Goal: Task Accomplishment & Management: Manage account settings

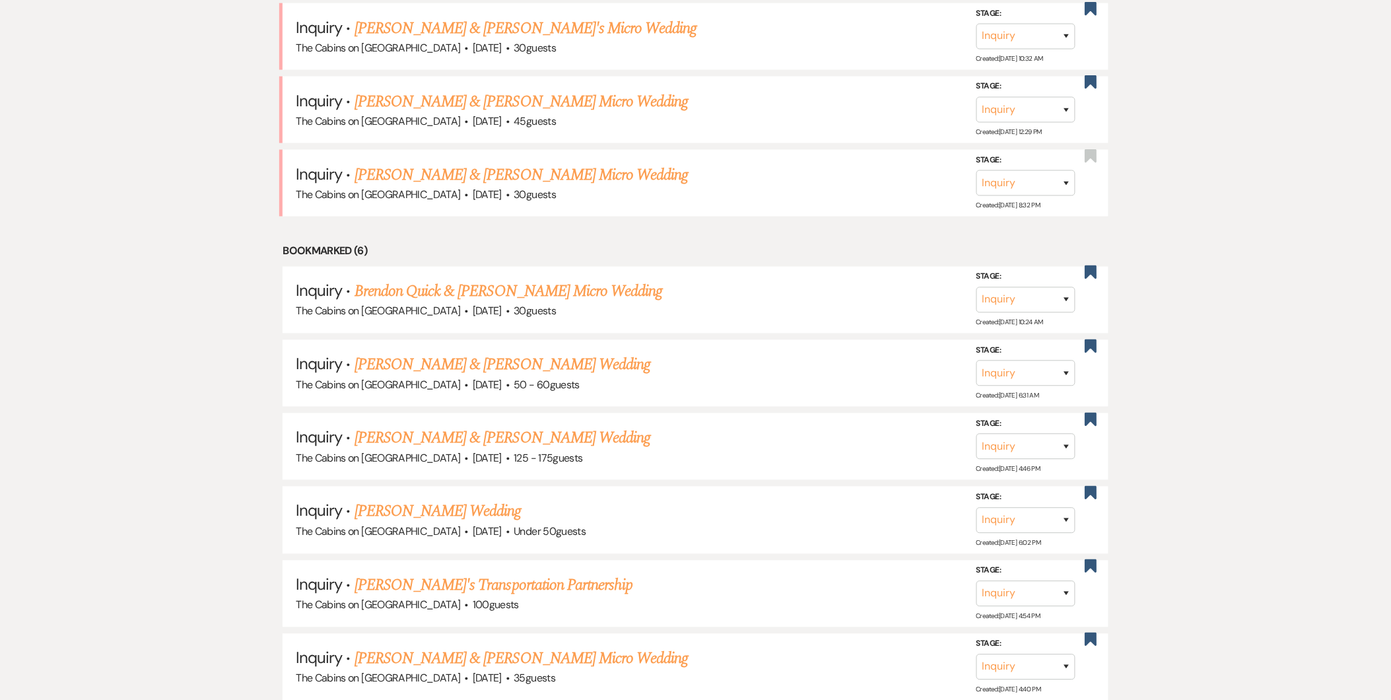
scroll to position [515, 0]
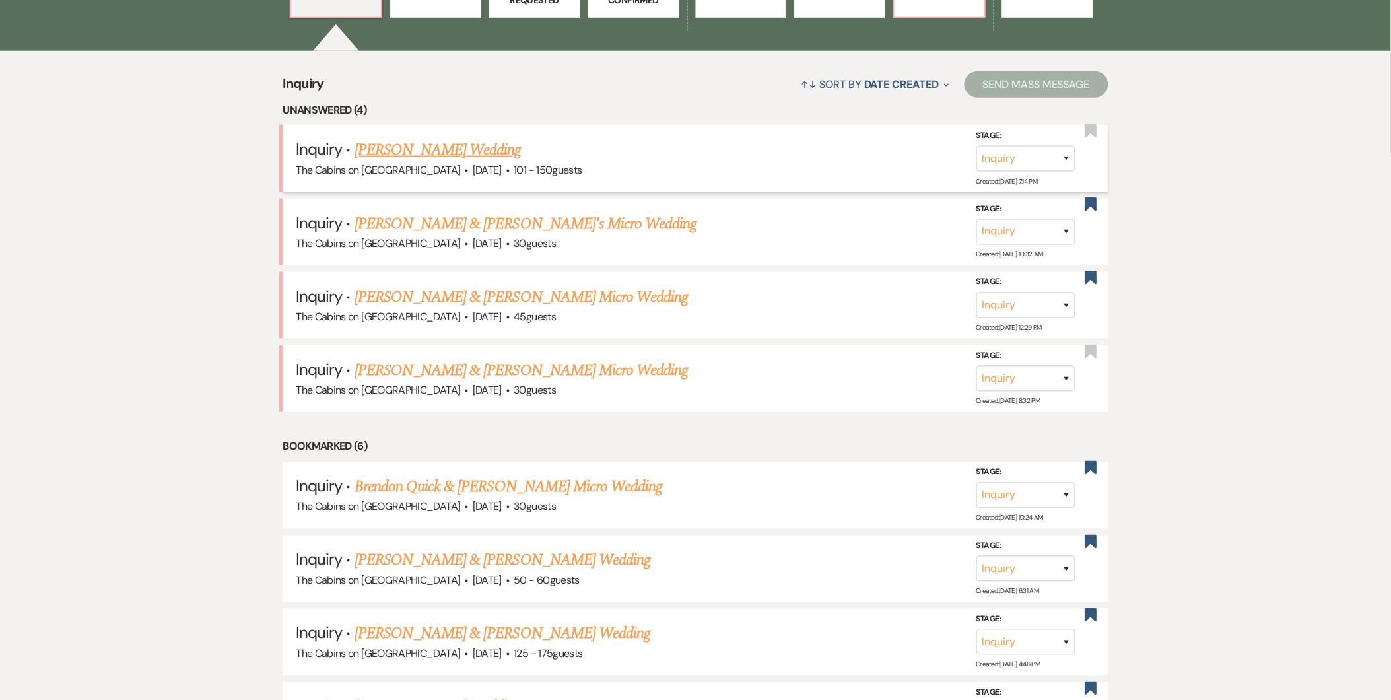
click at [479, 160] on link "[PERSON_NAME] Wedding" at bounding box center [438, 150] width 167 height 24
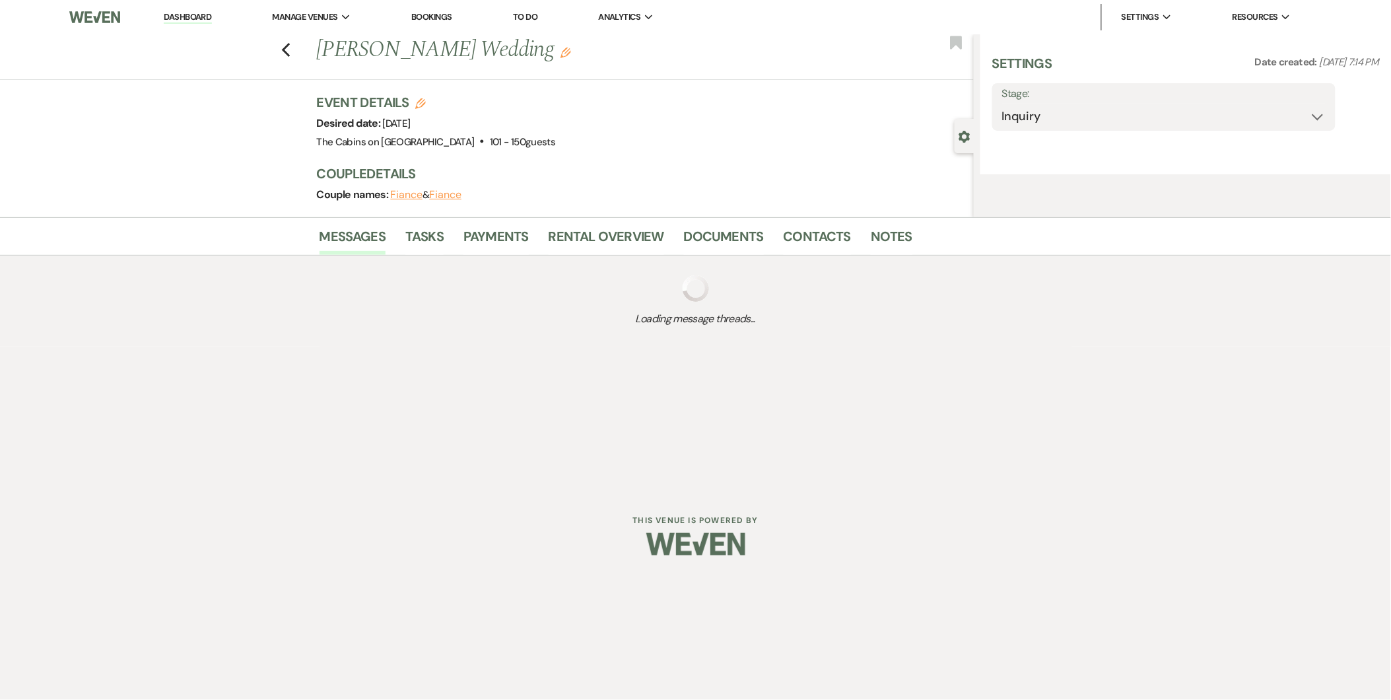
select select "2"
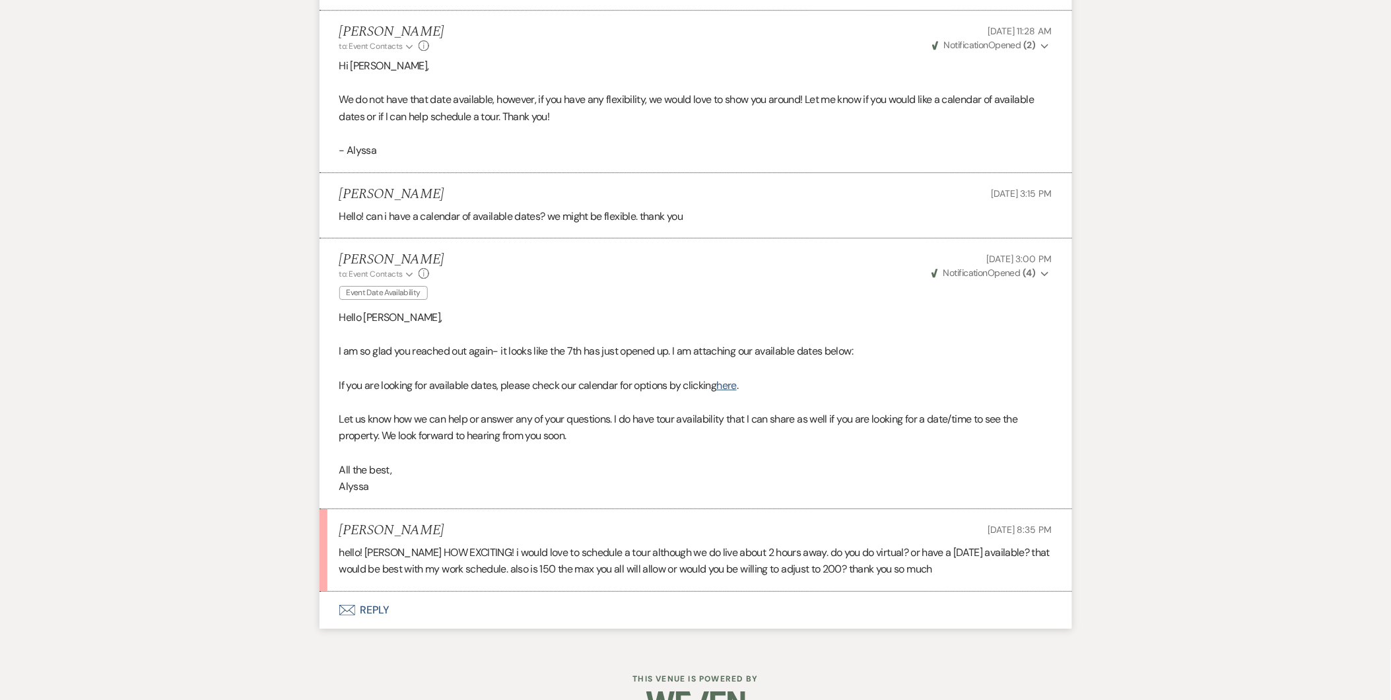
scroll to position [1473, 0]
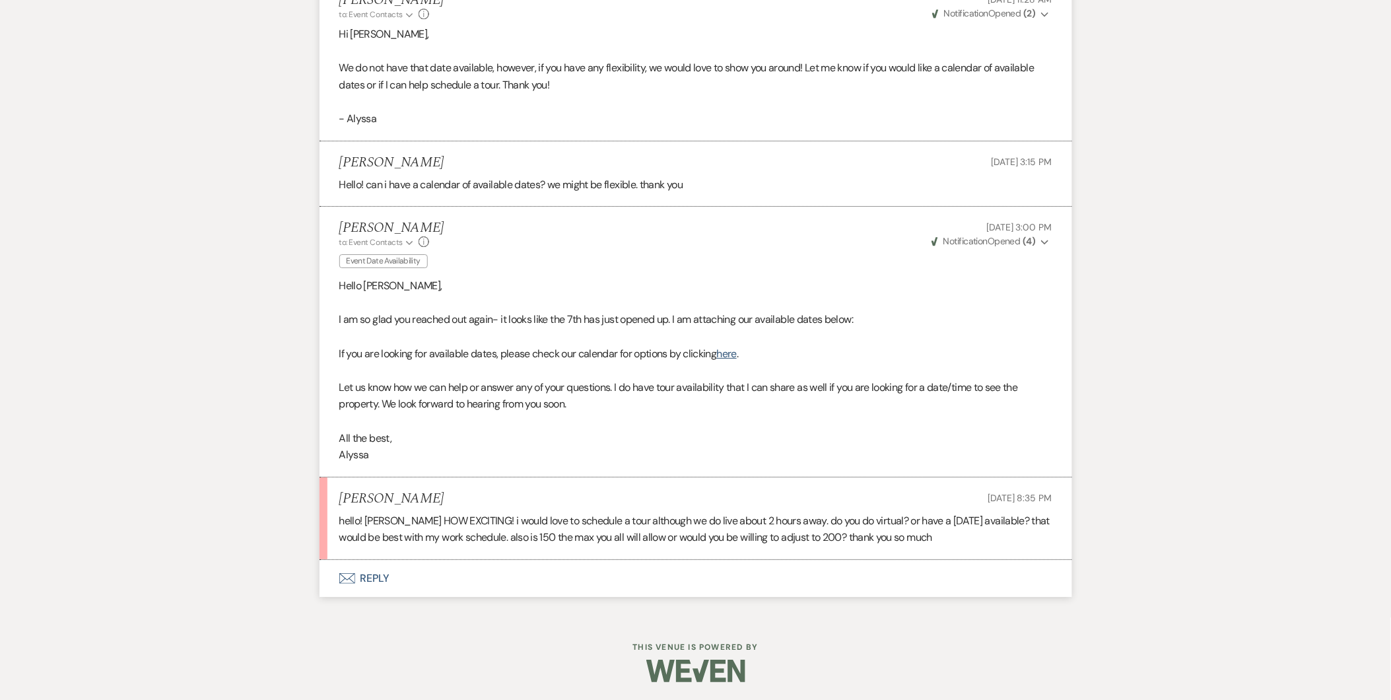
click at [368, 581] on button "Envelope Reply" at bounding box center [696, 578] width 753 height 37
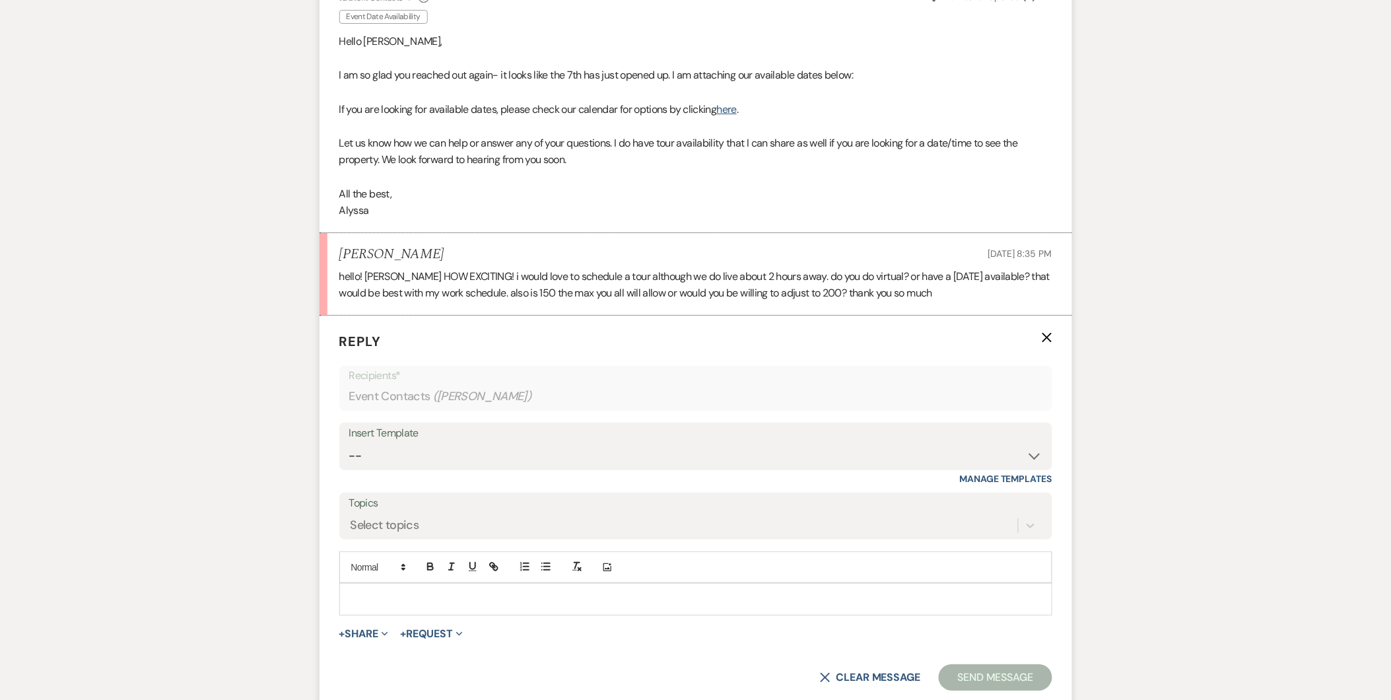
scroll to position [1727, 0]
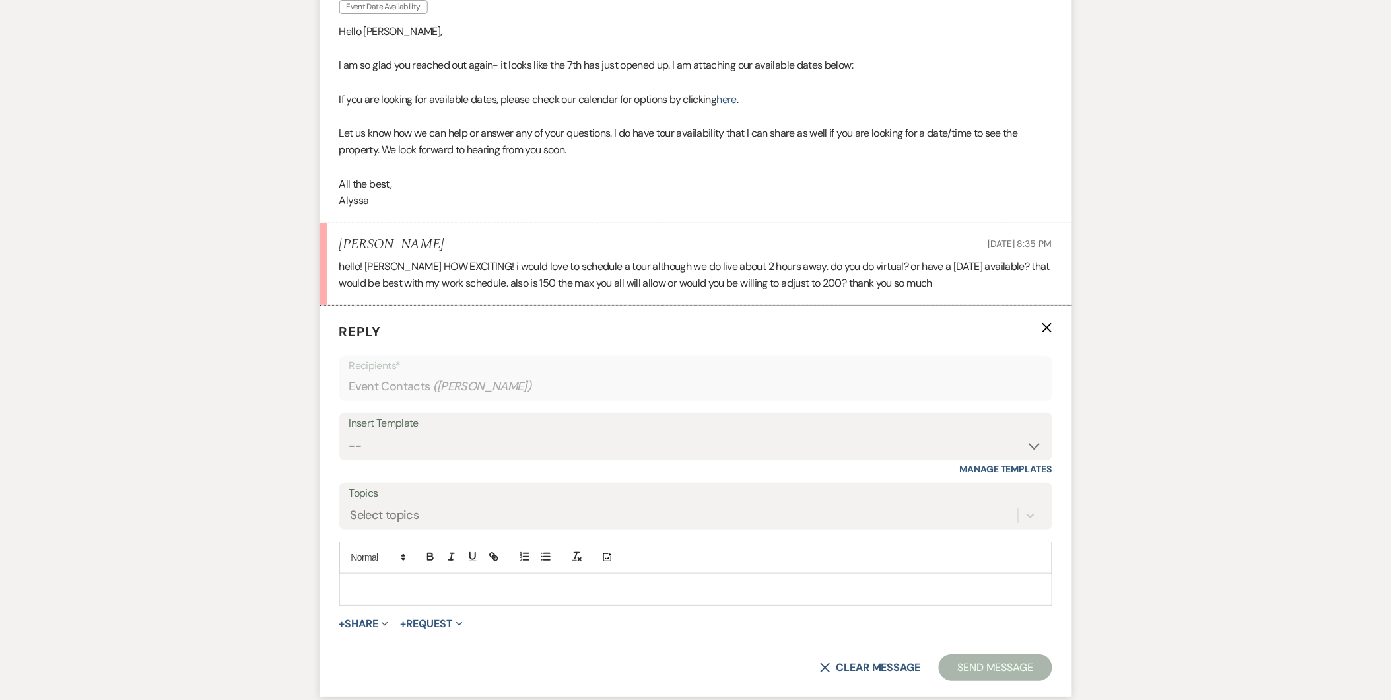
click at [386, 585] on p at bounding box center [696, 589] width 692 height 15
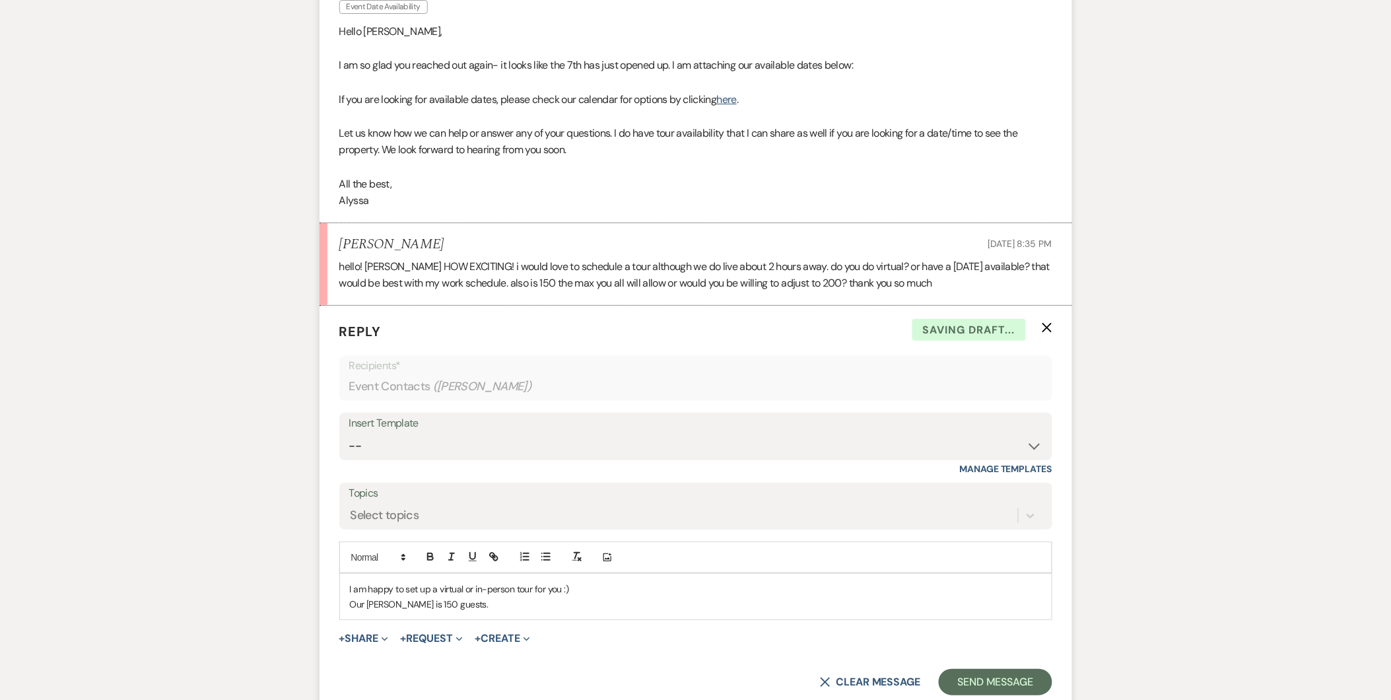
click at [343, 584] on div "I am happy to set up a virtual or in-person tour for you :) Our max max is 150 …" at bounding box center [696, 597] width 712 height 46
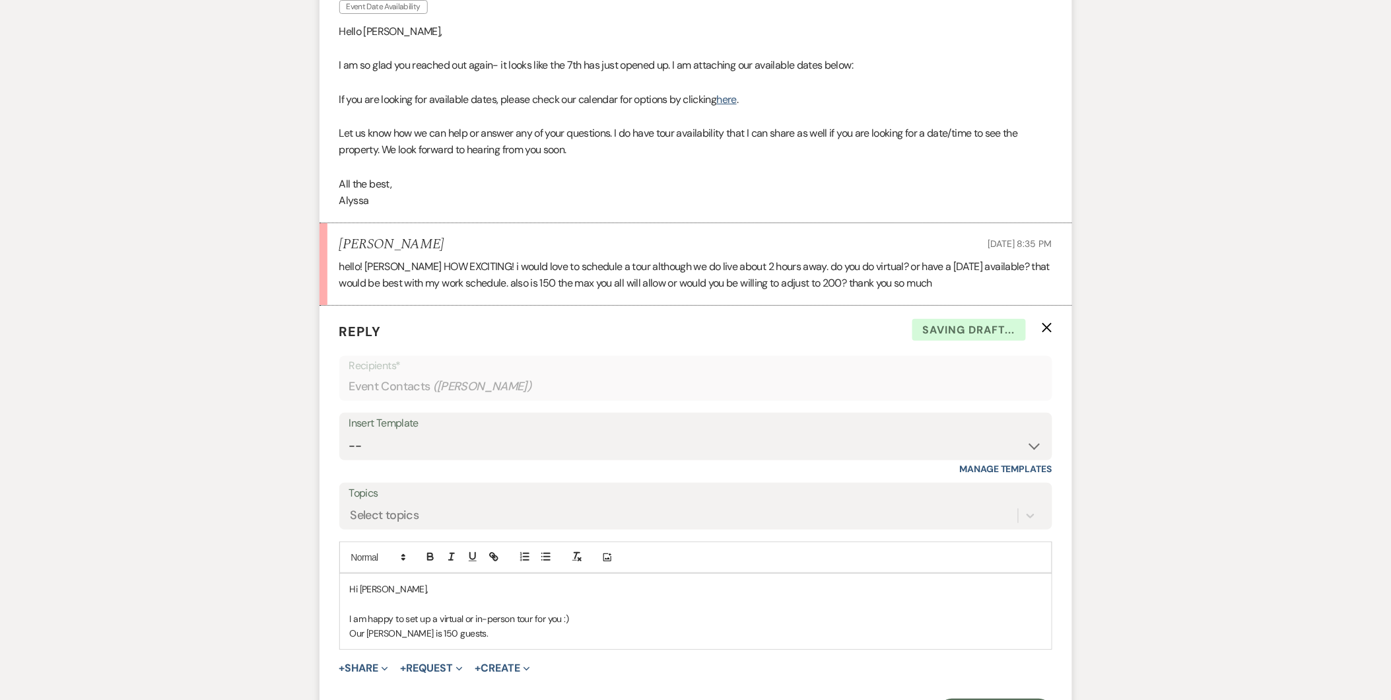
click at [642, 619] on p "I am happy to set up a virtual or in-person tour for you :)" at bounding box center [696, 618] width 692 height 15
click at [474, 633] on p "Our [PERSON_NAME] is 150 guests." at bounding box center [696, 633] width 692 height 15
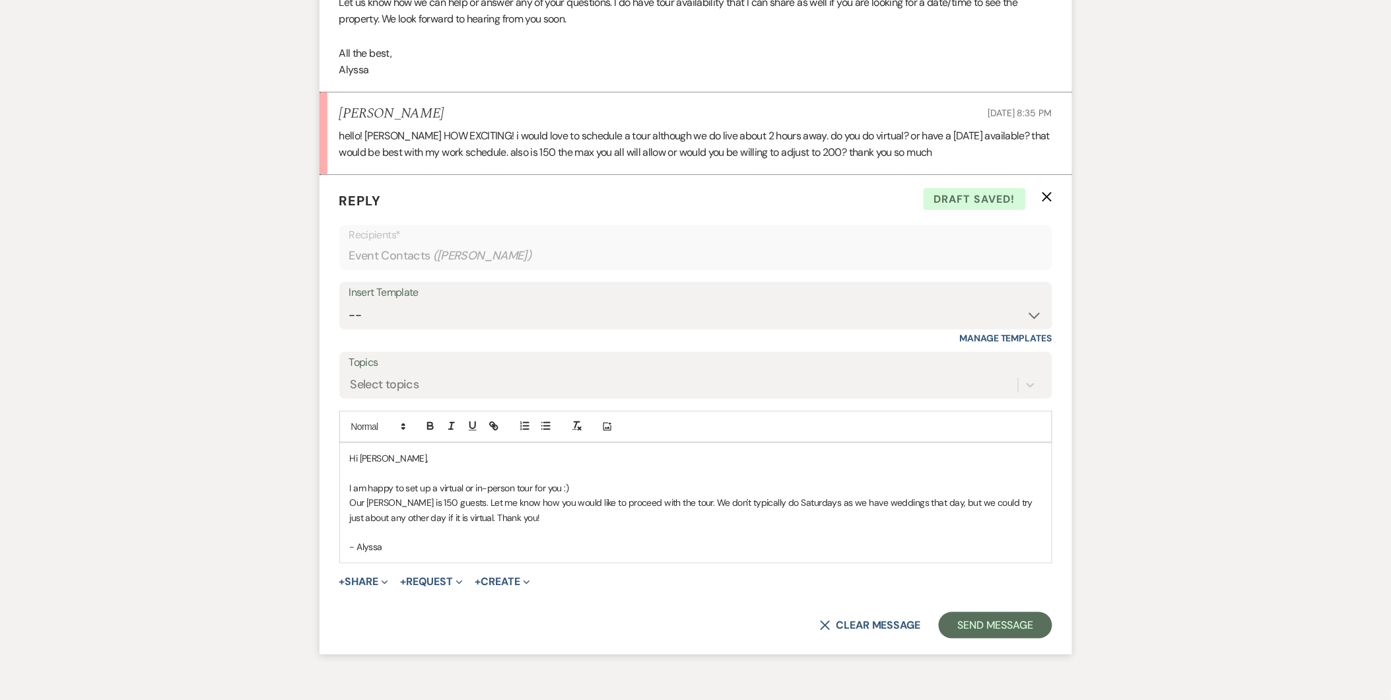
scroll to position [1864, 0]
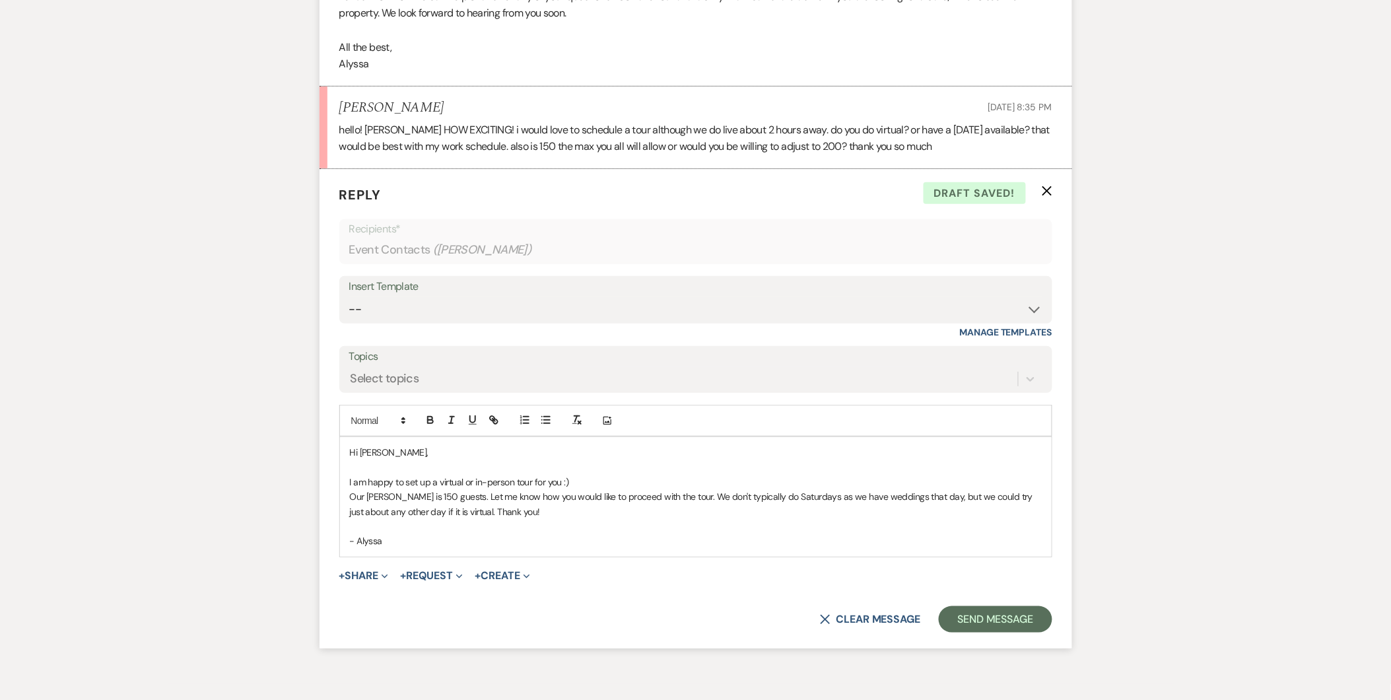
click at [431, 531] on p at bounding box center [696, 526] width 692 height 15
click at [547, 506] on p "Our [PERSON_NAME] is 150 guests. Let me know how you would like to proceed with…" at bounding box center [696, 504] width 692 height 30
click at [642, 546] on p "- Alyssa" at bounding box center [696, 541] width 692 height 15
click at [667, 536] on p "- Alyssa" at bounding box center [696, 541] width 692 height 15
click at [543, 510] on p "Our [PERSON_NAME] is 150 guests. Let me know how you would like to proceed with…" at bounding box center [696, 504] width 692 height 30
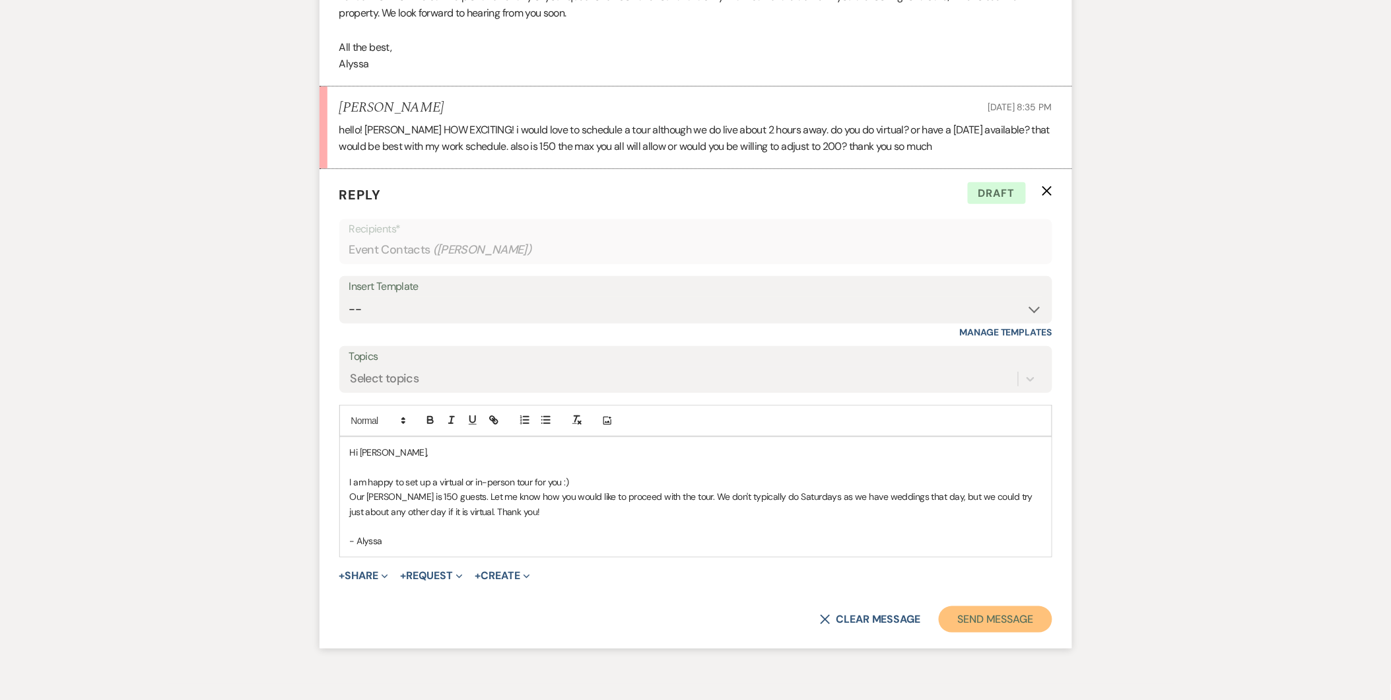
click at [998, 614] on button "Send Message" at bounding box center [995, 619] width 113 height 26
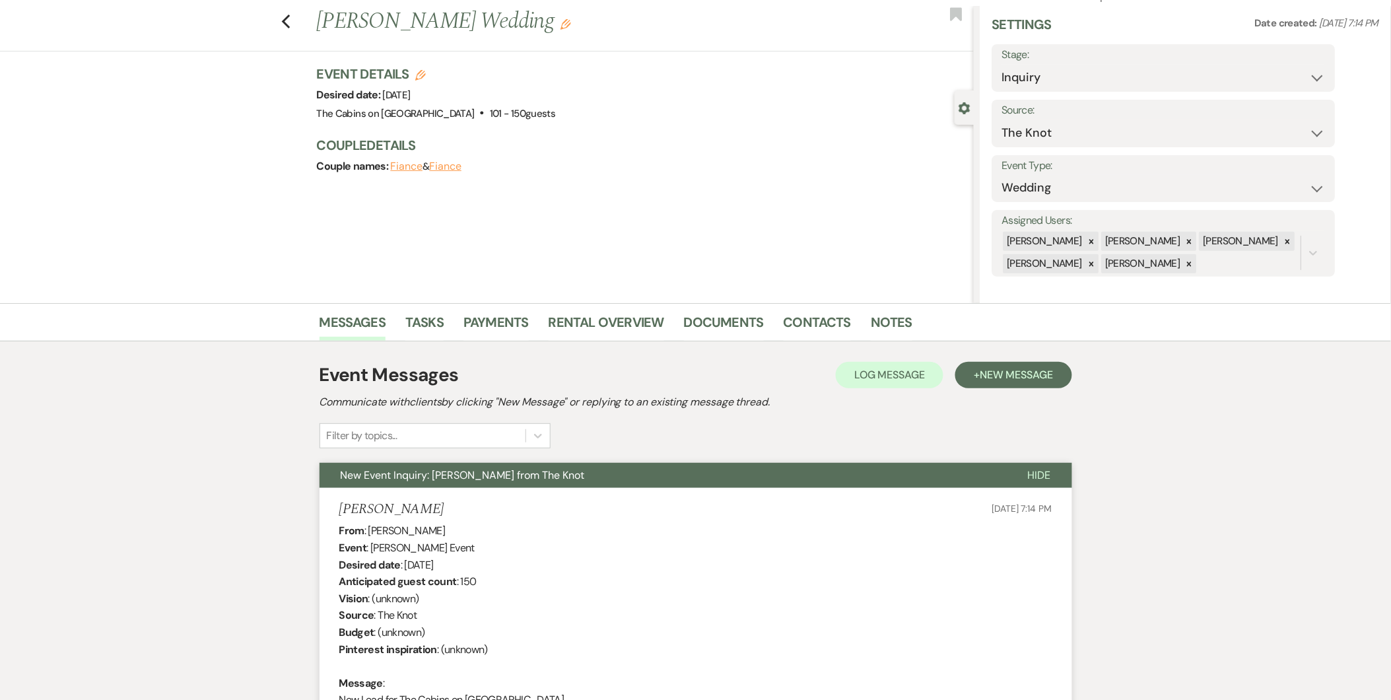
scroll to position [0, 0]
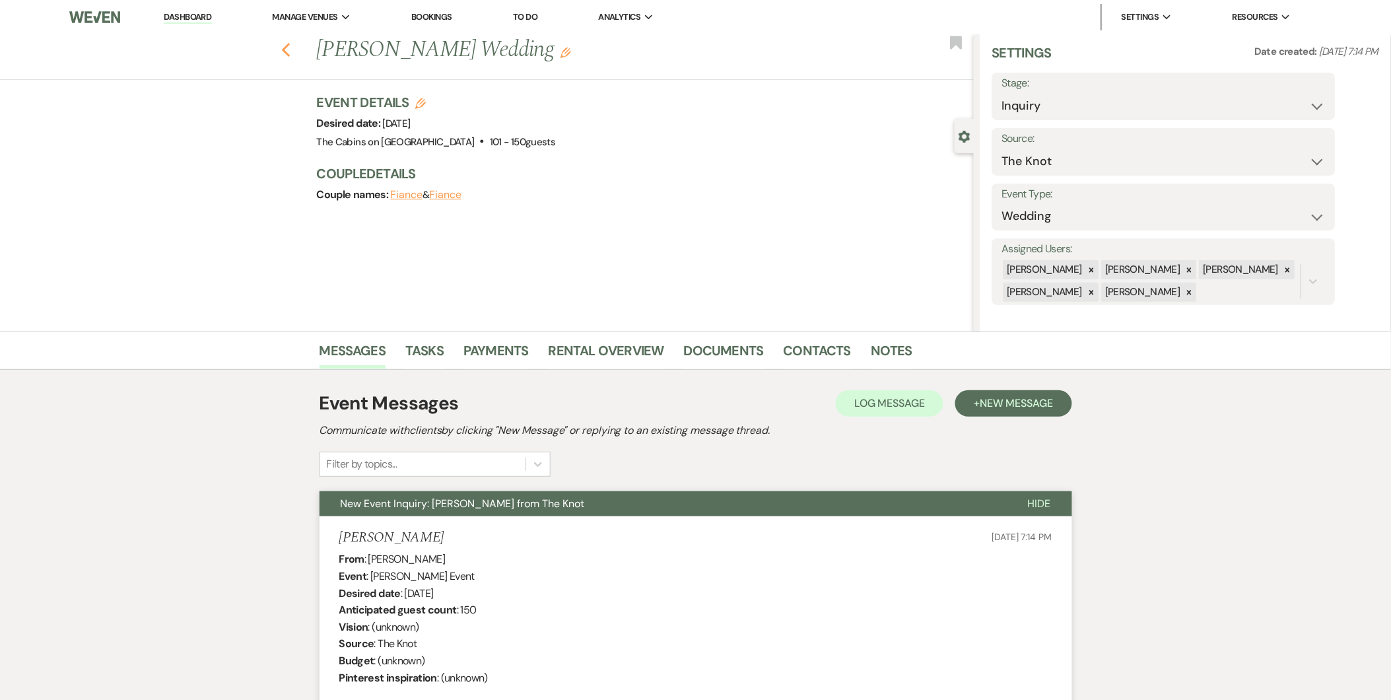
click at [291, 42] on icon "Previous" at bounding box center [286, 50] width 10 height 16
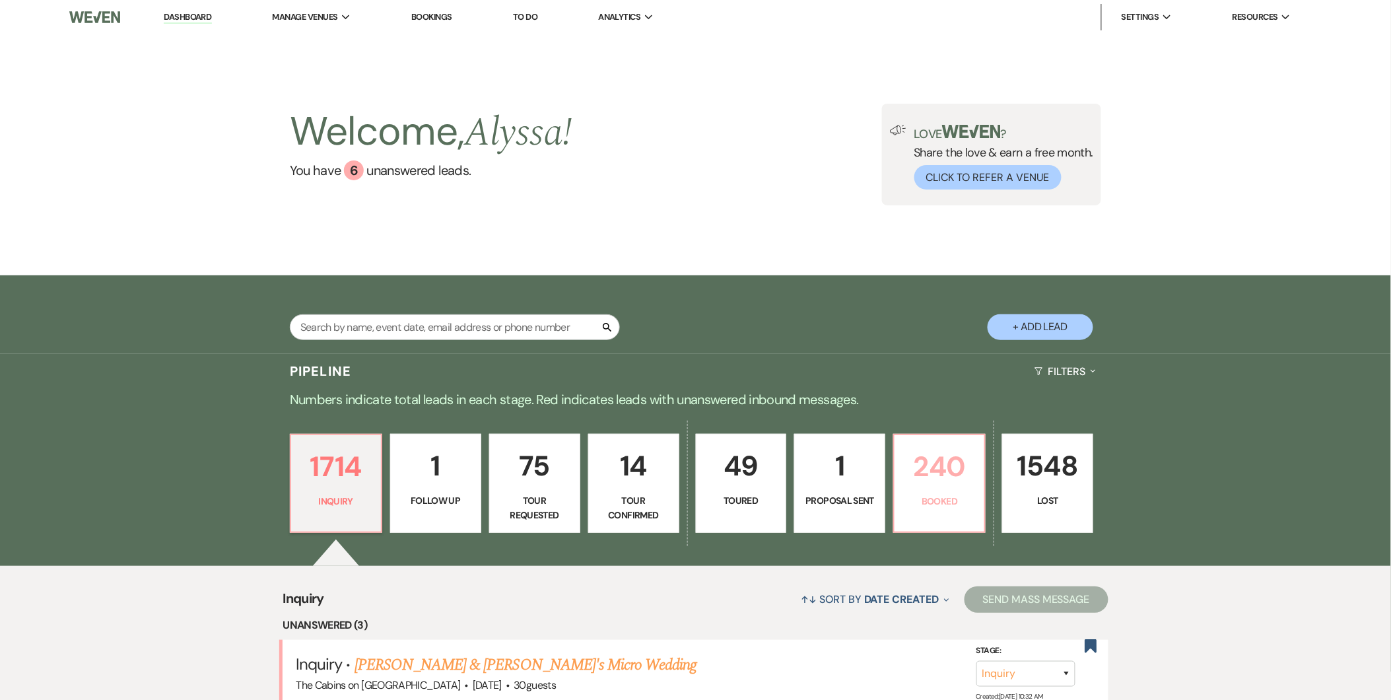
click at [915, 464] on p "240" at bounding box center [940, 466] width 74 height 44
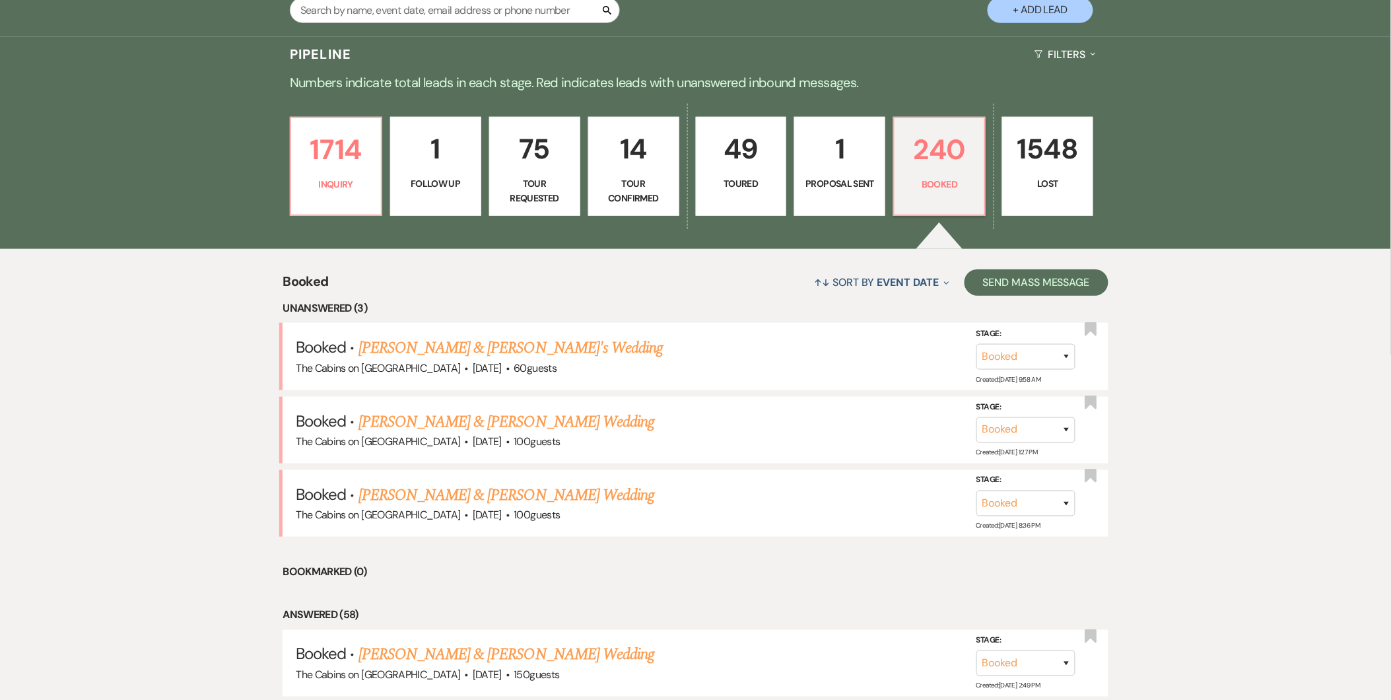
scroll to position [330, 0]
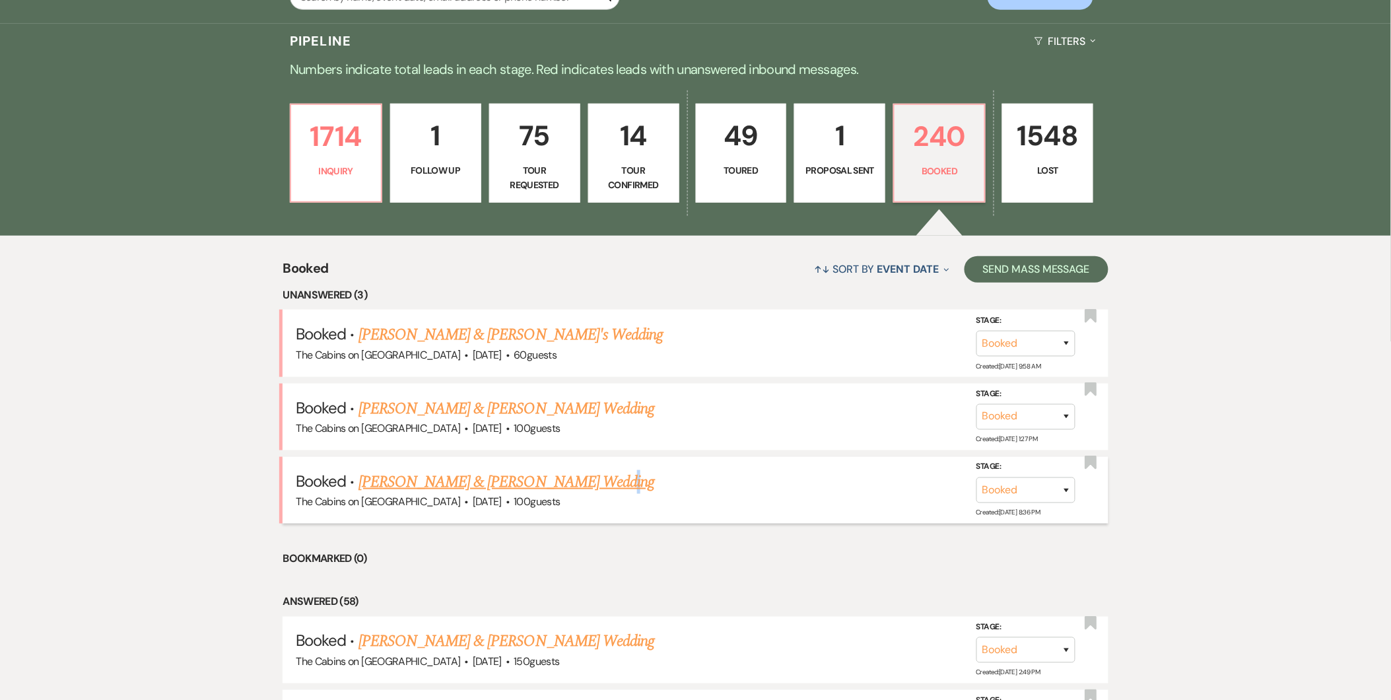
drag, startPoint x: 582, startPoint y: 465, endPoint x: 576, endPoint y: 477, distance: 12.4
click at [576, 477] on li "Booked · [PERSON_NAME] & [PERSON_NAME] Wedding The Cabins on [GEOGRAPHIC_DATA] …" at bounding box center [695, 490] width 825 height 67
click at [576, 477] on link "[PERSON_NAME] & [PERSON_NAME] Wedding" at bounding box center [507, 482] width 296 height 24
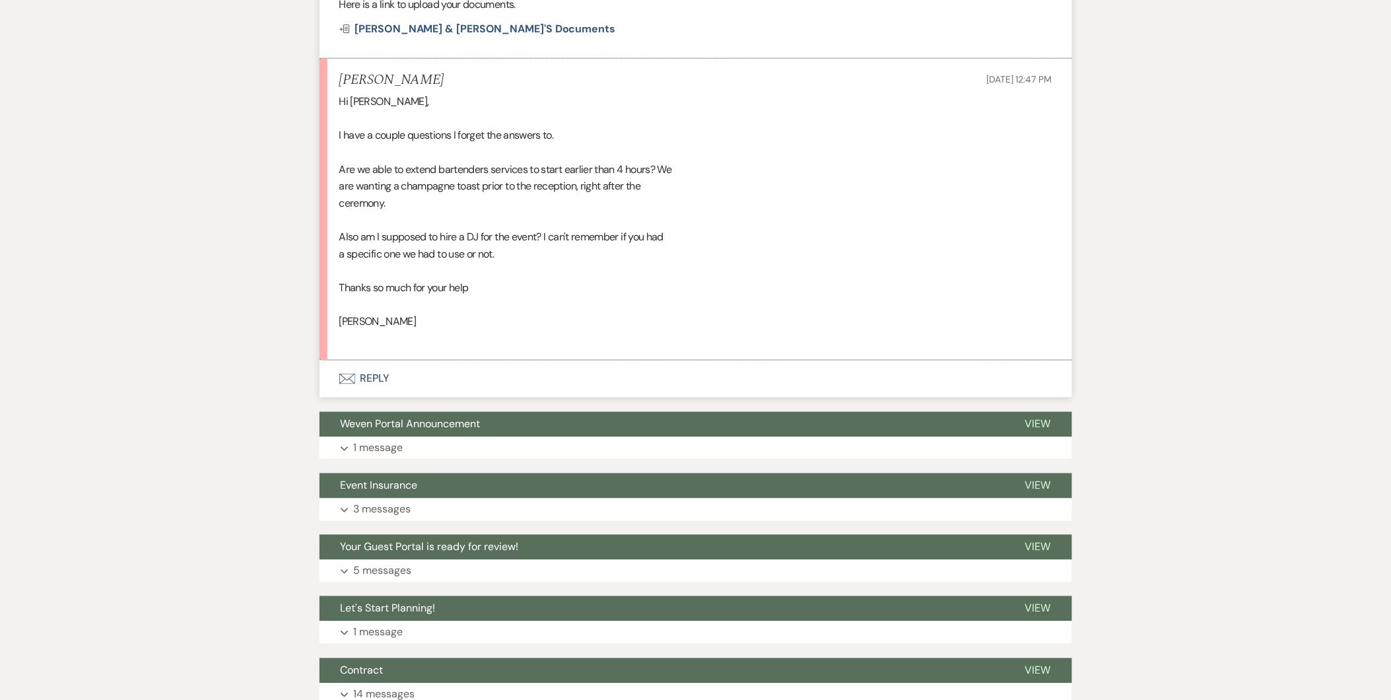
scroll to position [556, 0]
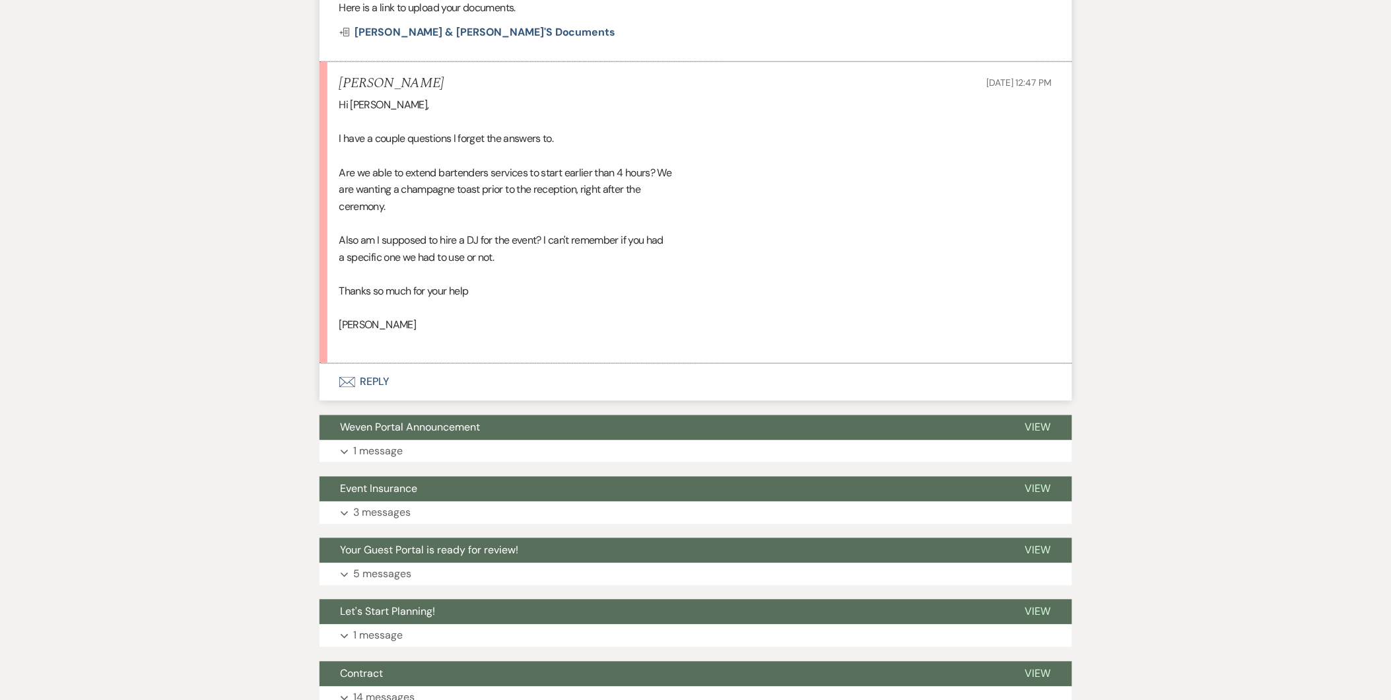
click at [361, 374] on button "Envelope Reply" at bounding box center [696, 382] width 753 height 37
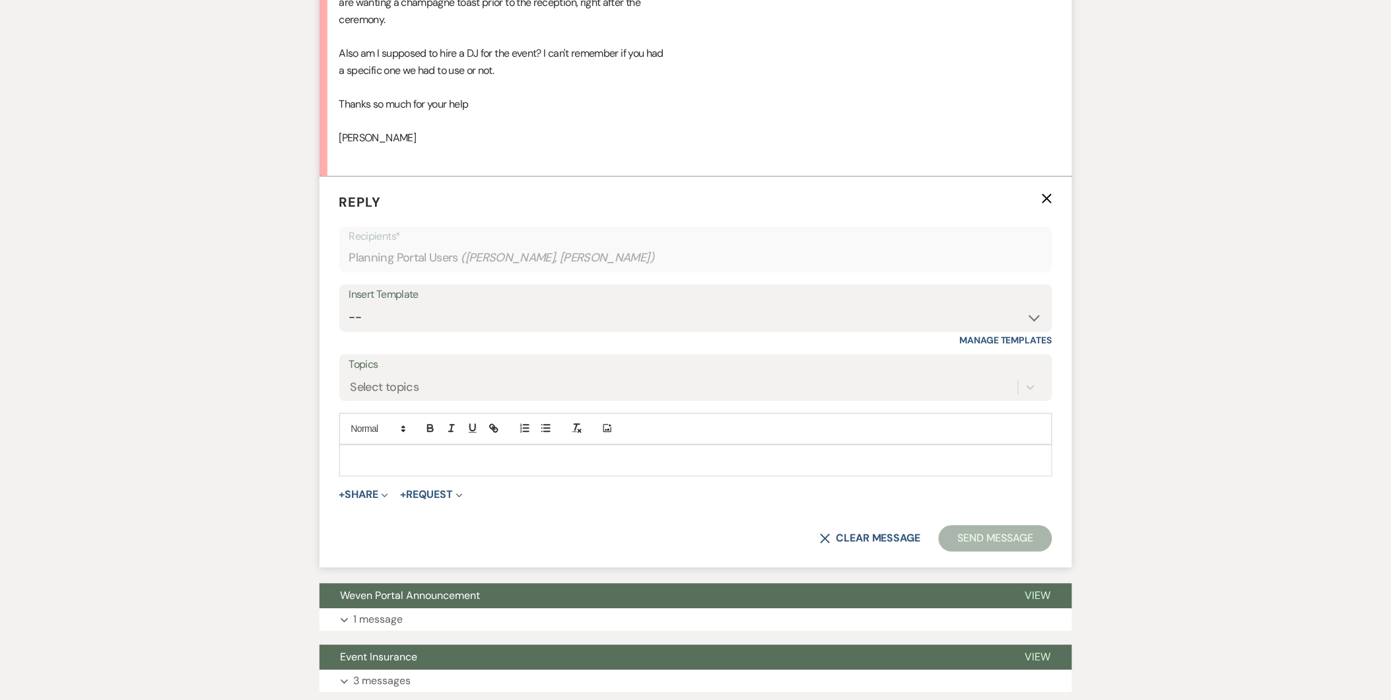
scroll to position [766, 0]
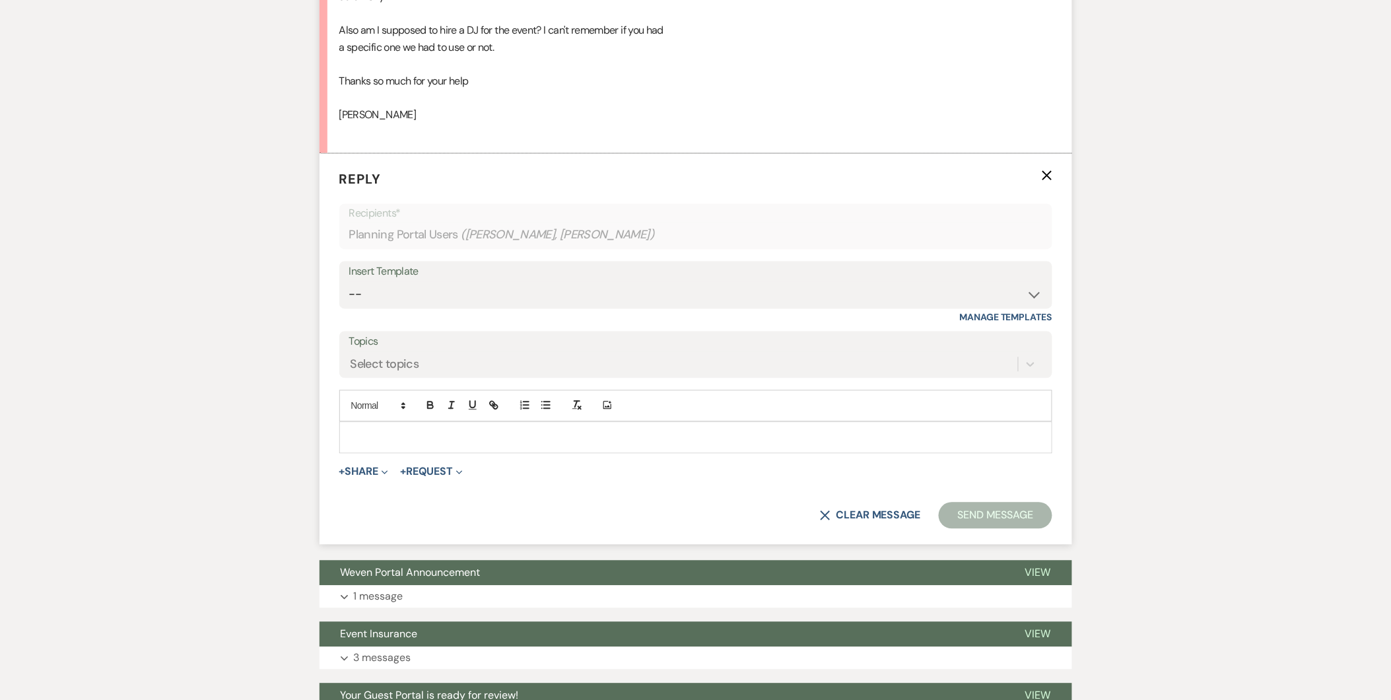
click at [474, 443] on p at bounding box center [696, 438] width 692 height 15
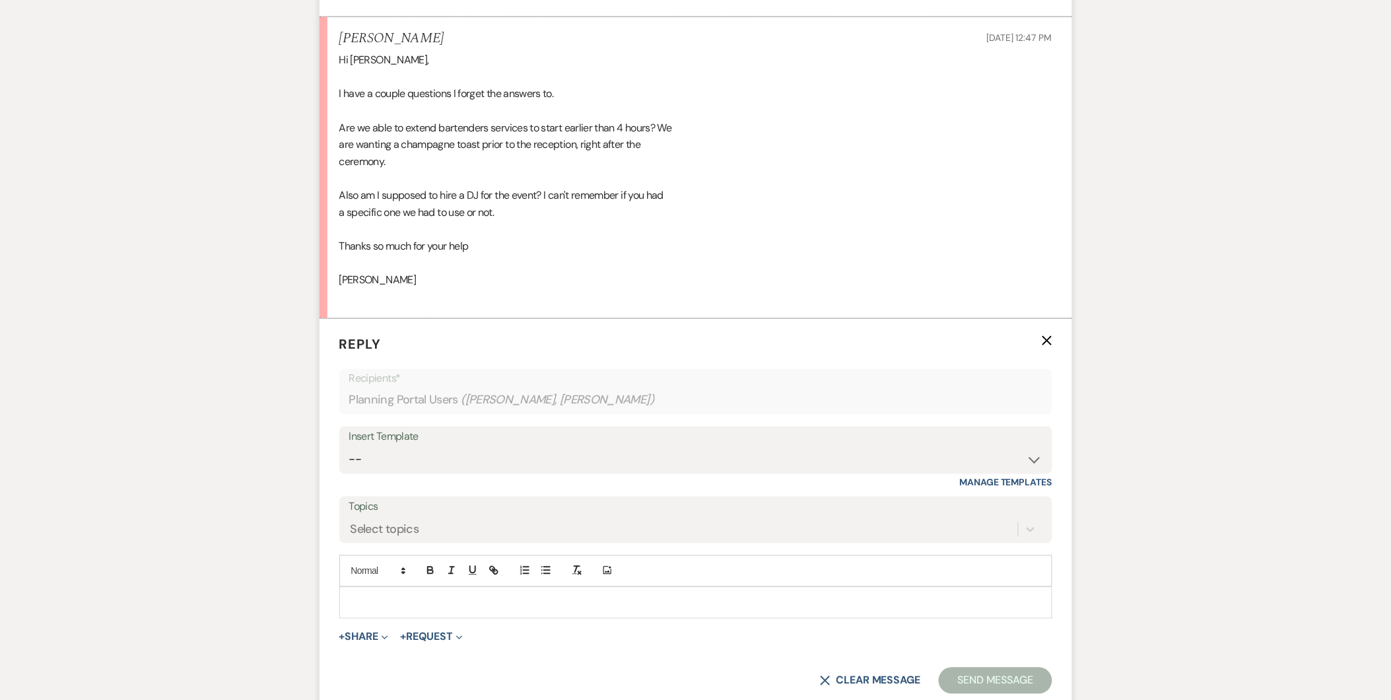
scroll to position [604, 0]
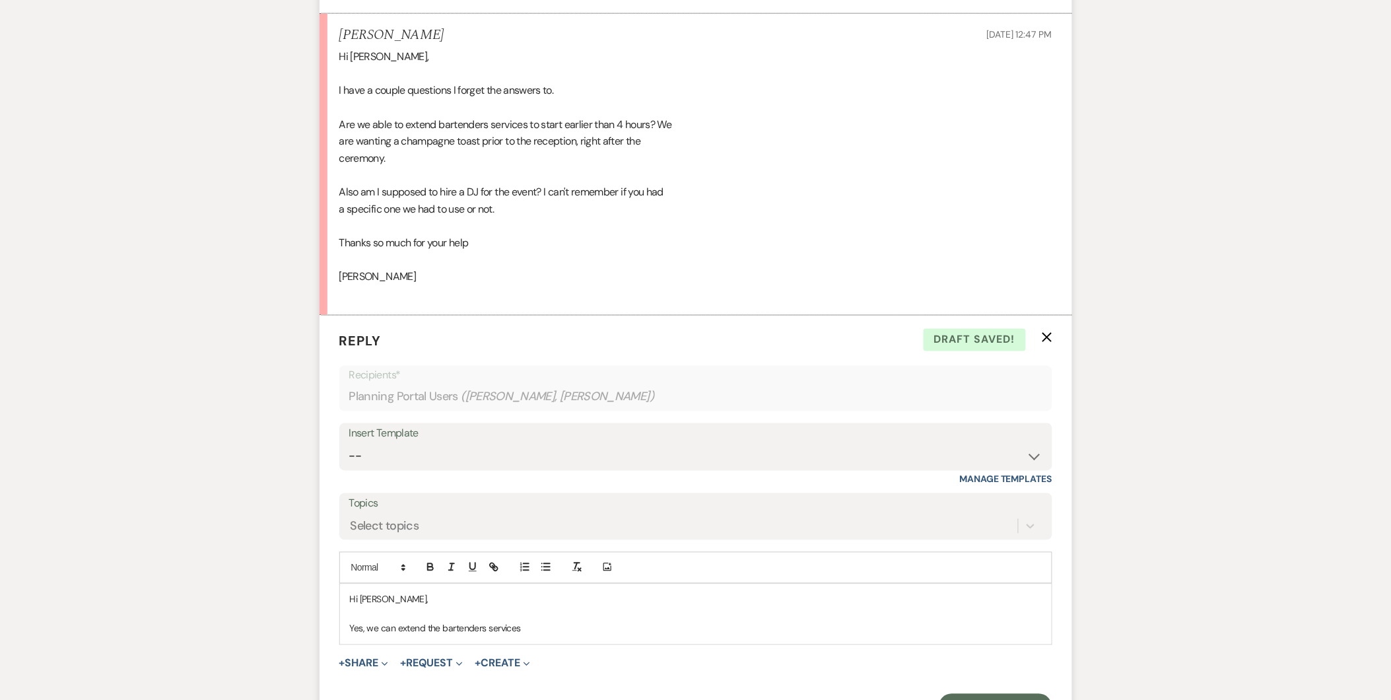
click at [474, 629] on p "Yes, we can extend the bartenders services" at bounding box center [696, 628] width 692 height 15
click at [480, 629] on p "Yes, we can extend the bartenders services" at bounding box center [696, 628] width 692 height 15
click at [478, 631] on p "Yes, we can extend the bartenders services" at bounding box center [696, 628] width 692 height 15
click at [485, 626] on p "Yes, we can extend the bartenders services" at bounding box center [696, 628] width 692 height 15
click at [483, 627] on p "Yes, we can extend the bartenders services" at bounding box center [696, 628] width 692 height 15
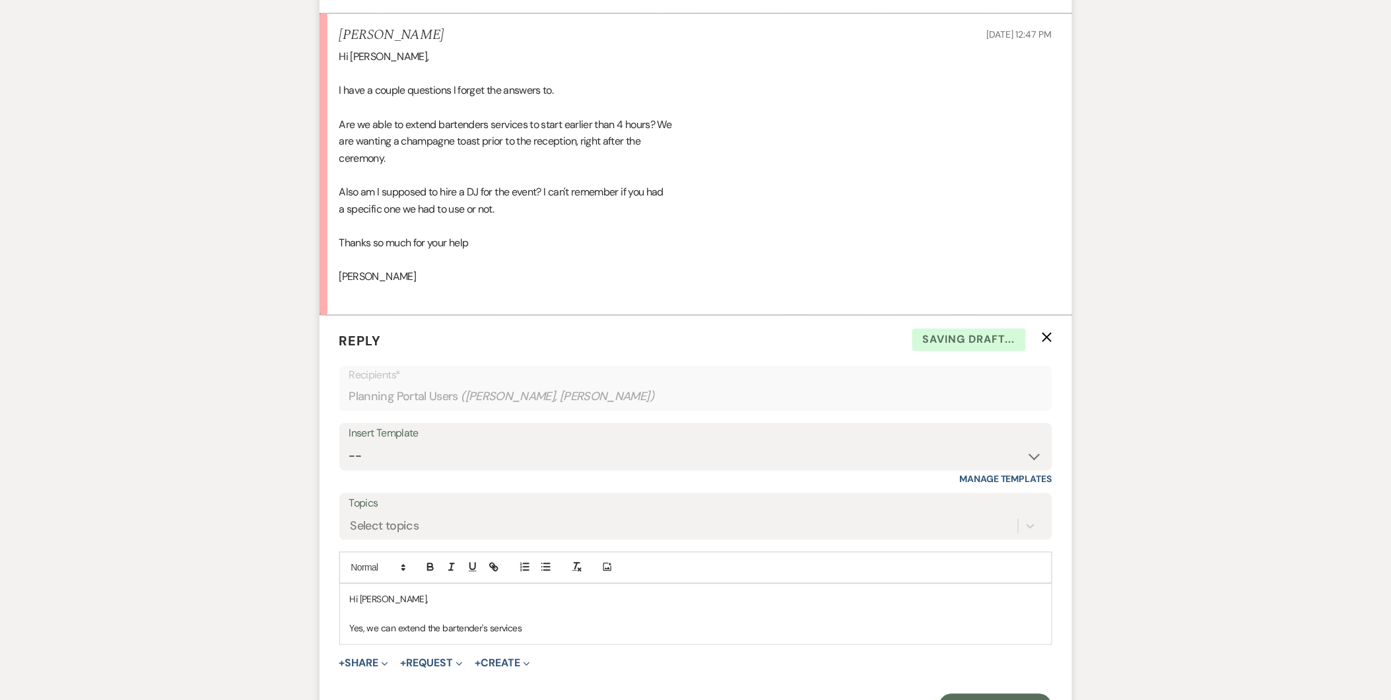
click at [530, 627] on p "Yes, we can extend the bartender's services" at bounding box center [696, 628] width 692 height 15
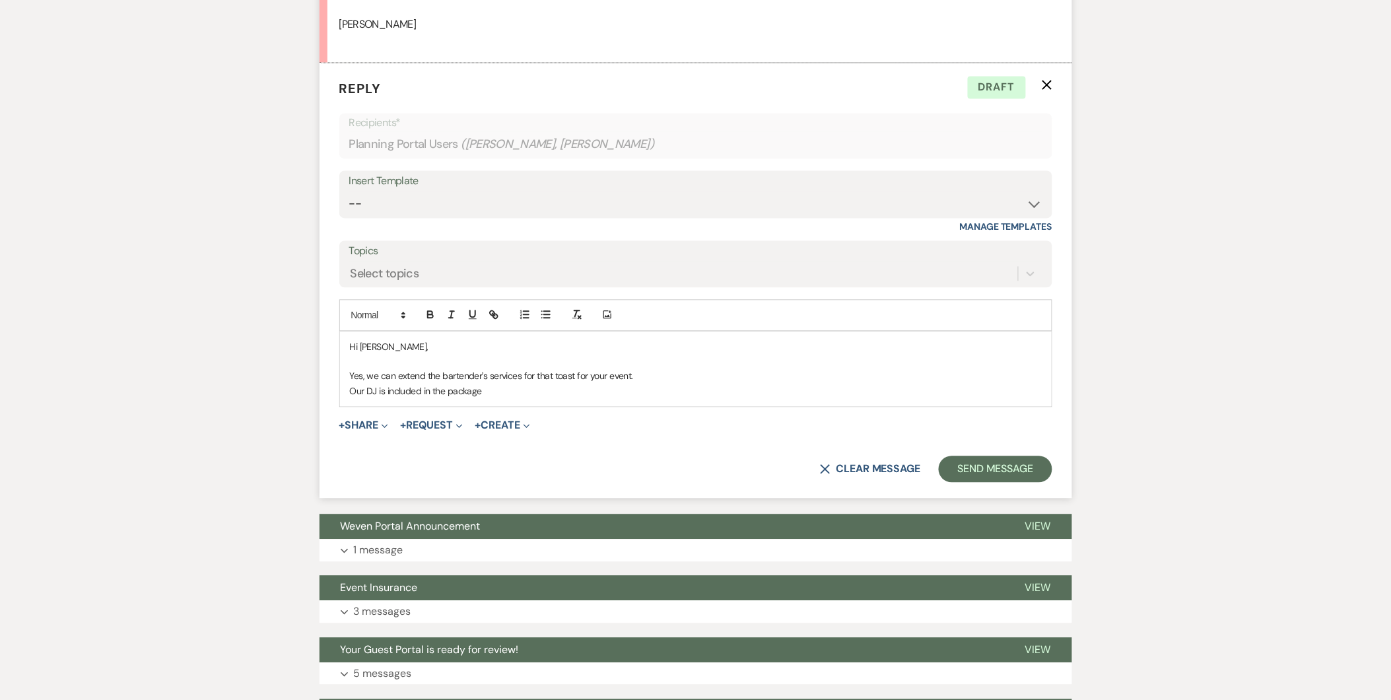
scroll to position [858, 0]
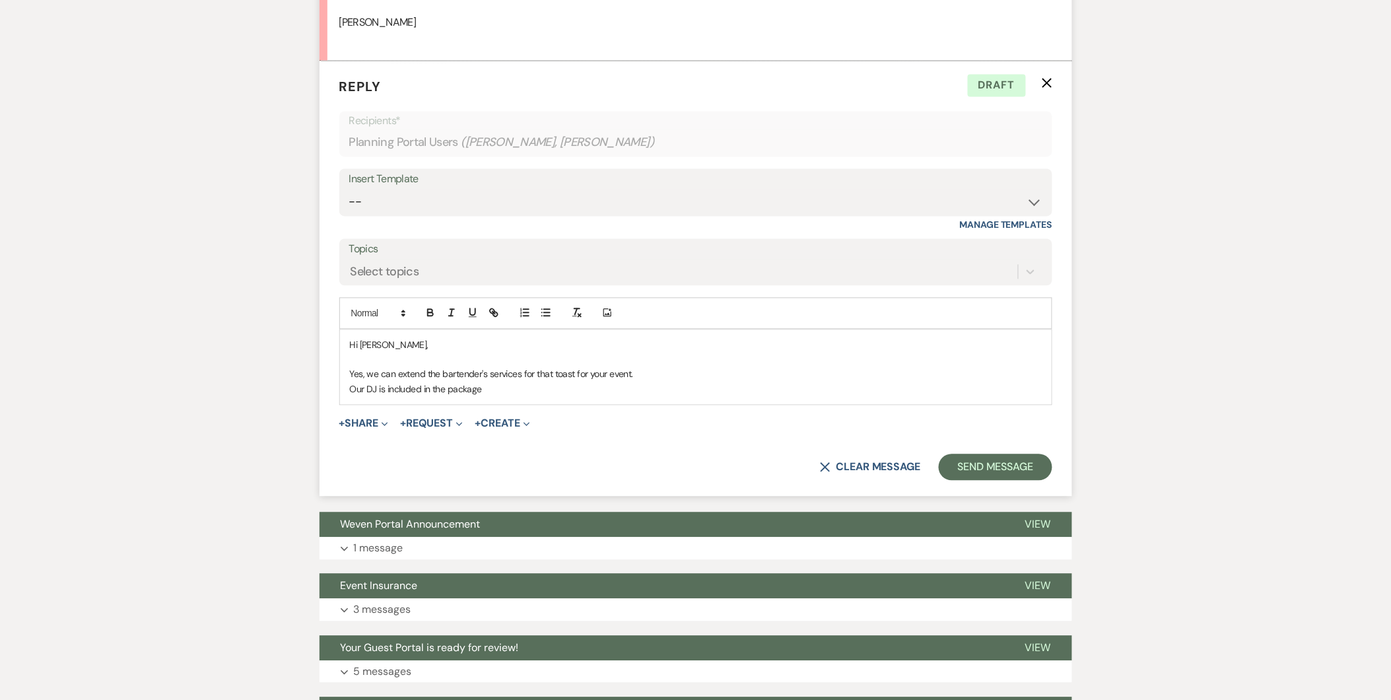
click at [662, 364] on p at bounding box center [696, 360] width 692 height 15
click at [655, 371] on p "Yes, we can extend the bartender's services for that toast for your event." at bounding box center [696, 374] width 692 height 15
click at [509, 387] on p "Our DJ is included in the package" at bounding box center [696, 389] width 692 height 15
click at [733, 392] on p "Our DJ is included in the package, and he will be reaching out as the date draw…" at bounding box center [696, 389] width 692 height 15
click at [365, 388] on p "Our DJ is included in the package, and he will be reaching out as the date draw…" at bounding box center [696, 389] width 692 height 15
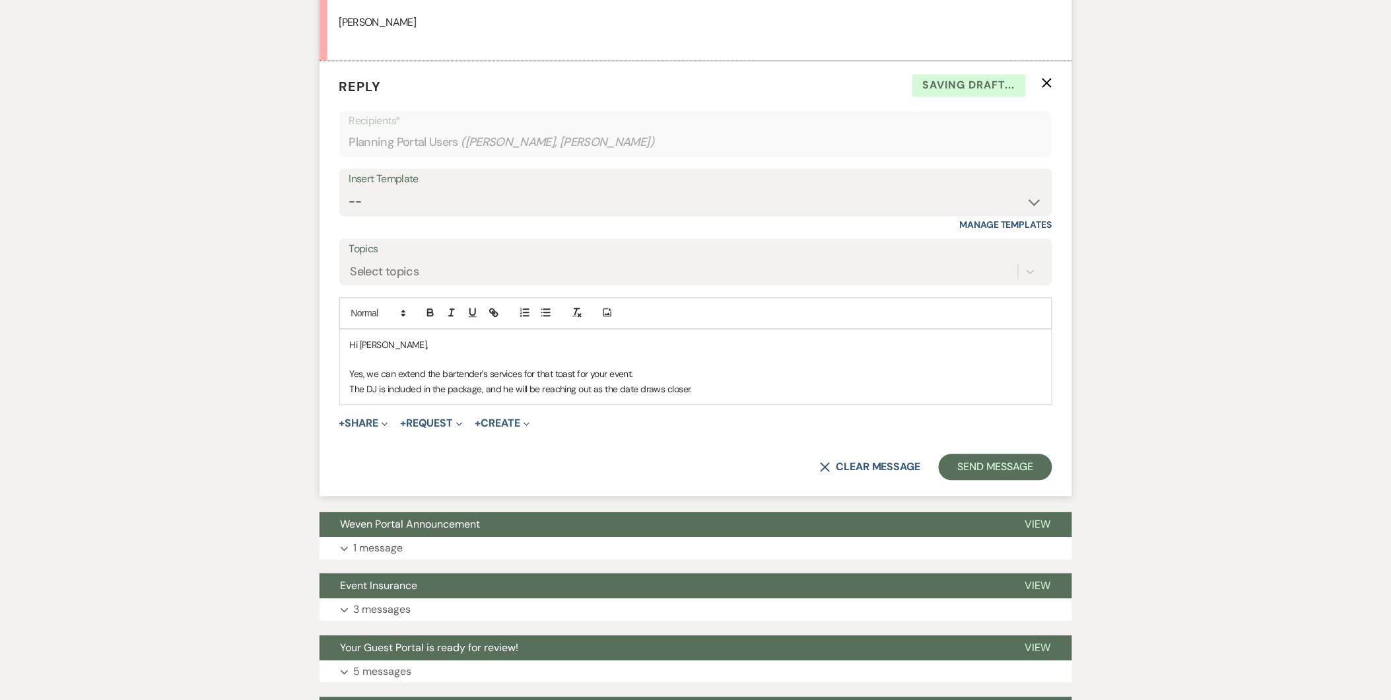
click at [708, 392] on p "The DJ is included in the package, and he will be reaching out as the date draw…" at bounding box center [696, 389] width 692 height 15
click at [647, 376] on p "Yes, we can extend the bartender's services for that toast for your event." at bounding box center [696, 374] width 692 height 15
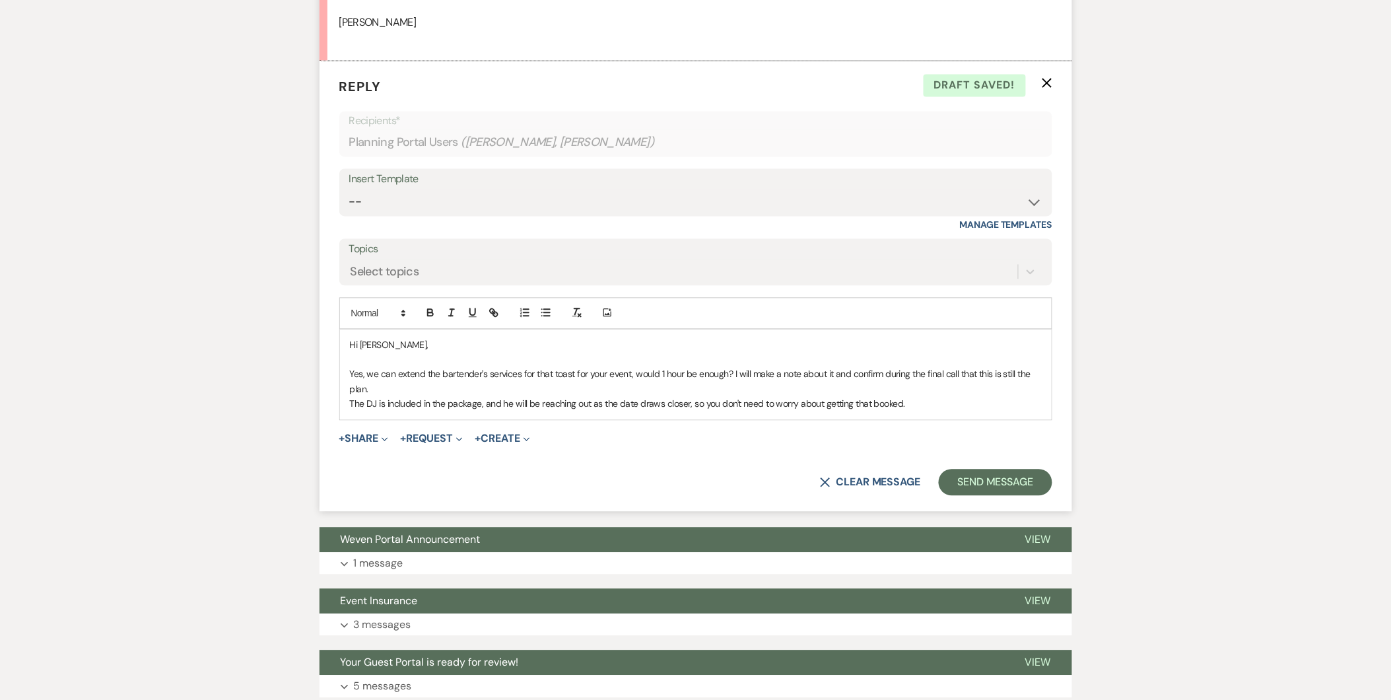
click at [347, 403] on div "Hi [PERSON_NAME], Yes, we can extend the bartender's services for that toast fo…" at bounding box center [696, 375] width 712 height 90
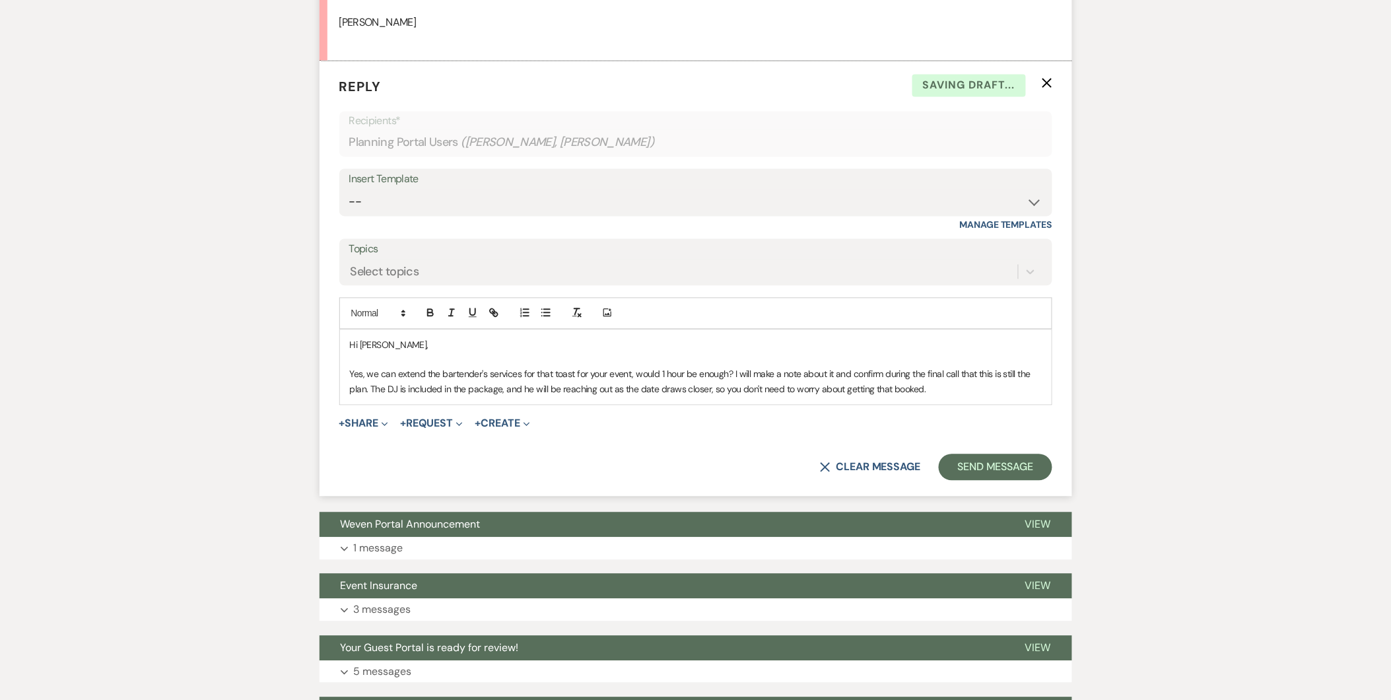
click at [955, 388] on p "Yes, we can extend the bartender's services for that toast for your event, woul…" at bounding box center [696, 382] width 692 height 30
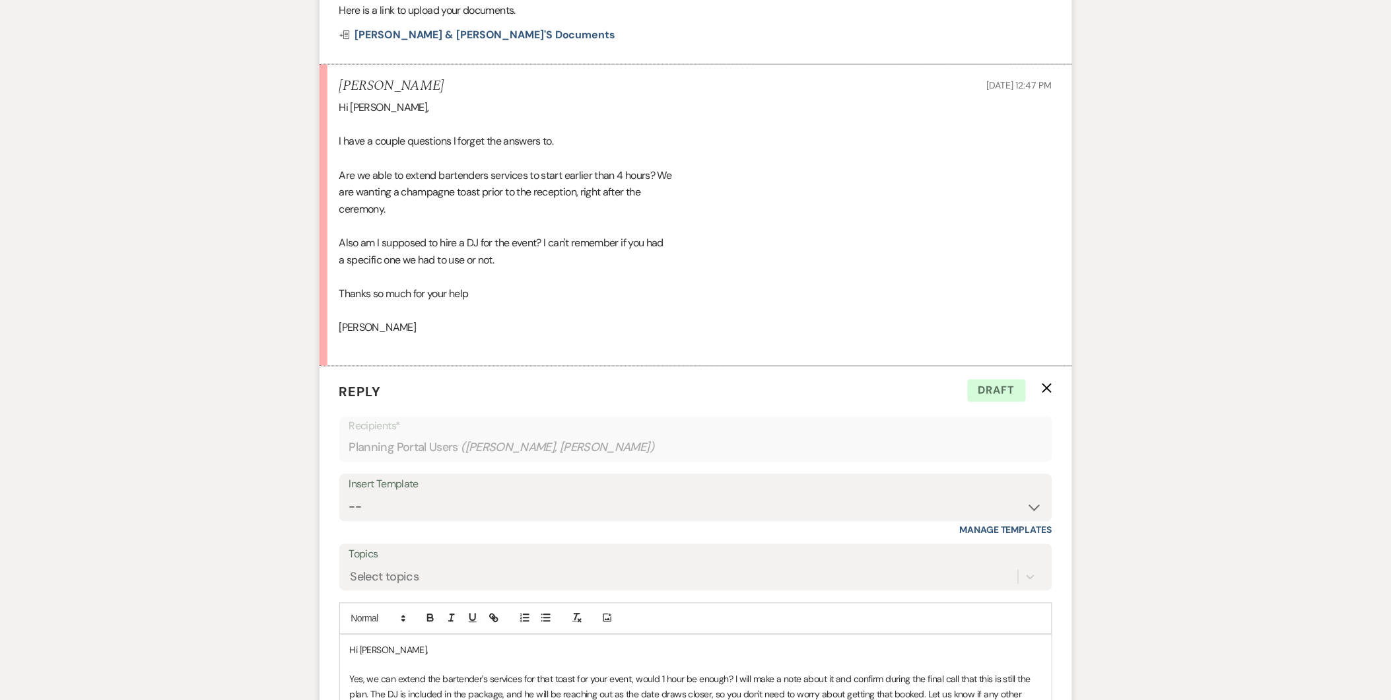
scroll to position [839, 0]
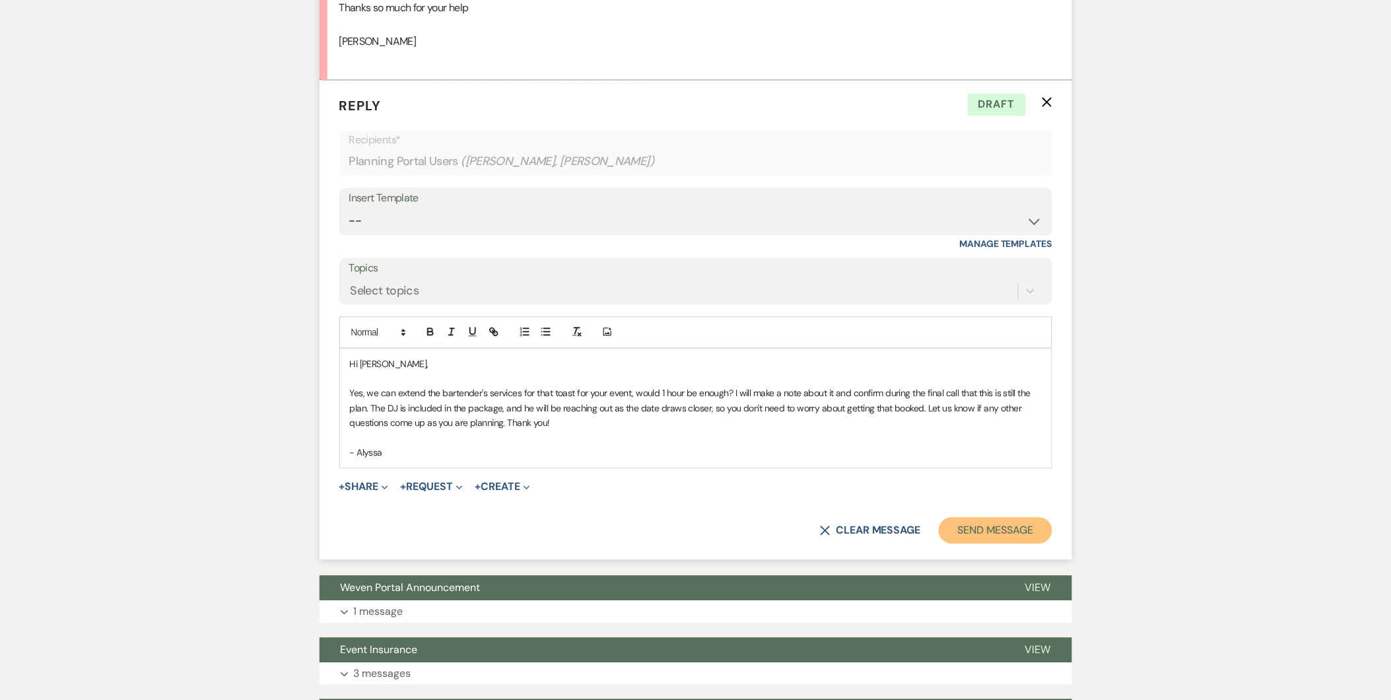
click at [1037, 535] on button "Send Message" at bounding box center [995, 531] width 113 height 26
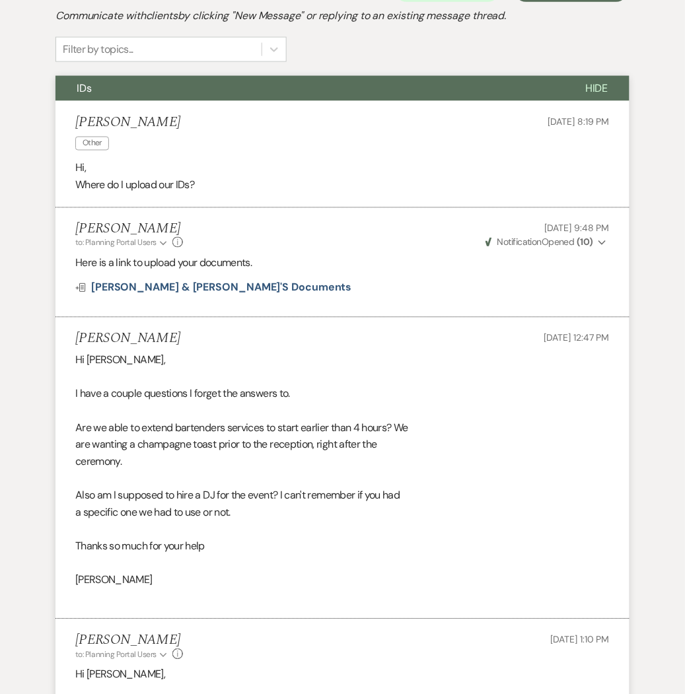
scroll to position [0, 0]
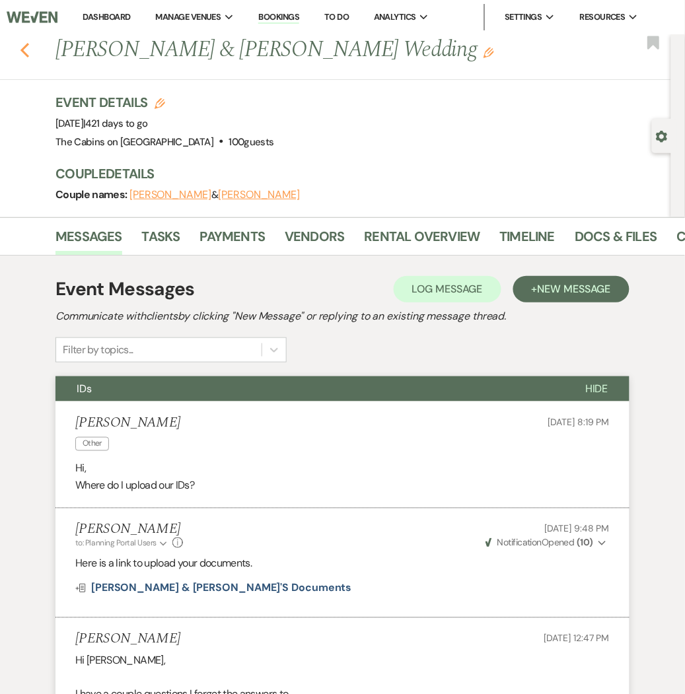
click at [22, 47] on icon "Previous" at bounding box center [25, 50] width 10 height 16
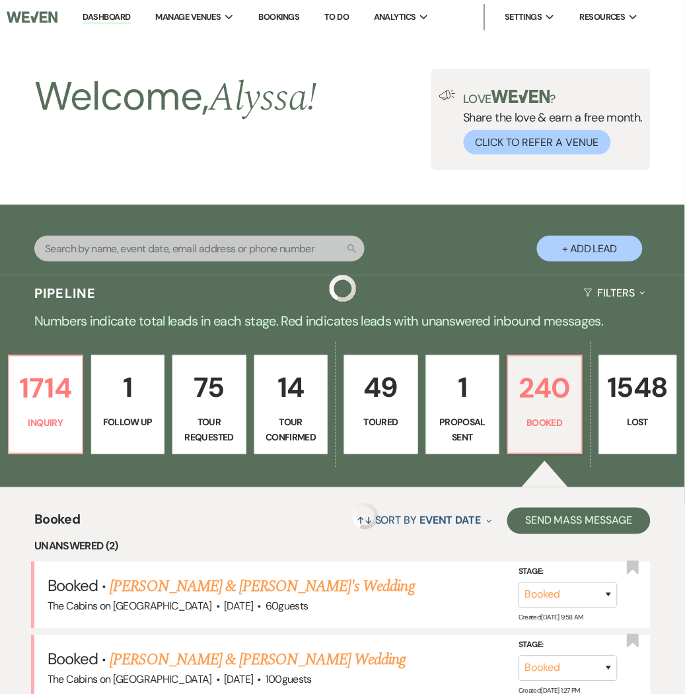
scroll to position [330, 0]
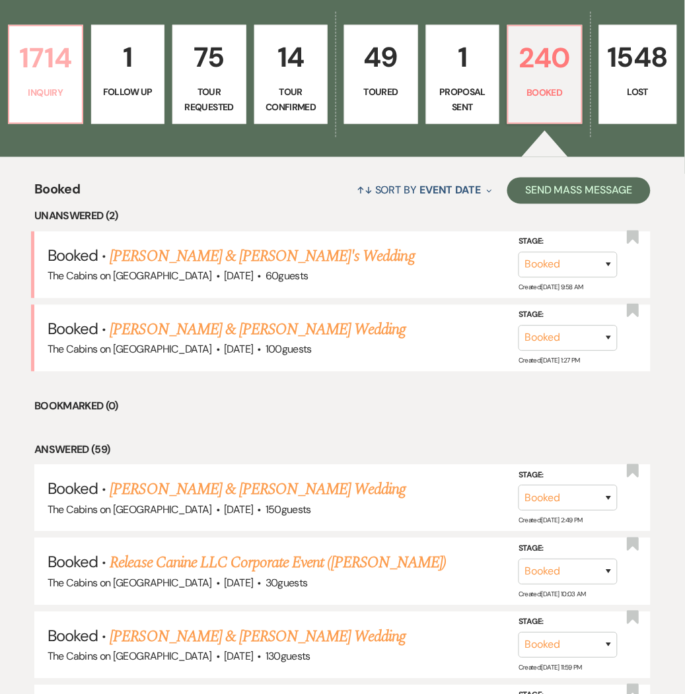
click at [44, 74] on p "1714" at bounding box center [45, 58] width 57 height 44
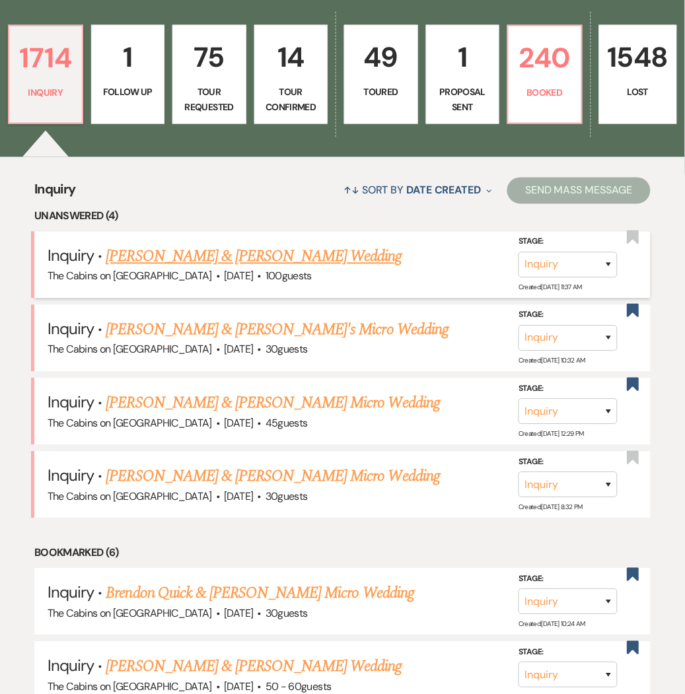
click at [181, 256] on link "[PERSON_NAME] & [PERSON_NAME] Wedding" at bounding box center [254, 257] width 296 height 24
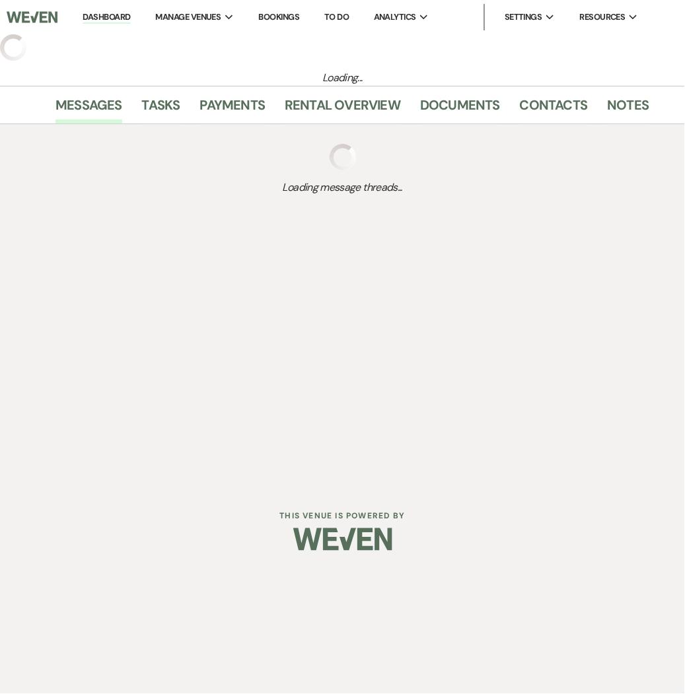
select select "5"
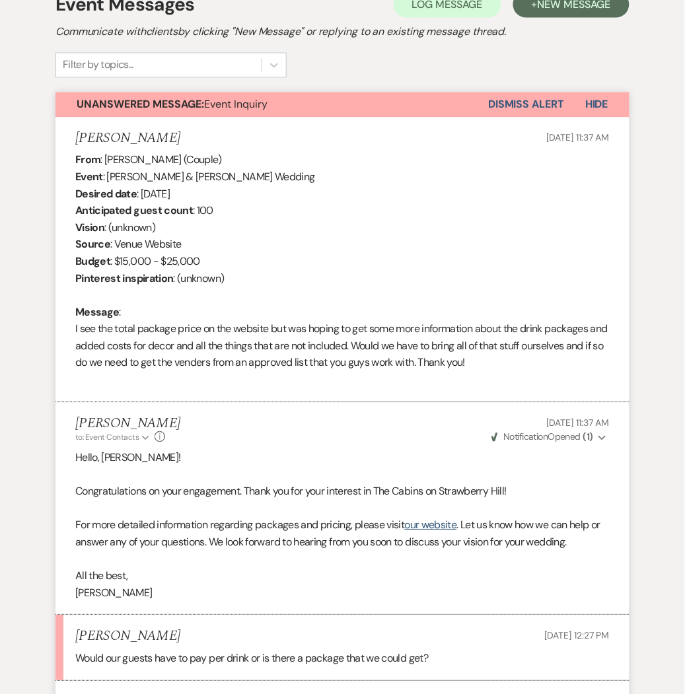
scroll to position [528, 0]
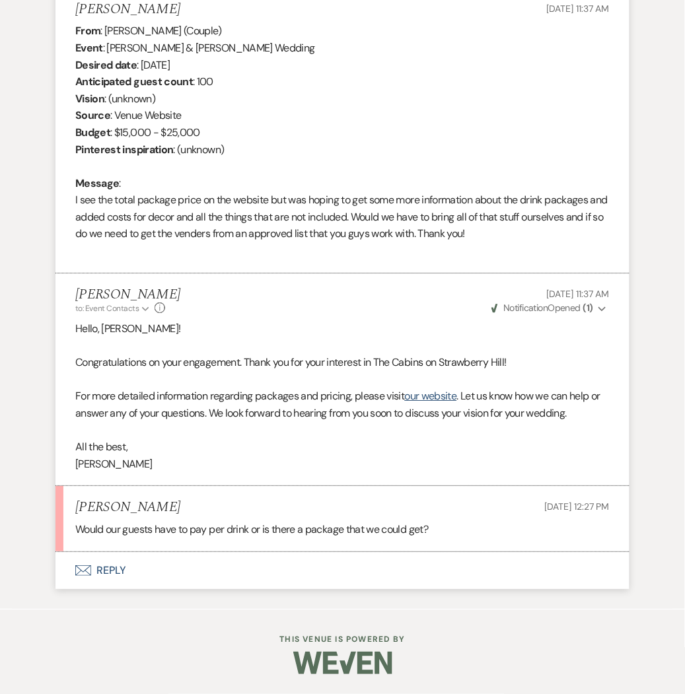
click at [113, 569] on button "Envelope Reply" at bounding box center [342, 570] width 574 height 37
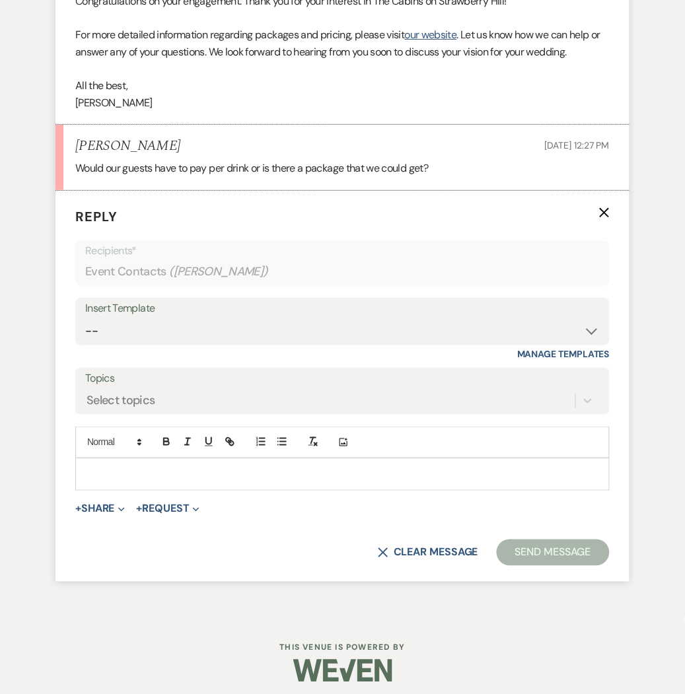
scroll to position [898, 0]
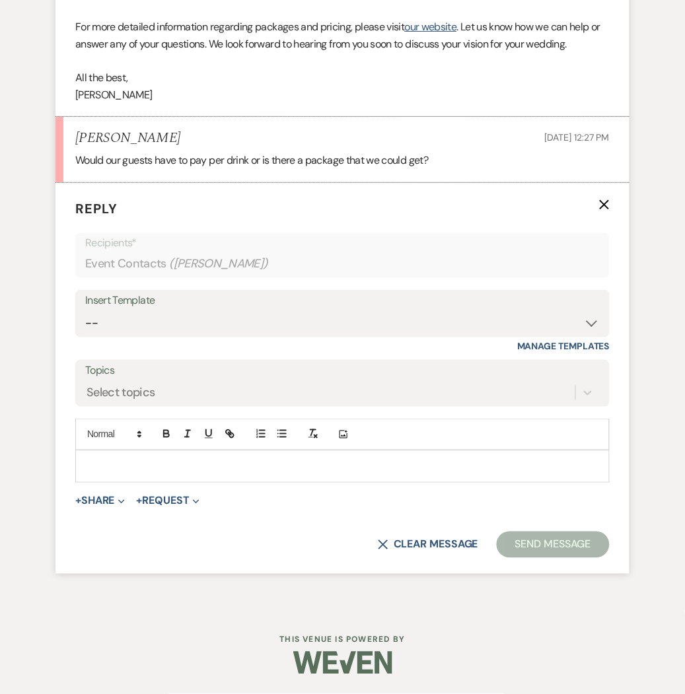
click at [162, 459] on p at bounding box center [342, 466] width 513 height 15
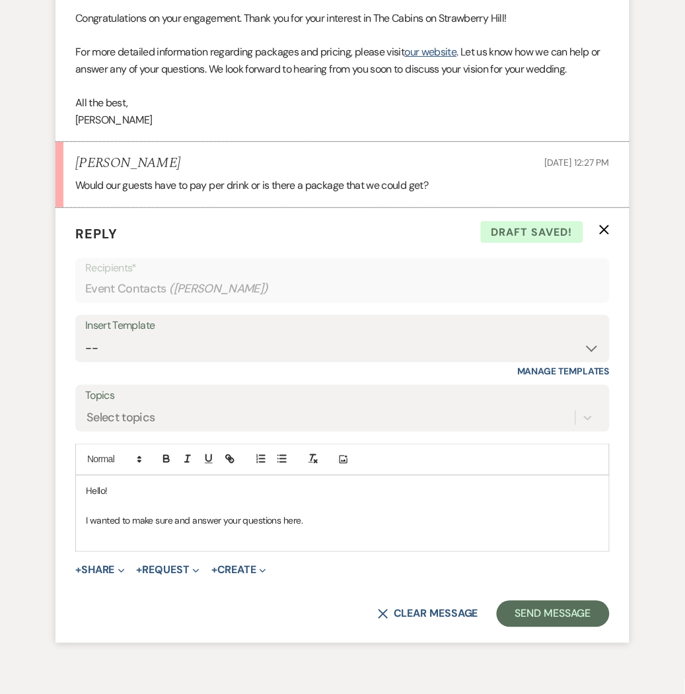
scroll to position [878, 0]
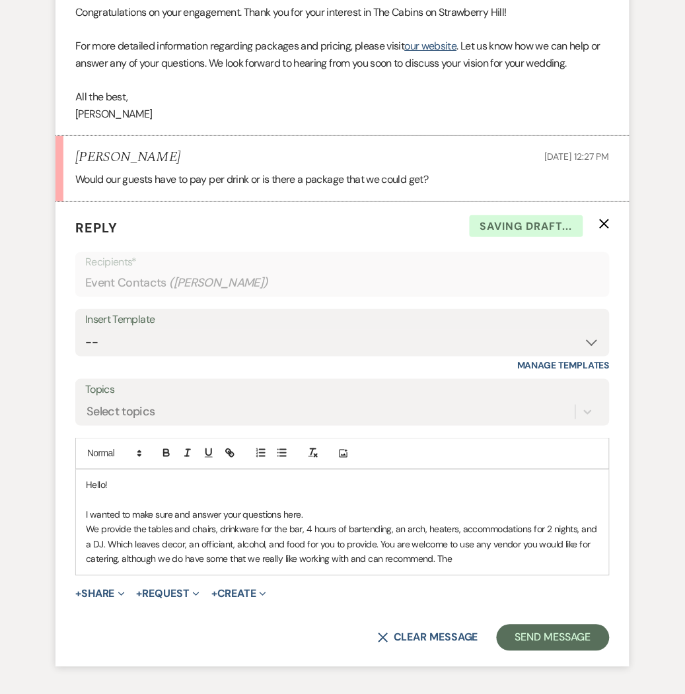
click at [467, 562] on p "We provide the tables and chairs, drinkware for the bar, 4 hours of bartending,…" at bounding box center [342, 544] width 513 height 44
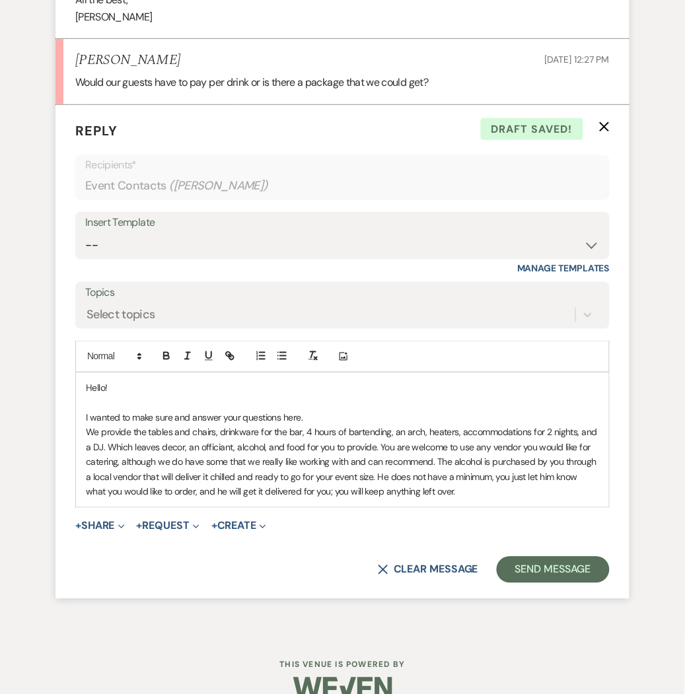
scroll to position [978, 0]
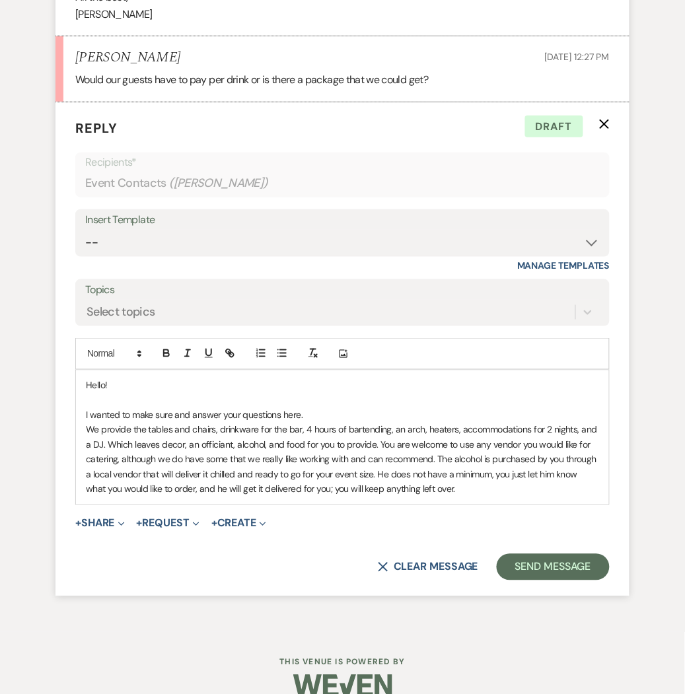
click at [498, 483] on p "We provide the tables and chairs, drinkware for the bar, 4 hours of bartending,…" at bounding box center [342, 460] width 513 height 74
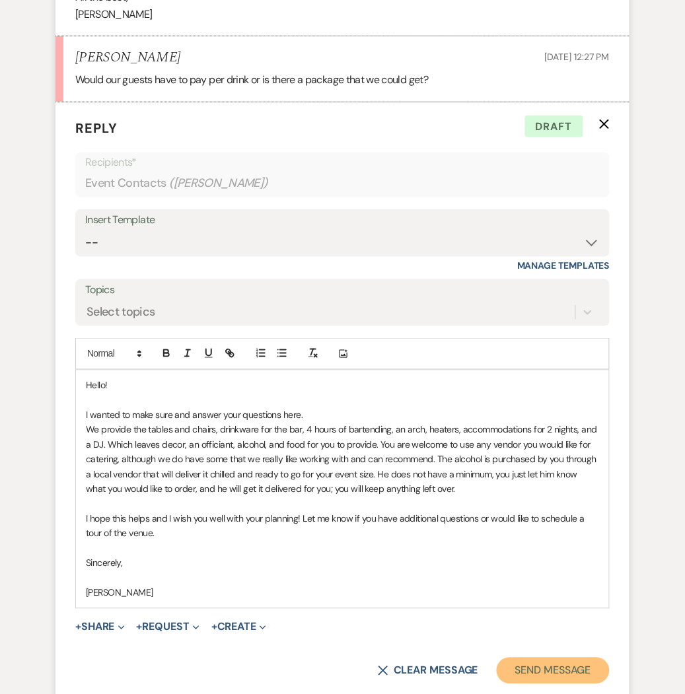
click at [530, 661] on button "Send Message" at bounding box center [553, 671] width 113 height 26
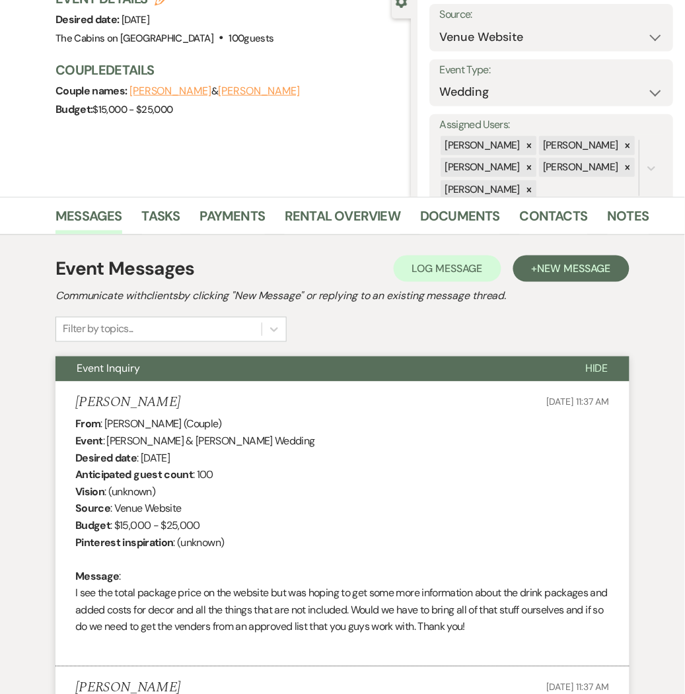
scroll to position [0, 0]
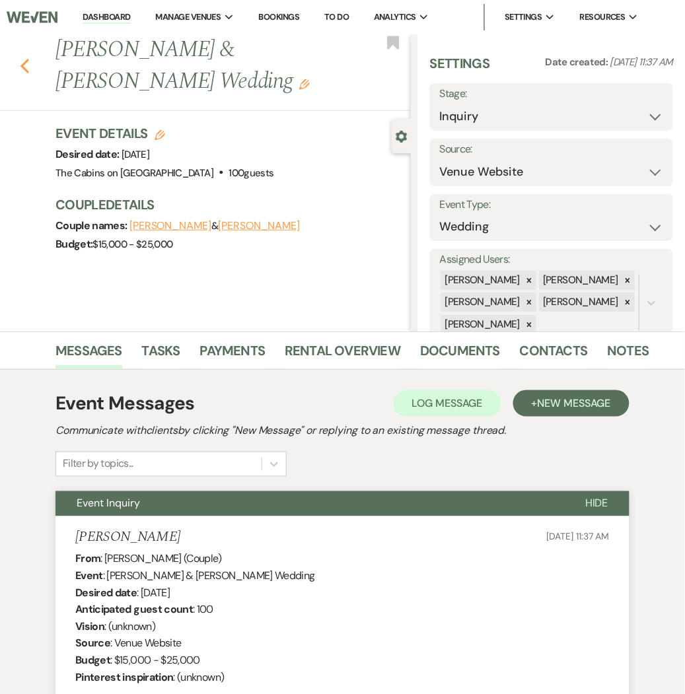
click at [24, 69] on use "button" at bounding box center [24, 66] width 9 height 15
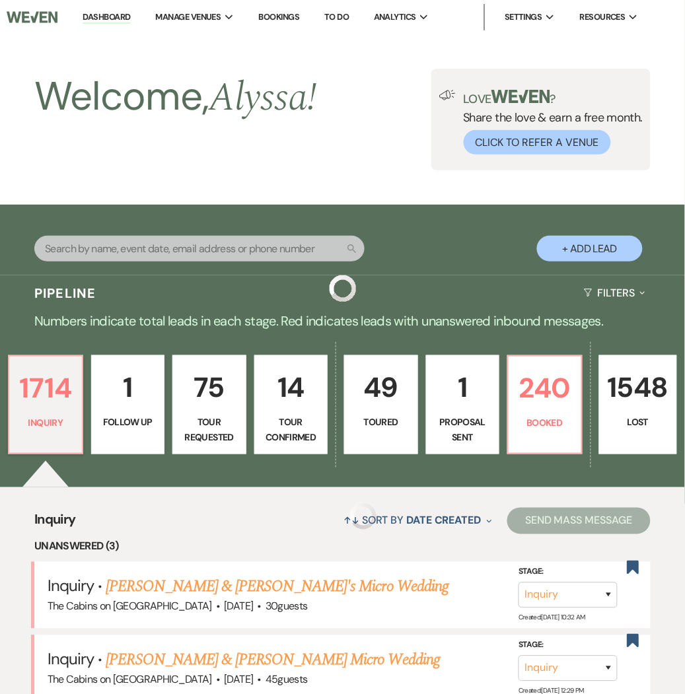
scroll to position [330, 0]
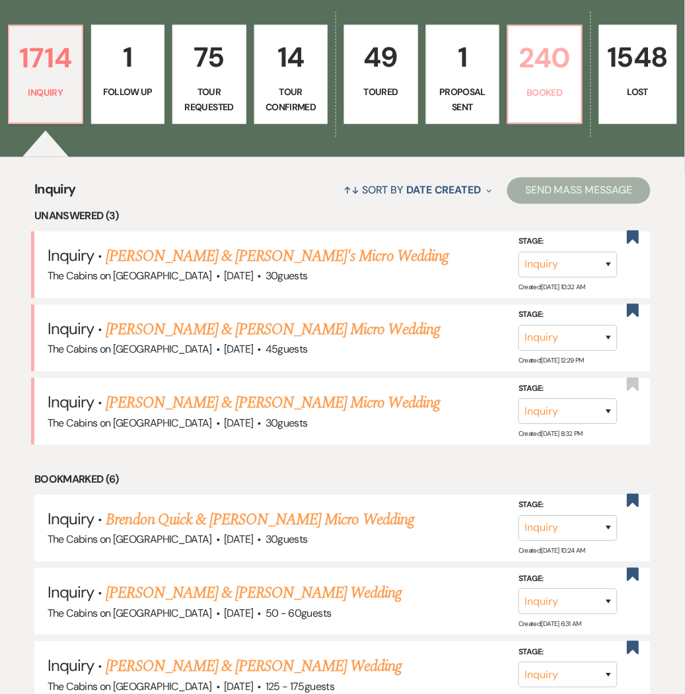
click at [543, 69] on p "240" at bounding box center [544, 58] width 57 height 44
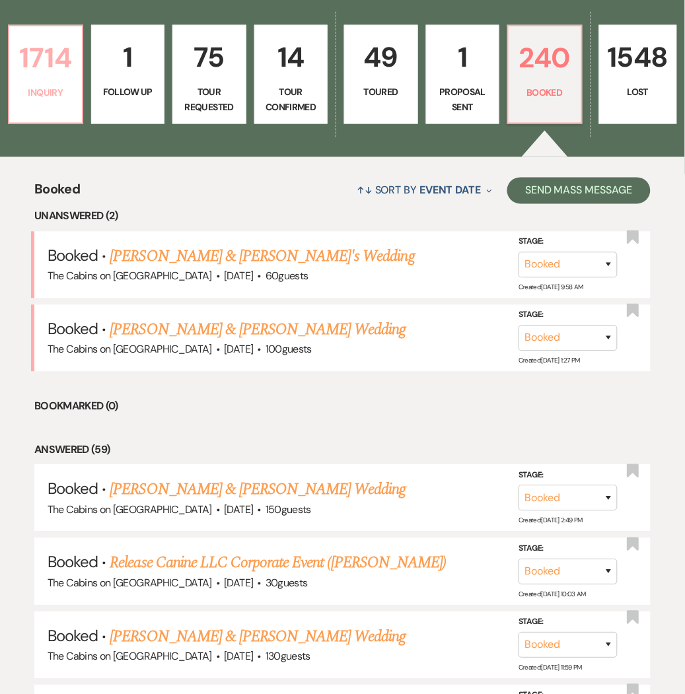
click at [29, 54] on p "1714" at bounding box center [45, 58] width 57 height 44
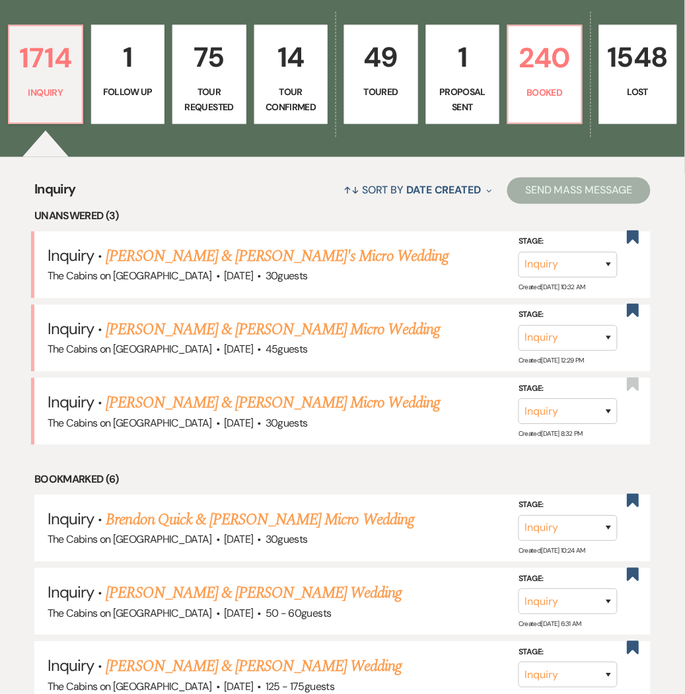
click at [190, 83] on link "75 Tour Requested" at bounding box center [209, 74] width 74 height 99
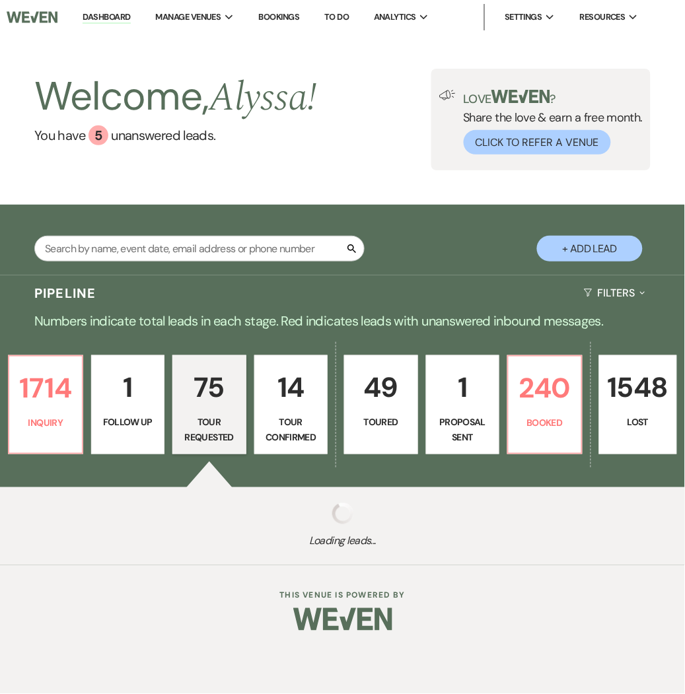
select select "2"
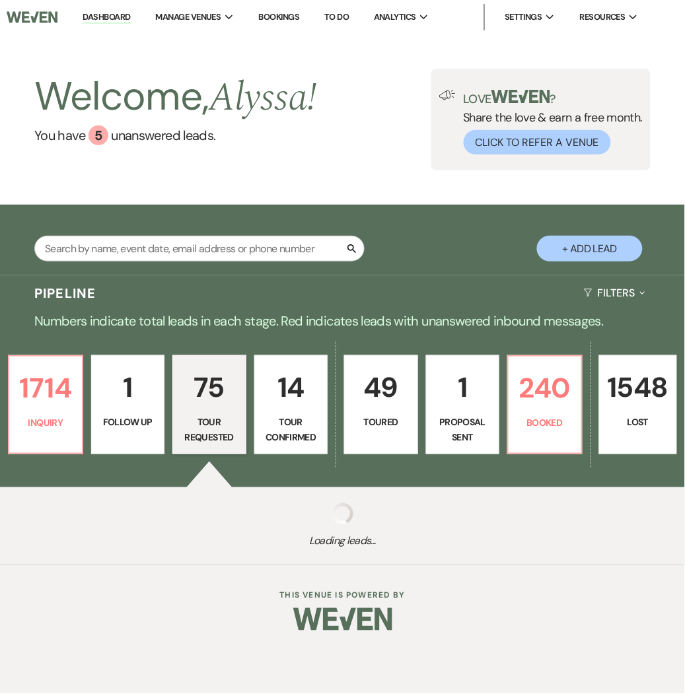
select select "2"
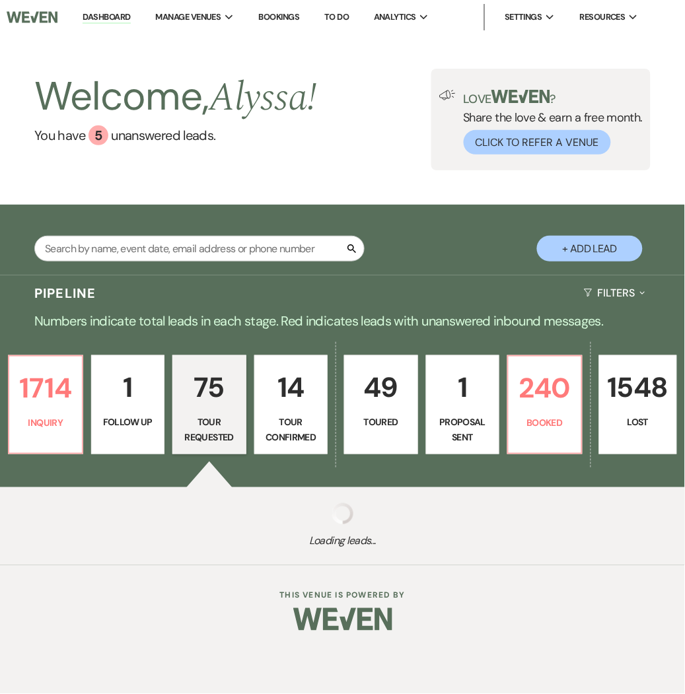
select select "2"
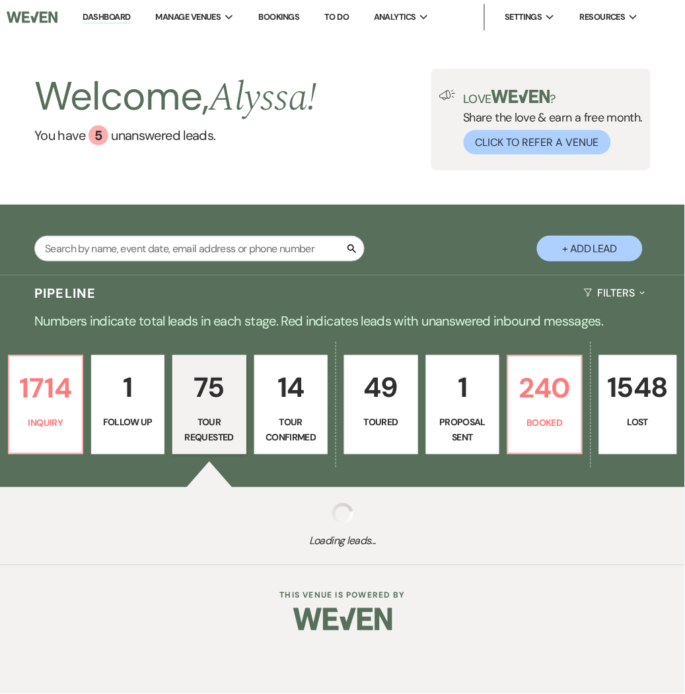
select select "2"
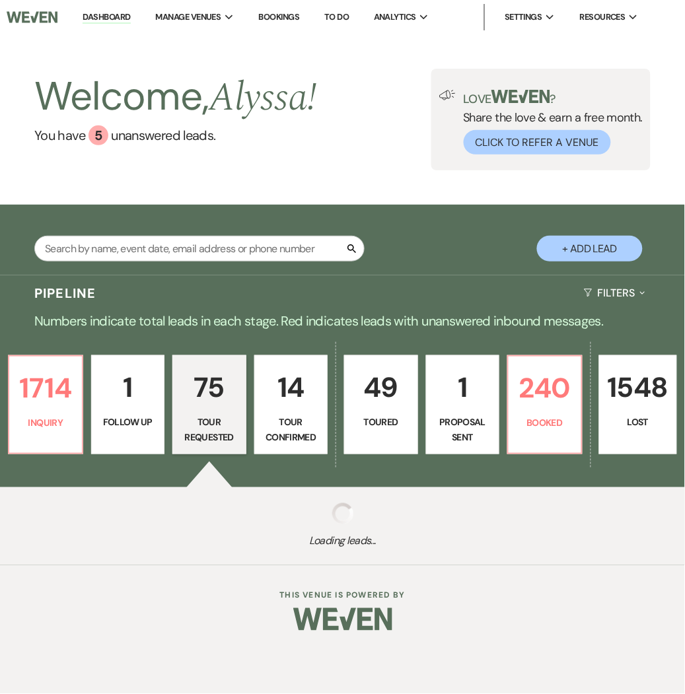
select select "2"
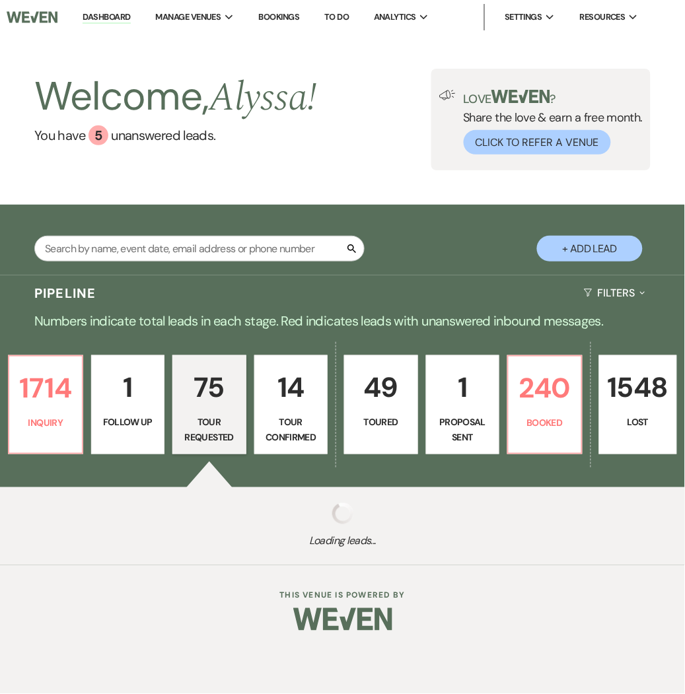
select select "2"
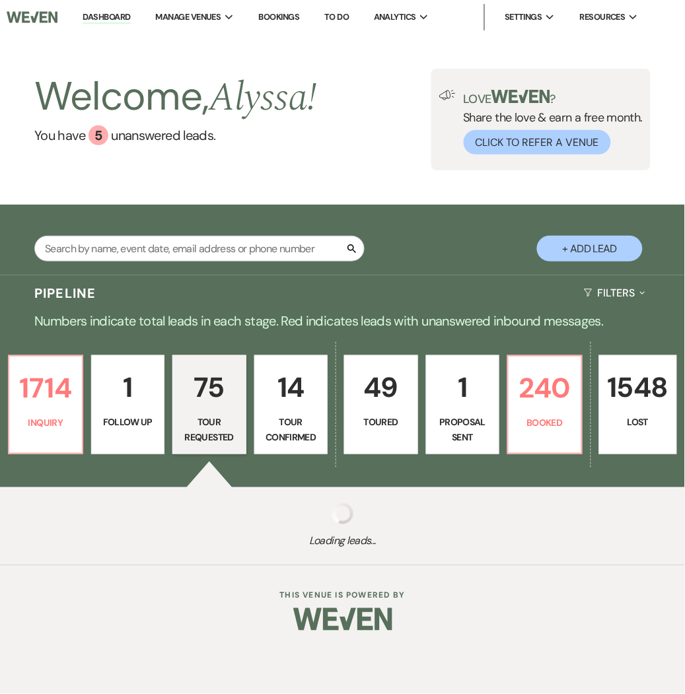
select select "2"
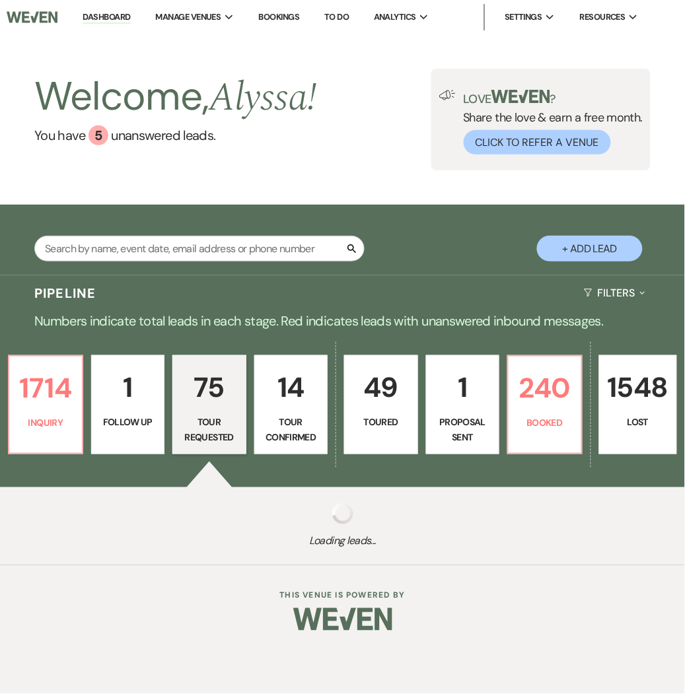
select select "2"
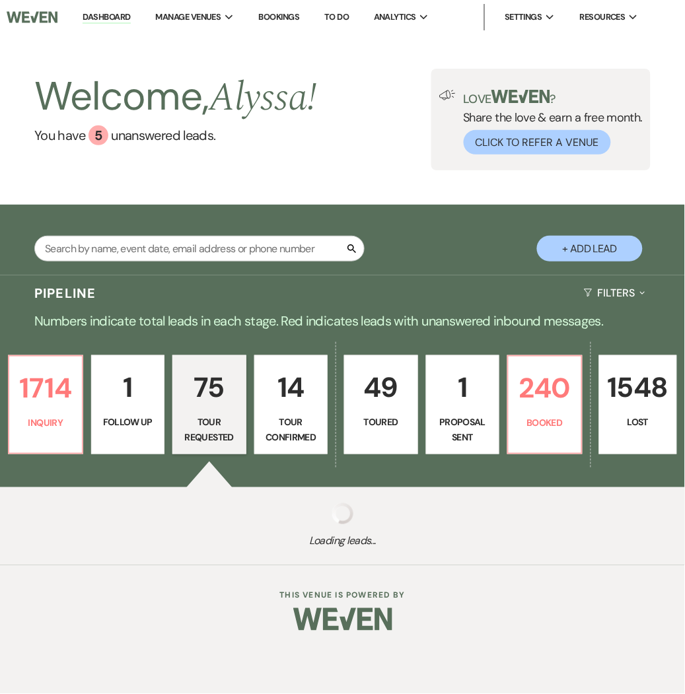
select select "2"
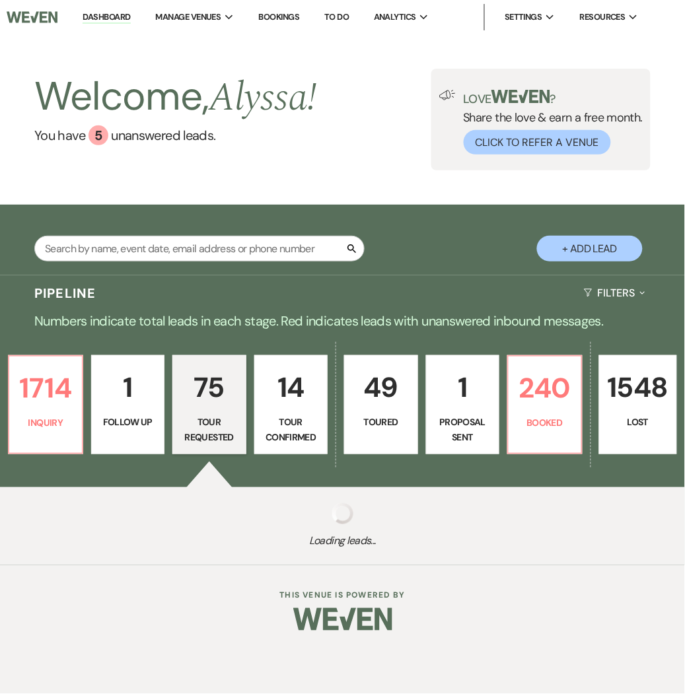
select select "2"
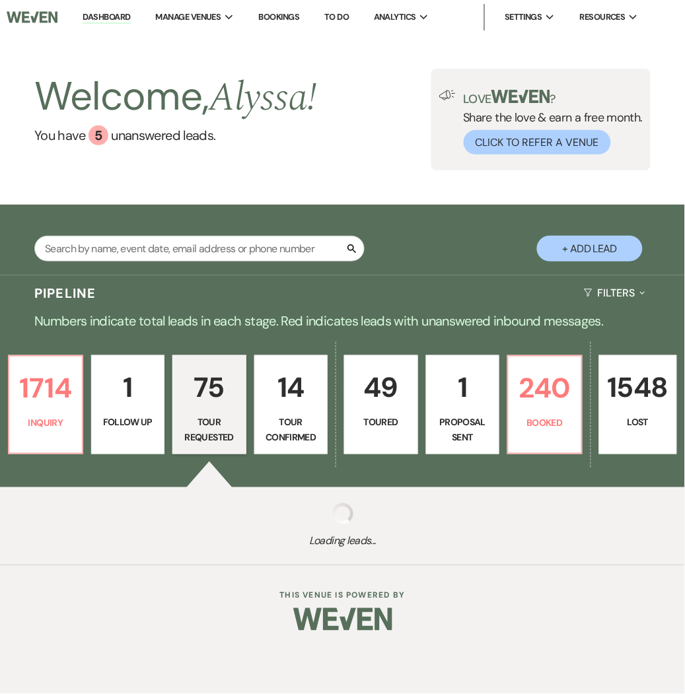
select select "2"
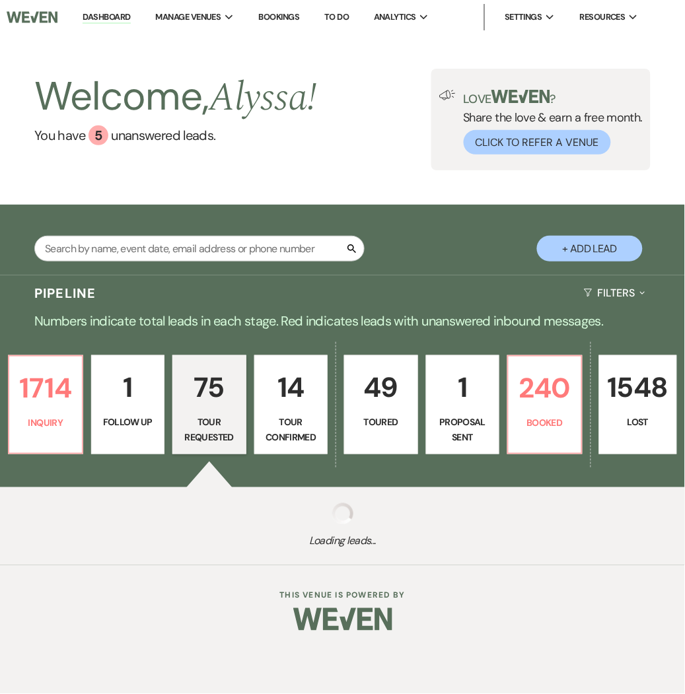
select select "2"
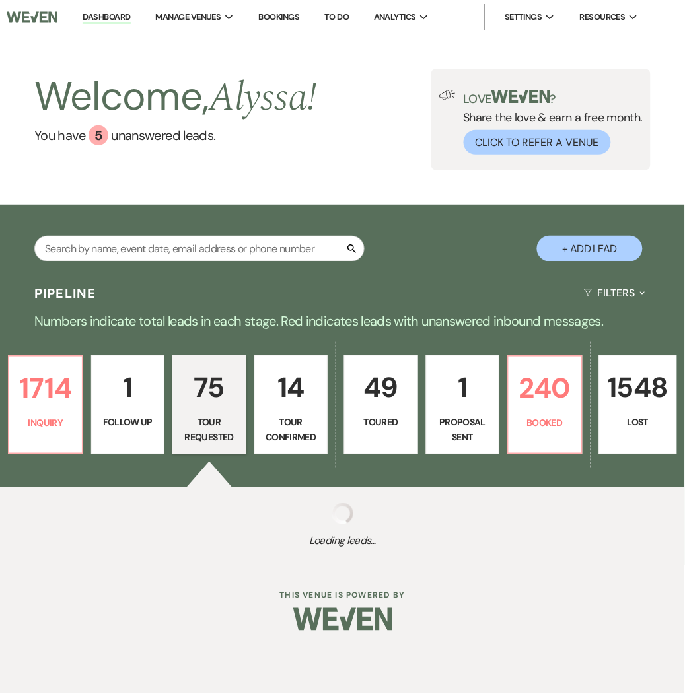
select select "2"
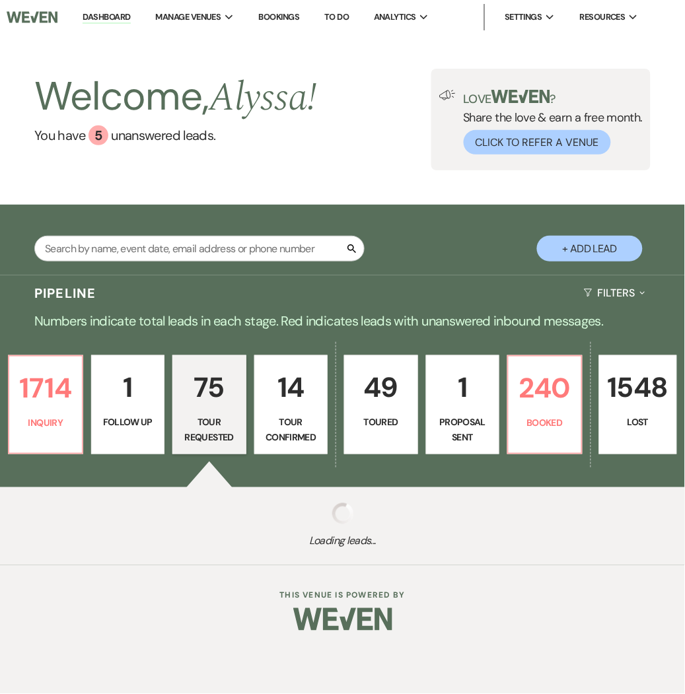
select select "2"
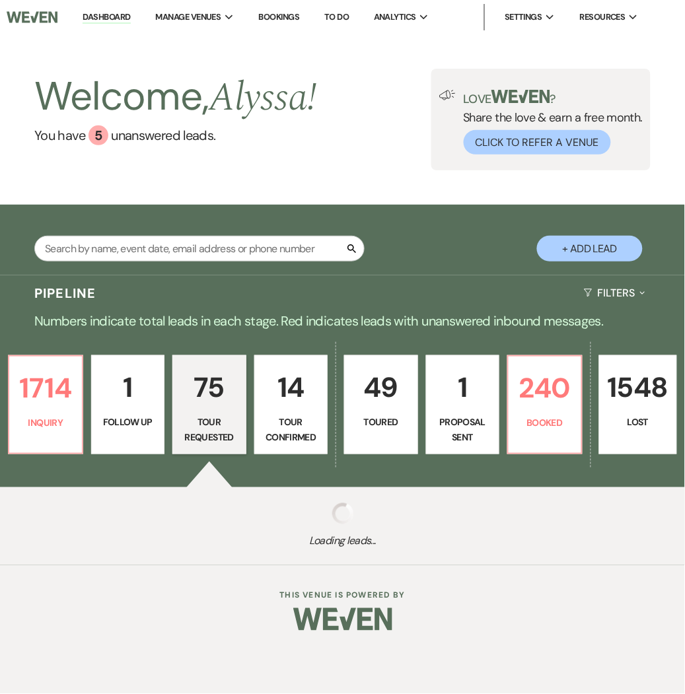
select select "2"
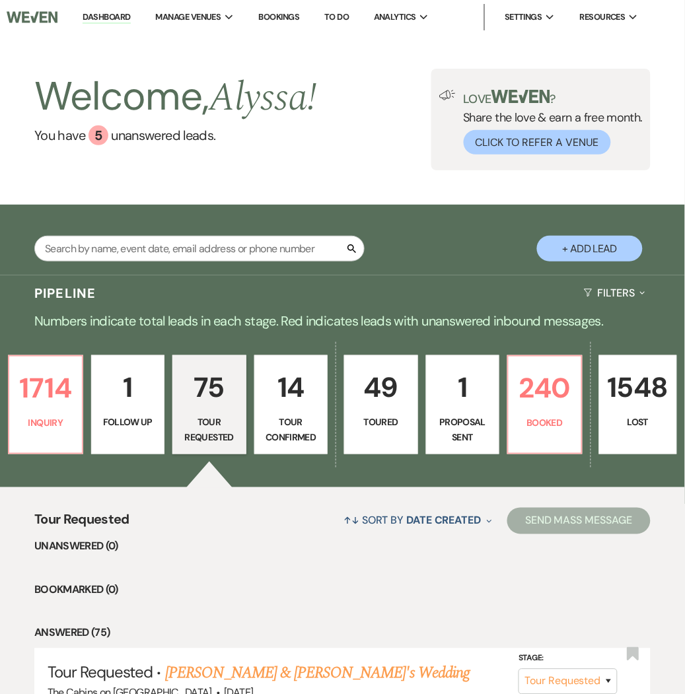
scroll to position [41, 0]
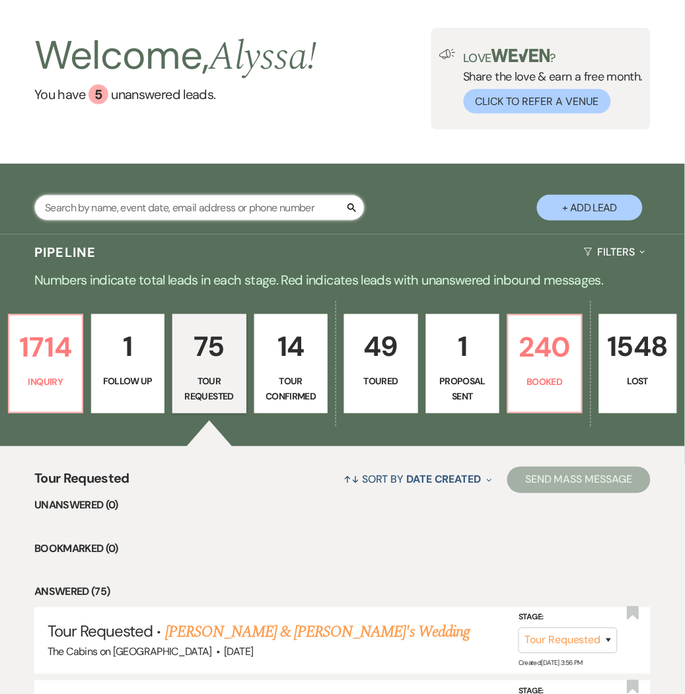
click at [256, 207] on input "text" at bounding box center [199, 208] width 330 height 26
type input "rose"
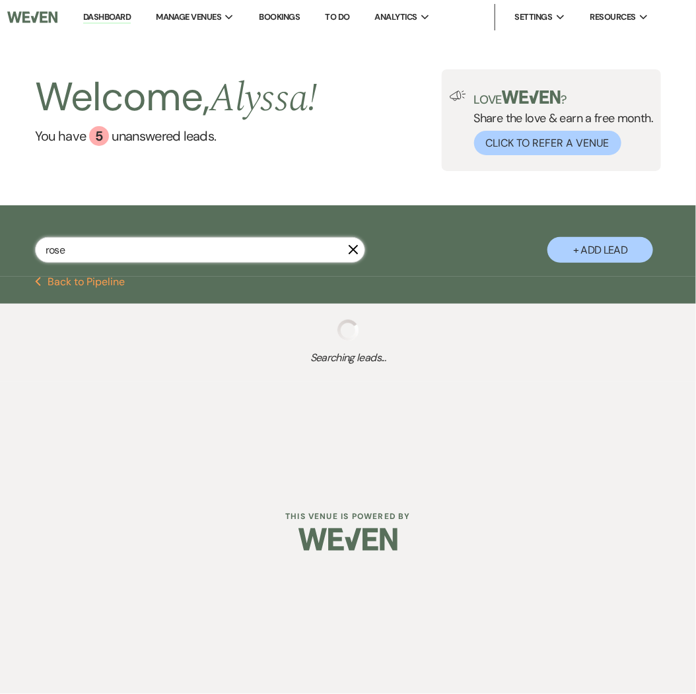
select select "5"
select select "8"
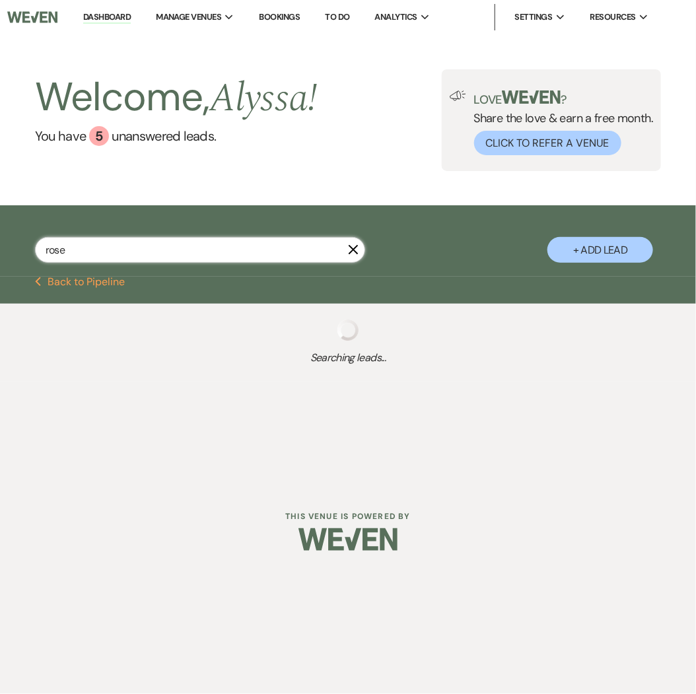
select select "8"
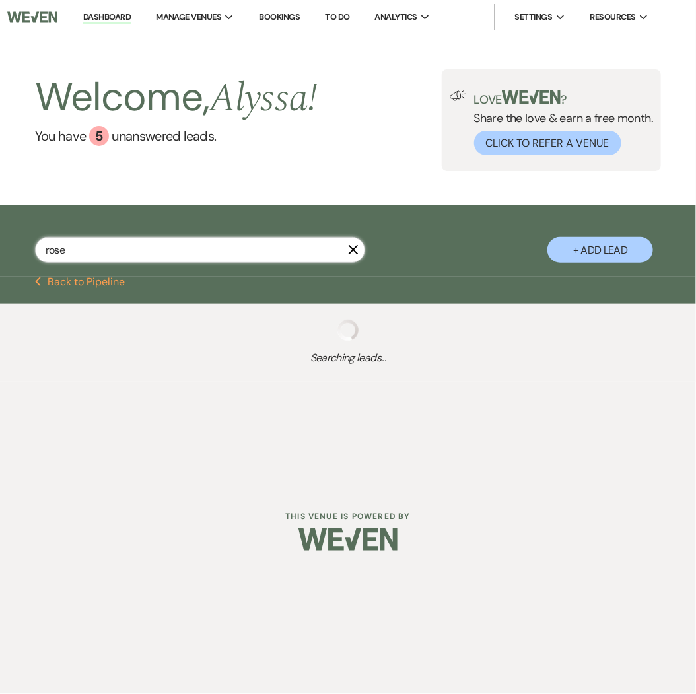
select select "8"
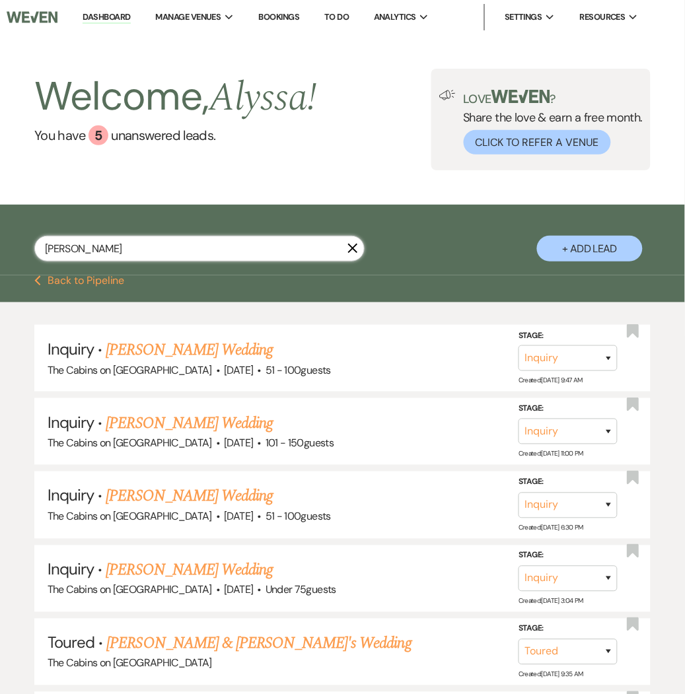
type input "[PERSON_NAME]"
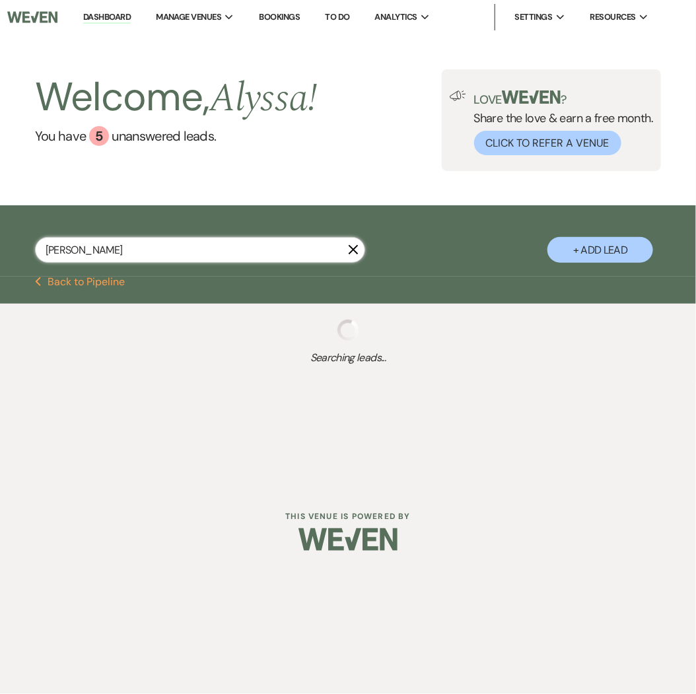
select select "5"
select select "8"
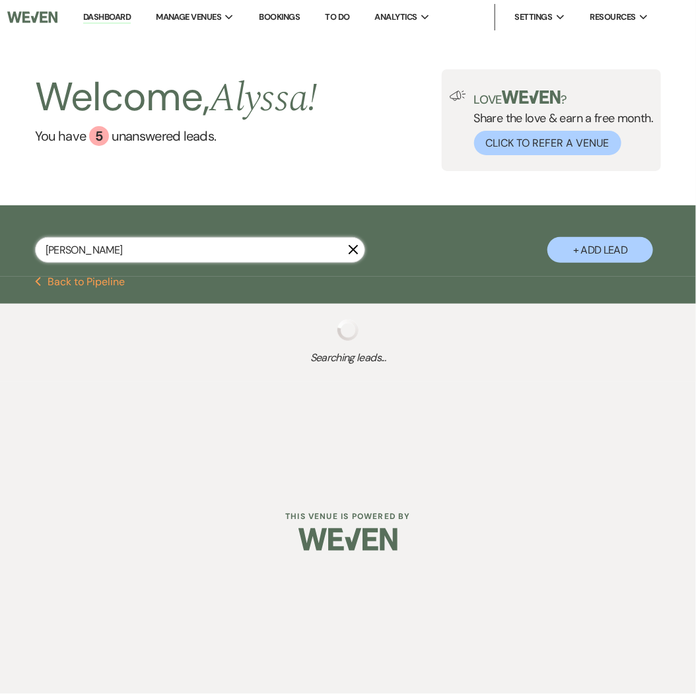
select select "8"
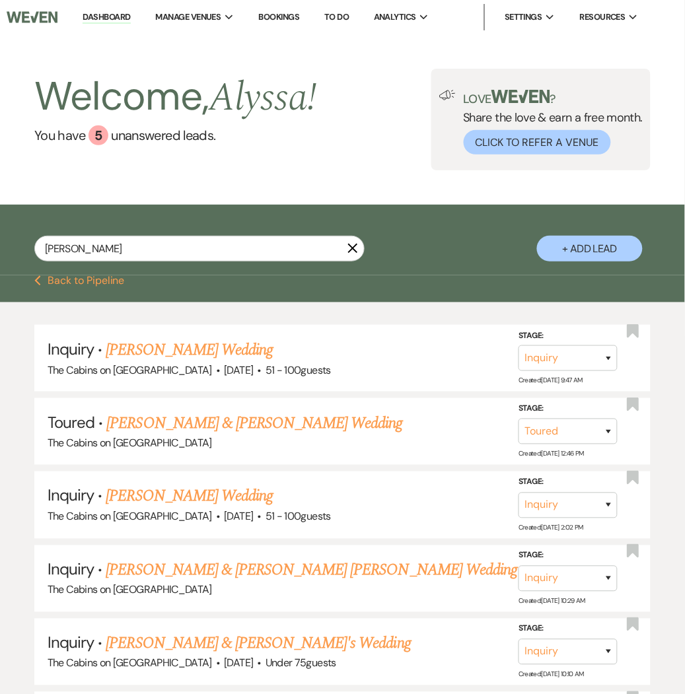
click at [353, 250] on use "button" at bounding box center [353, 249] width 10 height 10
select select "2"
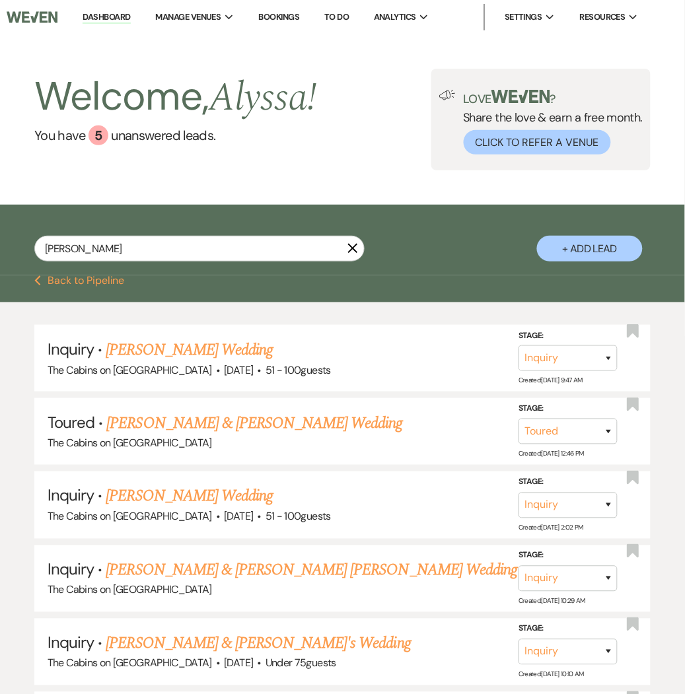
select select "2"
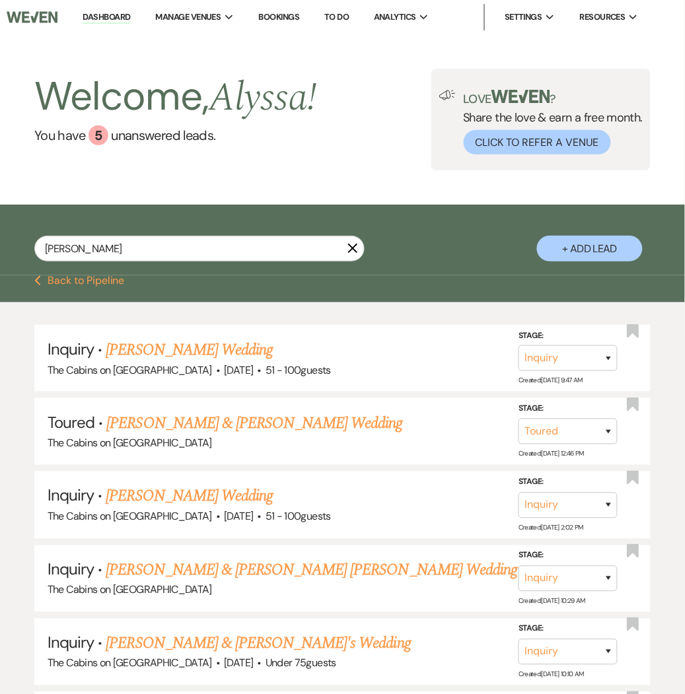
select select "2"
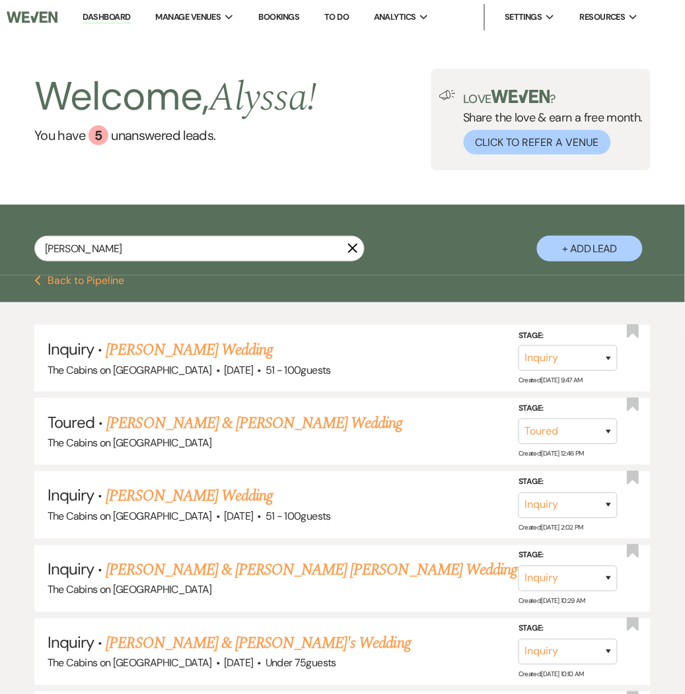
select select "2"
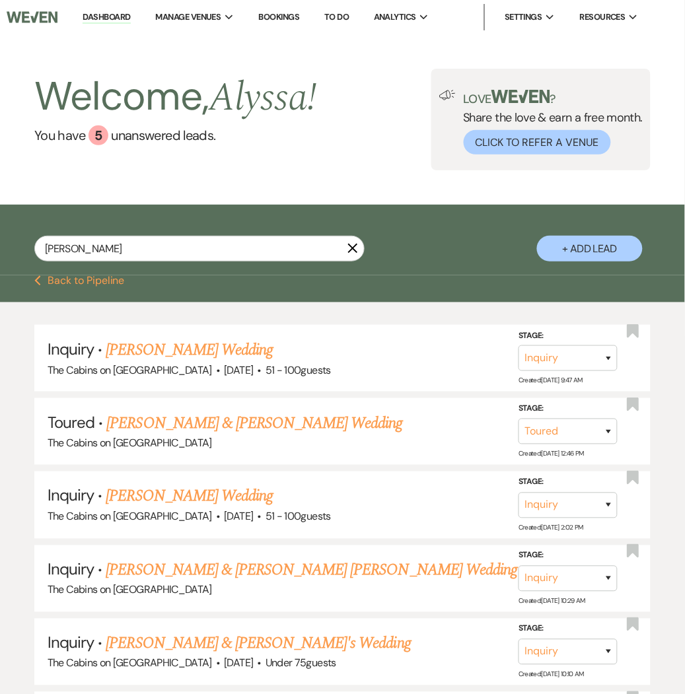
select select "2"
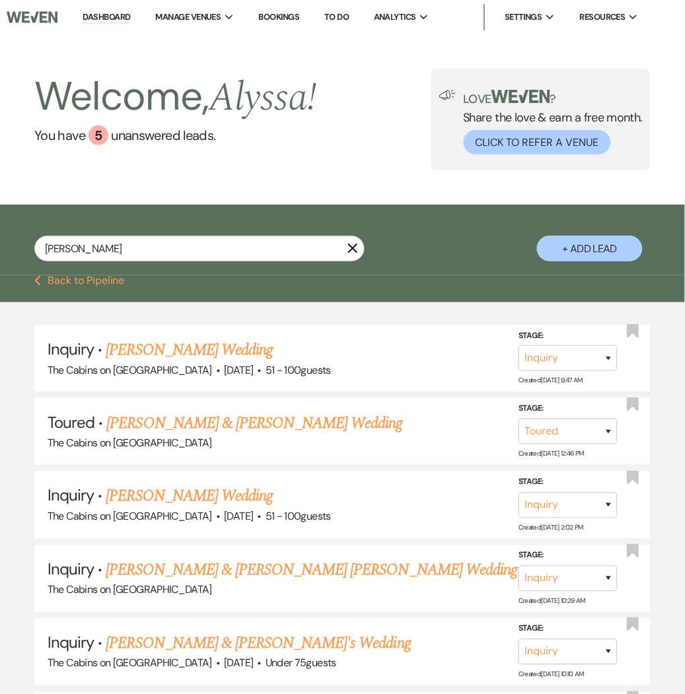
select select "2"
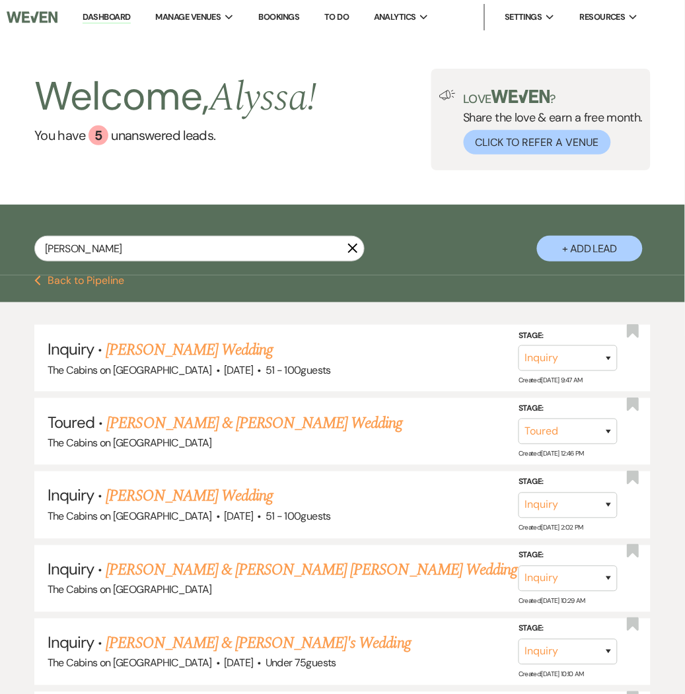
select select "2"
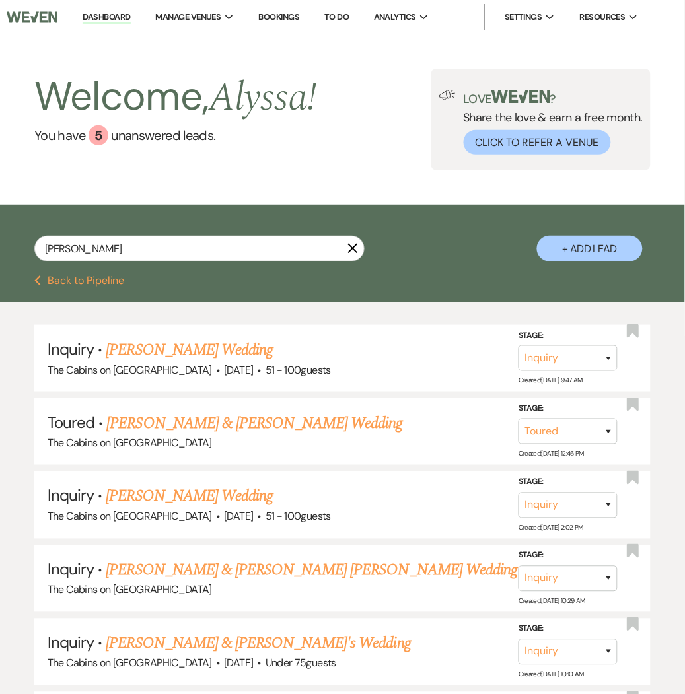
select select "2"
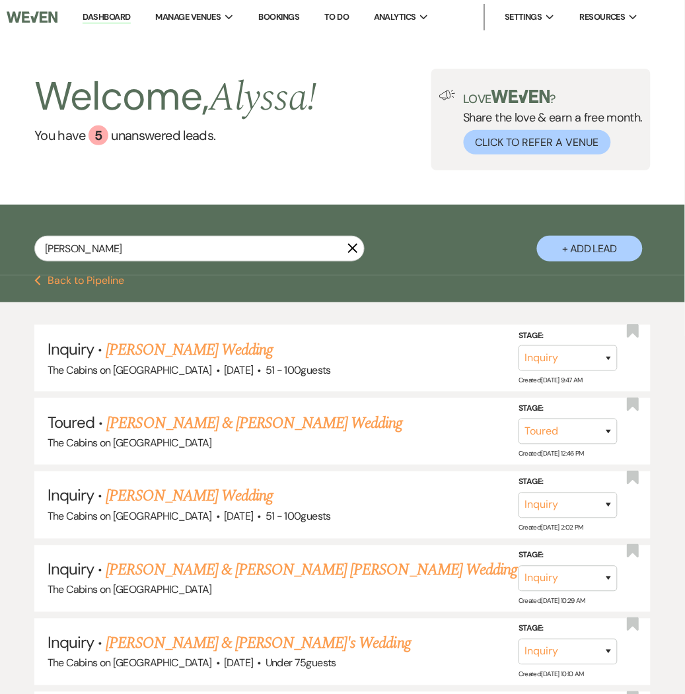
select select "2"
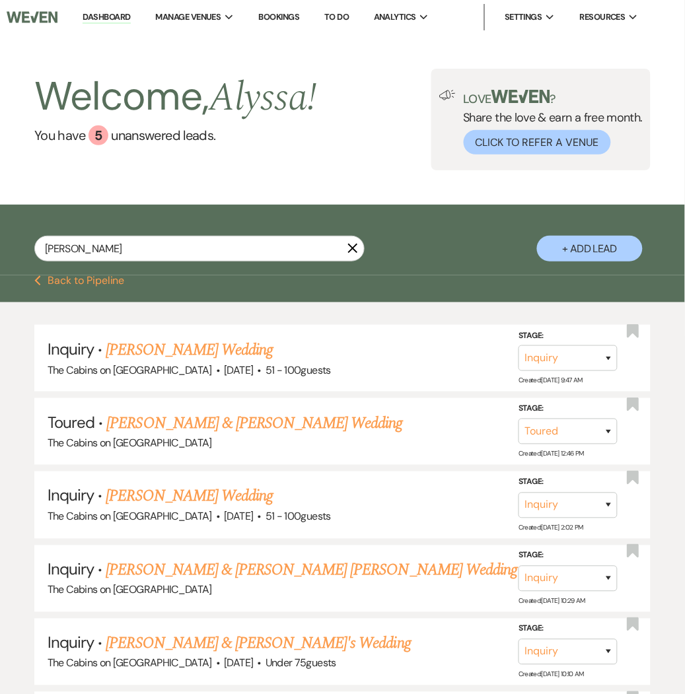
select select "2"
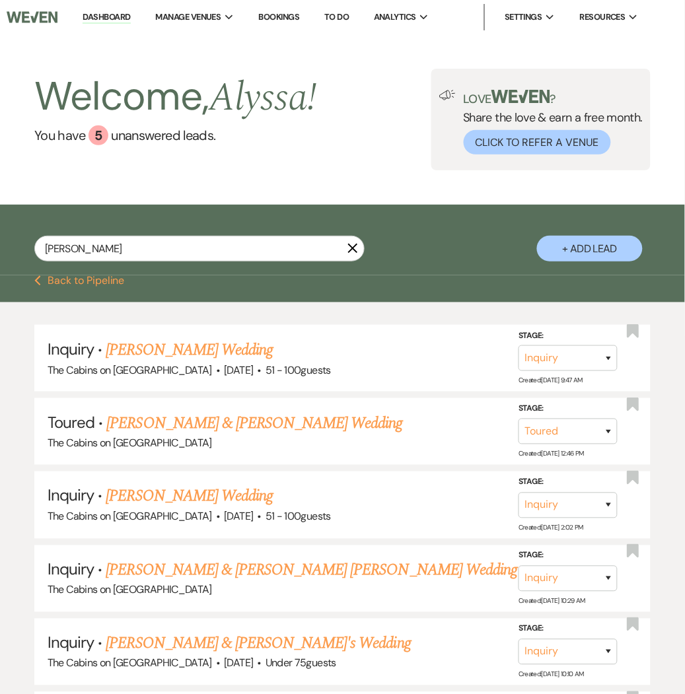
select select "2"
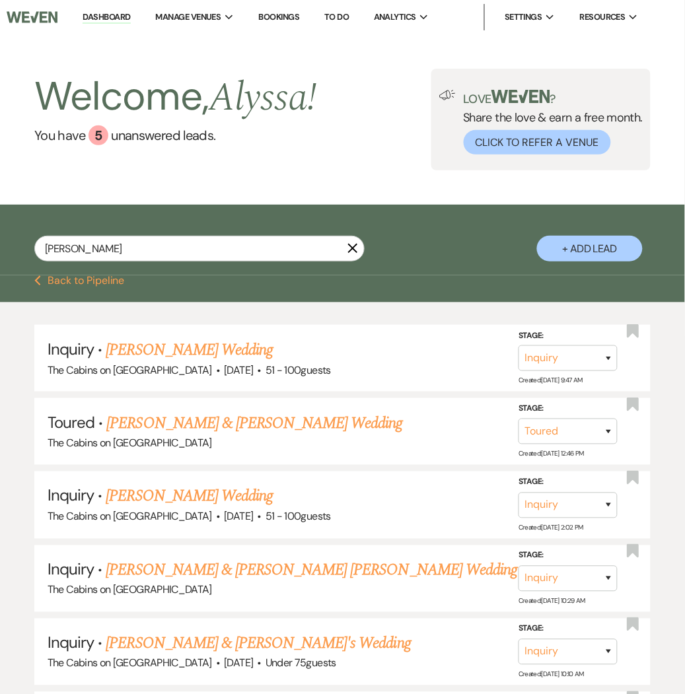
select select "2"
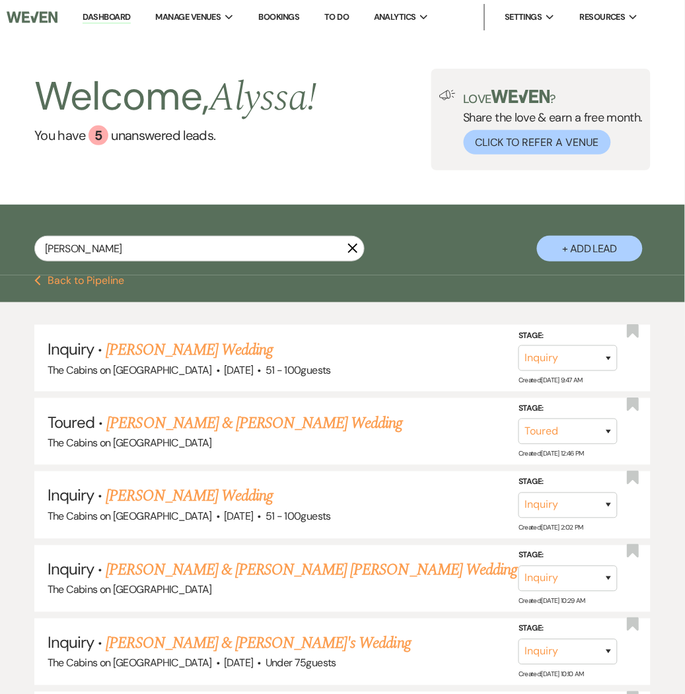
select select "2"
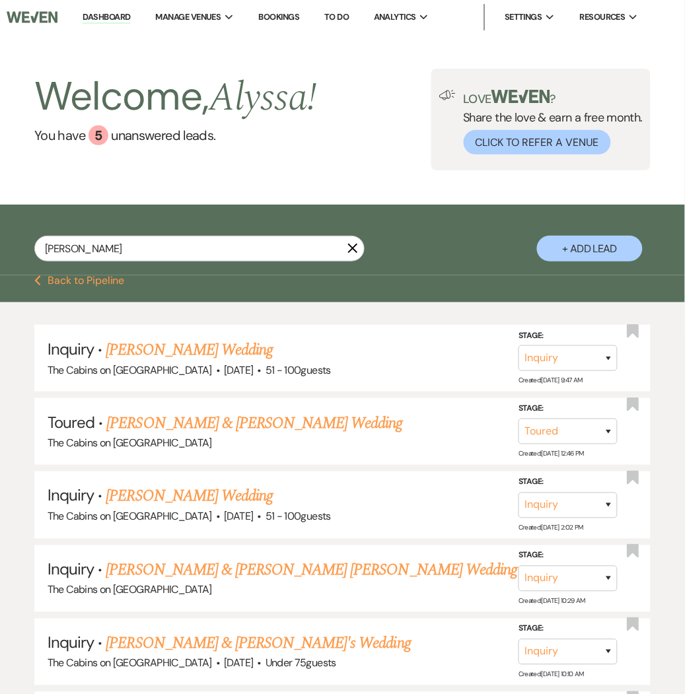
select select "2"
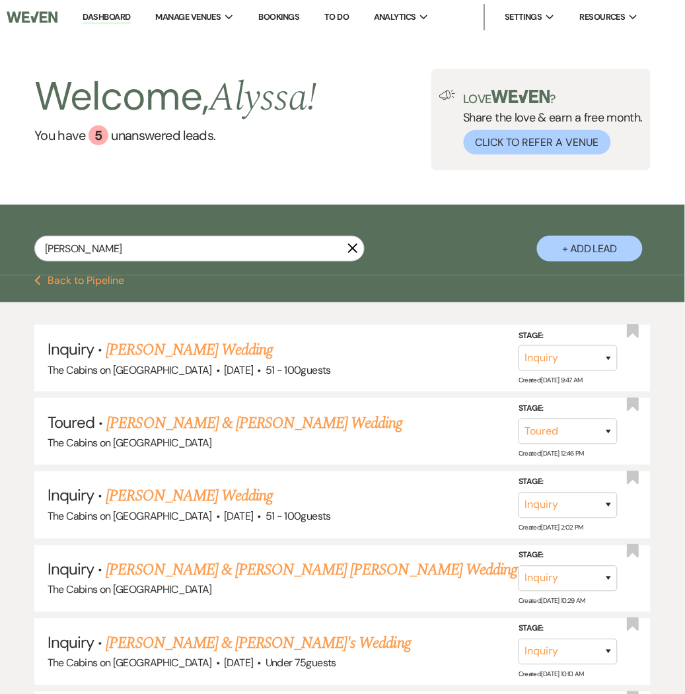
select select "2"
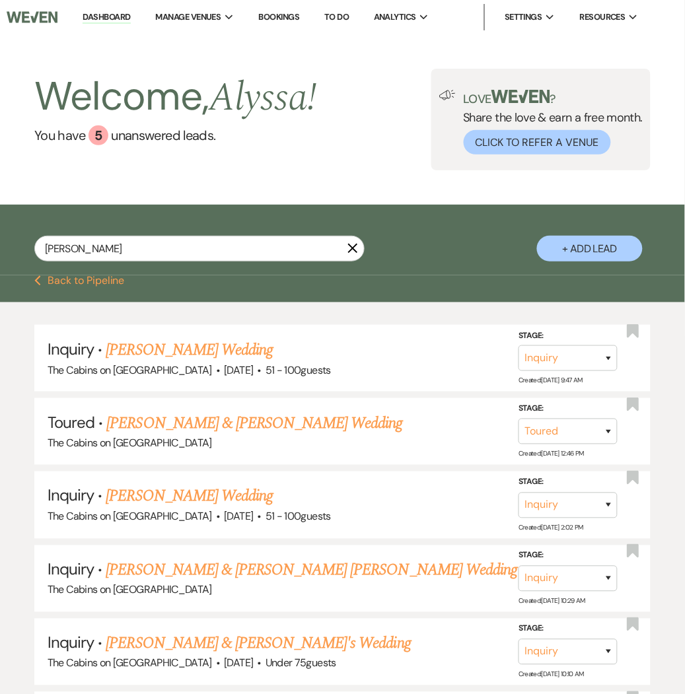
select select "2"
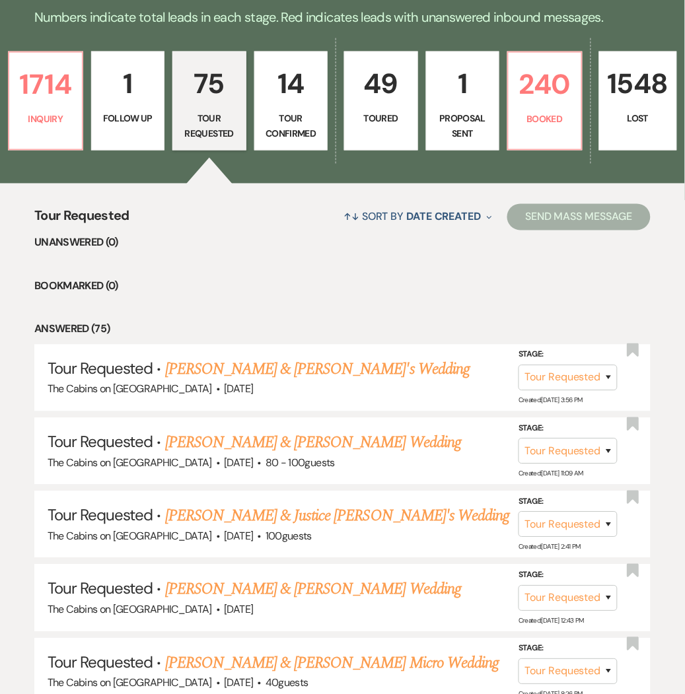
scroll to position [310, 0]
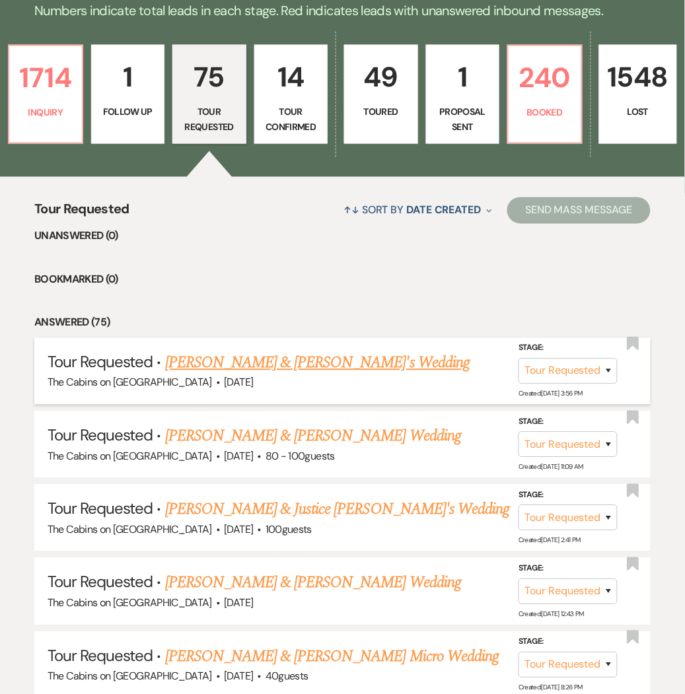
click at [298, 358] on link "[PERSON_NAME] & [PERSON_NAME]'s Wedding" at bounding box center [317, 363] width 305 height 24
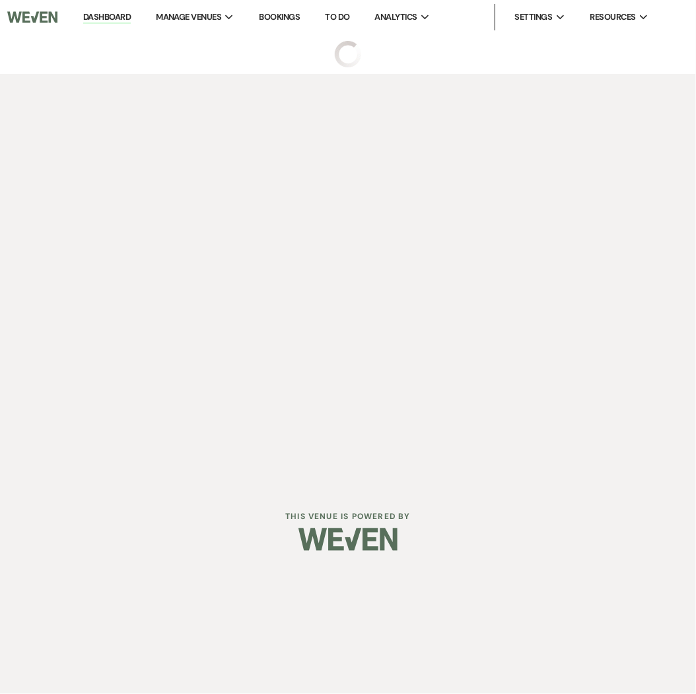
select select "2"
select select "5"
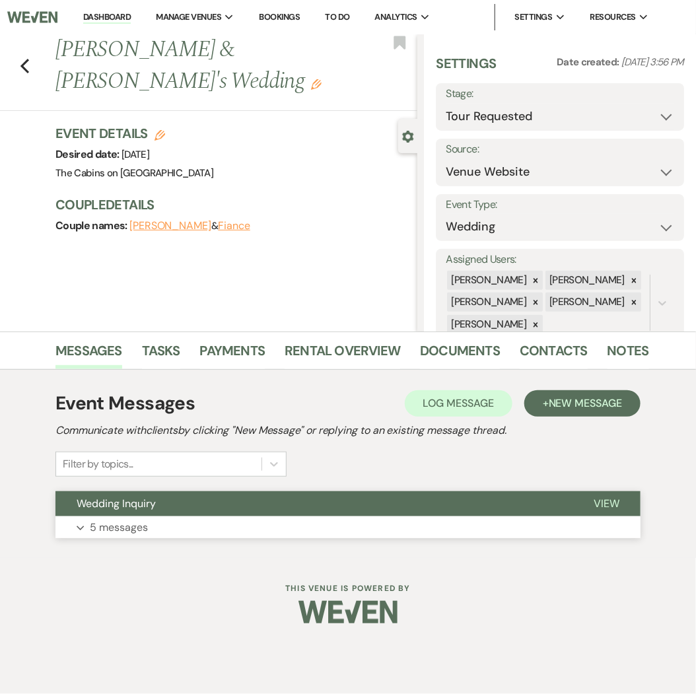
click at [137, 529] on p "5 messages" at bounding box center [119, 527] width 58 height 17
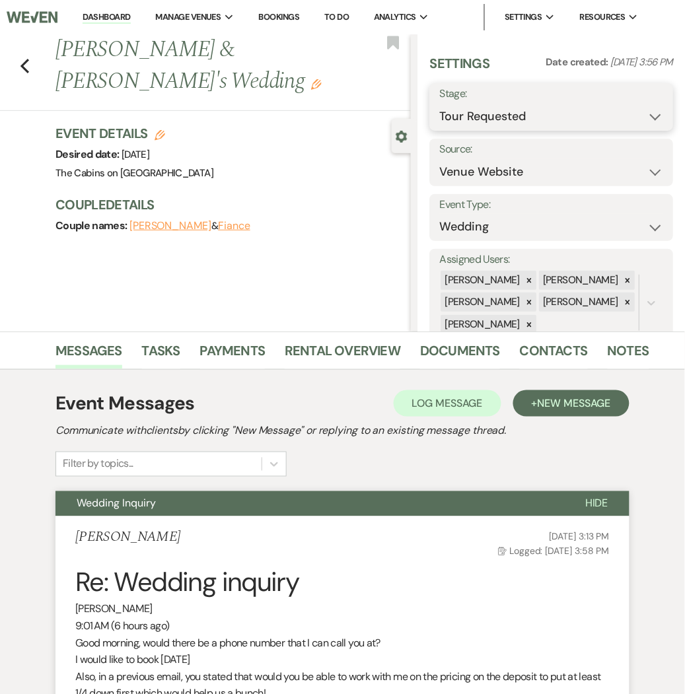
click at [602, 111] on select "Inquiry Follow Up Tour Requested Tour Confirmed Toured Proposal Sent Booked Lost" at bounding box center [551, 117] width 224 height 26
click at [288, 217] on div "Couple names: [PERSON_NAME] & [PERSON_NAME]" at bounding box center [226, 226] width 342 height 18
click at [33, 63] on div "Previous [PERSON_NAME] & [PERSON_NAME]'s Wedding Edit Bookmark" at bounding box center [201, 72] width 417 height 77
click at [25, 63] on icon "Previous" at bounding box center [25, 66] width 10 height 16
select select "2"
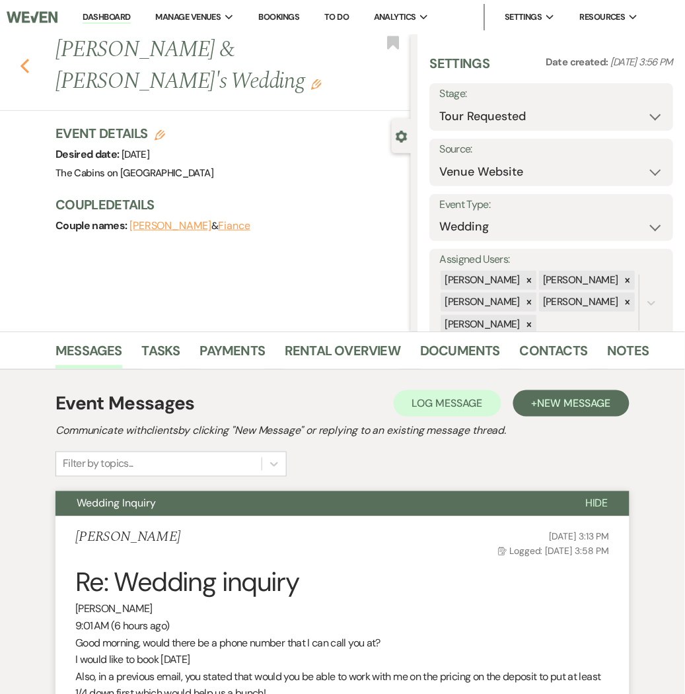
select select "2"
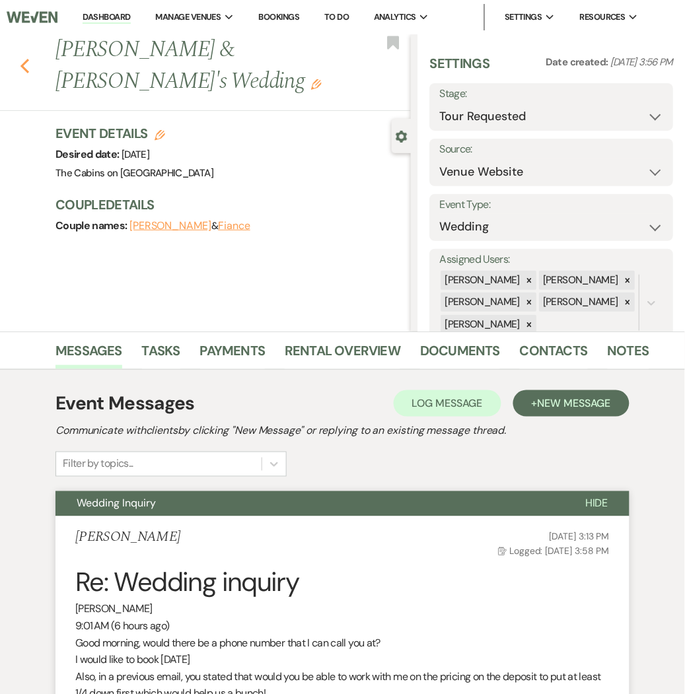
select select "2"
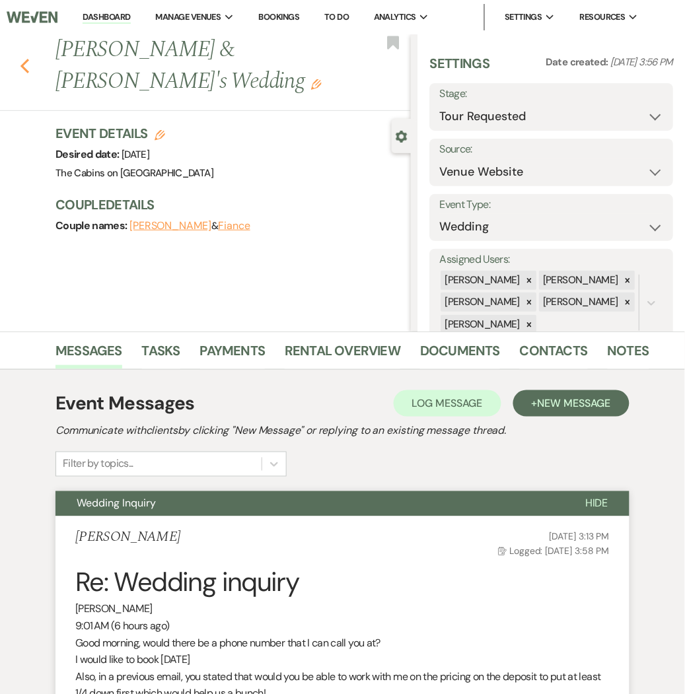
select select "2"
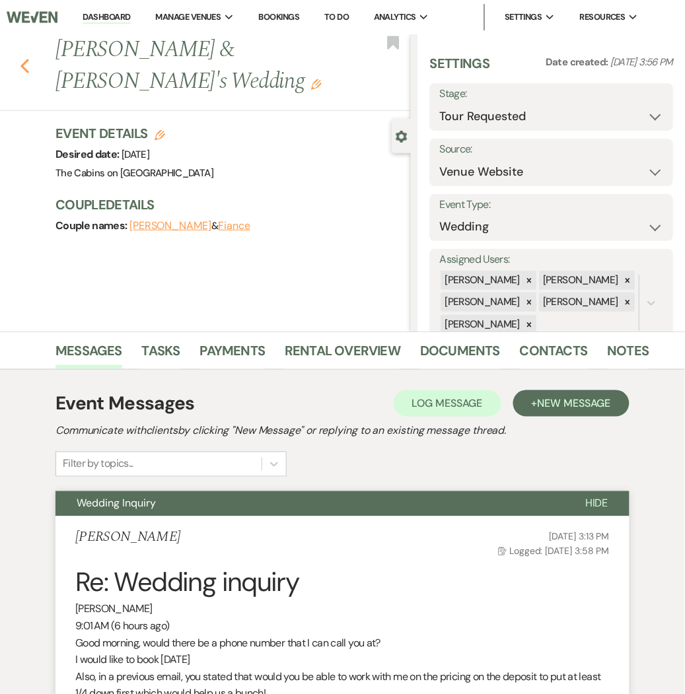
select select "2"
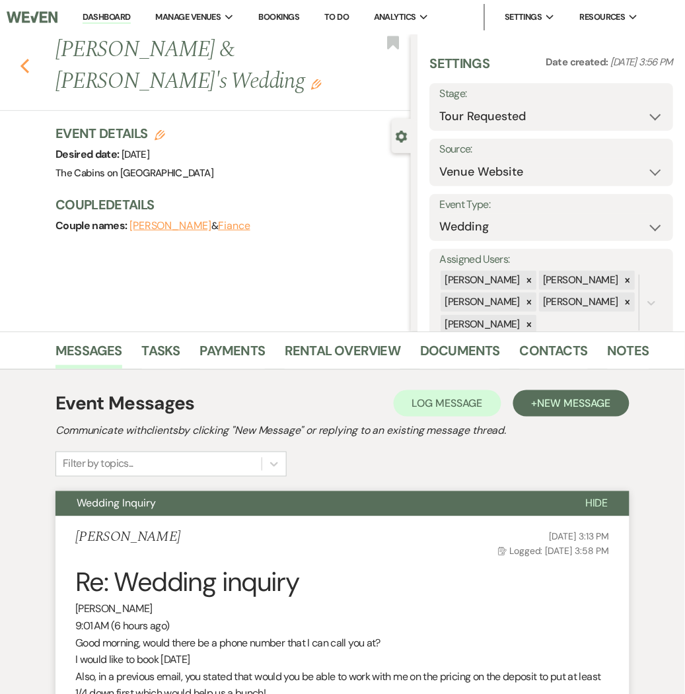
select select "2"
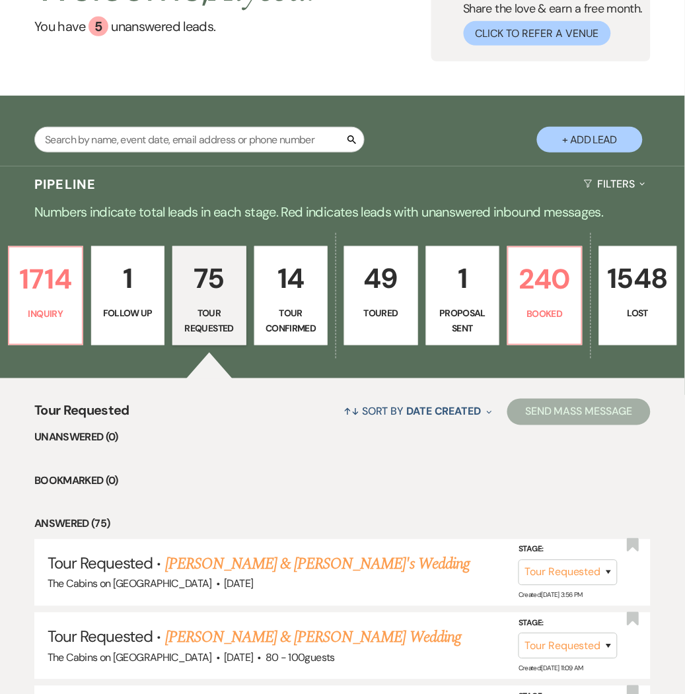
scroll to position [102, 0]
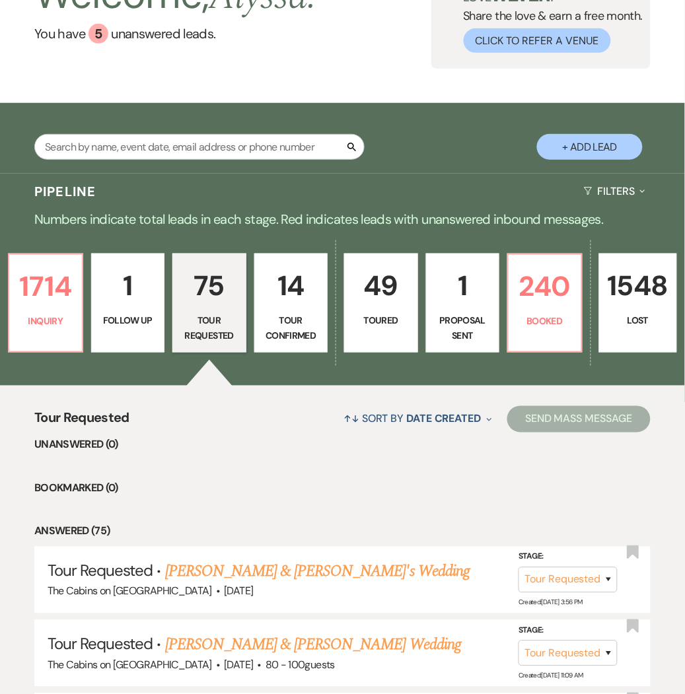
click at [593, 143] on button "+ Add Lead" at bounding box center [590, 147] width 106 height 26
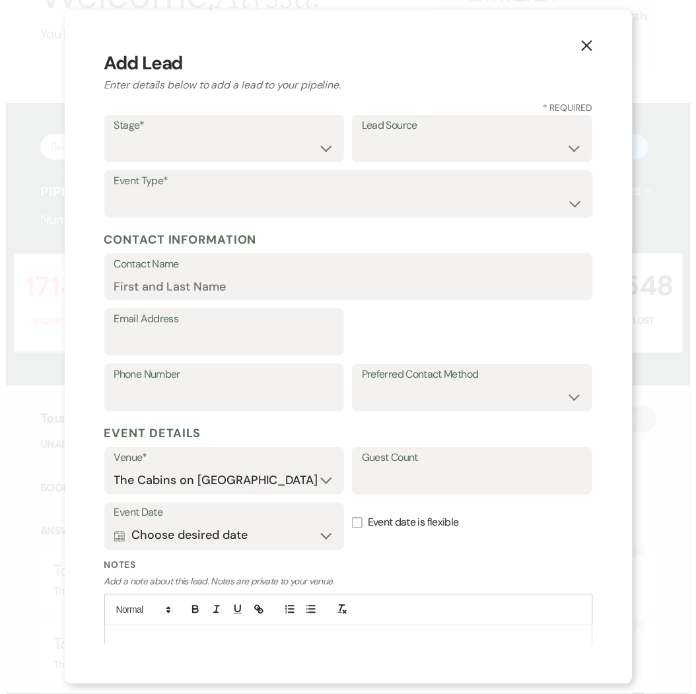
scroll to position [102, 0]
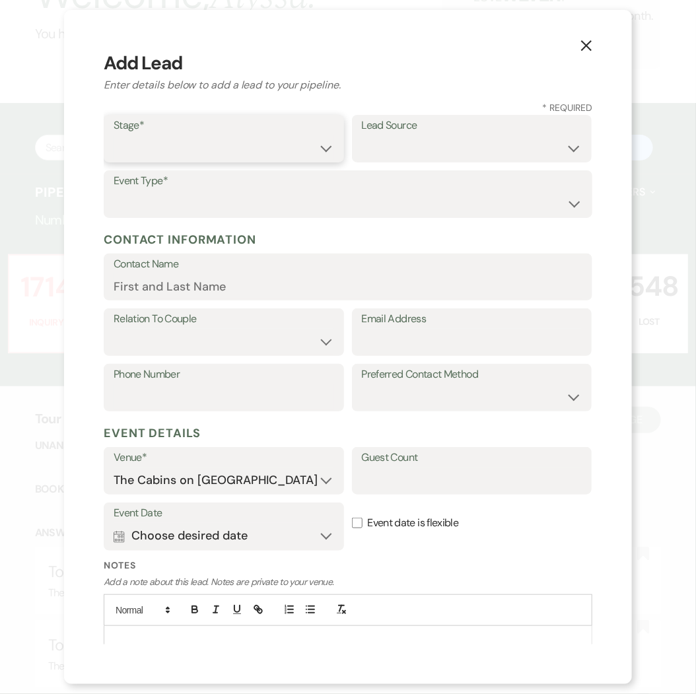
click at [322, 153] on select "Inquiry Follow Up Tour Requested Tour Confirmed Toured Proposal Sent Booked Lost" at bounding box center [224, 148] width 221 height 26
click at [114, 135] on select "Inquiry Follow Up Tour Requested Tour Confirmed Toured Proposal Sent Booked Lost" at bounding box center [224, 148] width 221 height 26
click at [298, 203] on select "Wedding Anniversary Party Baby Shower Bachelorette / Bachelor Party Birthday Pa…" at bounding box center [348, 204] width 469 height 26
click at [114, 191] on select "Wedding Anniversary Party Baby Shower Bachelorette / Bachelor Party Birthday Pa…" at bounding box center [348, 204] width 469 height 26
click at [259, 285] on input "Contact Name" at bounding box center [348, 286] width 469 height 26
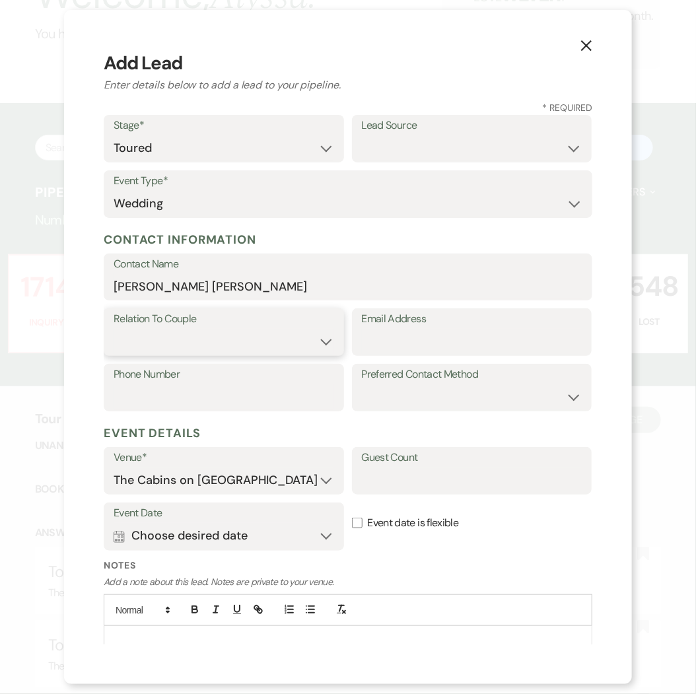
click at [234, 337] on select "Couple Planner Parent of Couple Family Member Friend Other" at bounding box center [224, 342] width 221 height 26
click at [114, 329] on select "Couple Planner Parent of Couple Family Member Friend Other" at bounding box center [224, 342] width 221 height 26
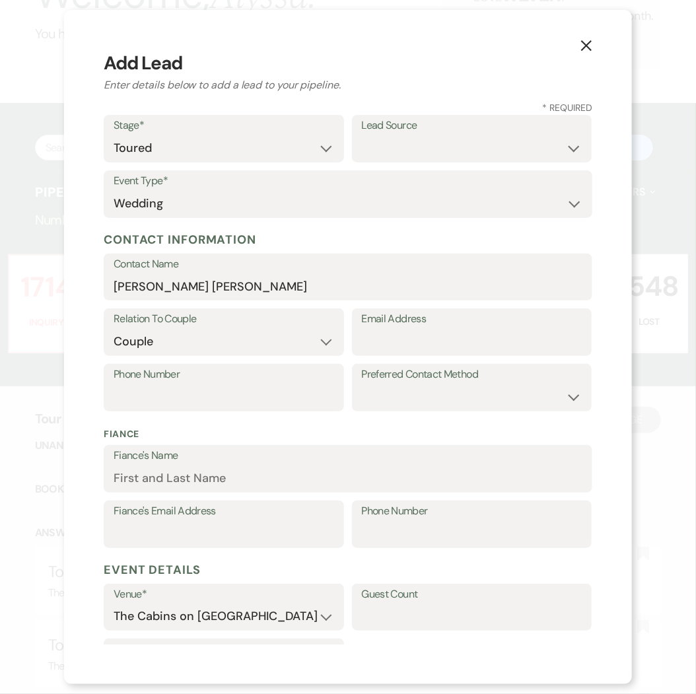
click at [457, 326] on label "Email Address" at bounding box center [472, 319] width 221 height 19
click at [457, 329] on input "Email Address" at bounding box center [472, 342] width 221 height 26
click at [454, 331] on input "Email Address" at bounding box center [472, 342] width 221 height 26
click at [207, 388] on input "Phone Number" at bounding box center [224, 397] width 221 height 26
click at [461, 397] on select "Email Phone Text" at bounding box center [472, 397] width 221 height 26
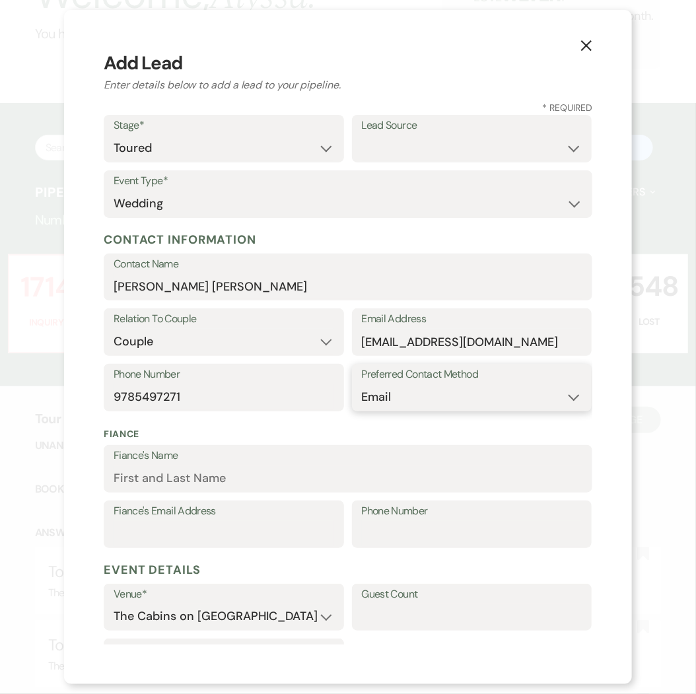
click at [362, 384] on select "Email Phone Text" at bounding box center [472, 397] width 221 height 26
click at [298, 483] on input "Fiance's Name" at bounding box center [348, 478] width 469 height 26
click at [378, 533] on input "Phone Number" at bounding box center [472, 534] width 221 height 26
click at [246, 533] on input "Fiance's Email Address" at bounding box center [224, 534] width 221 height 26
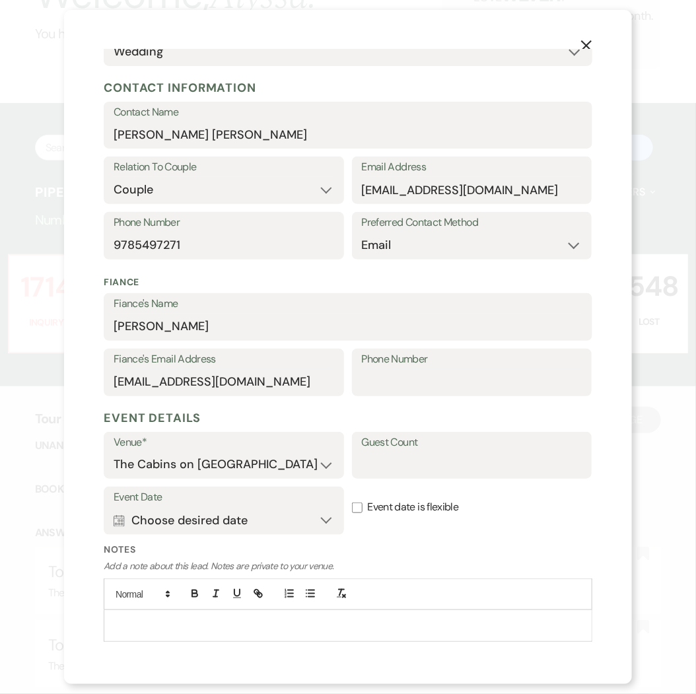
scroll to position [190, 0]
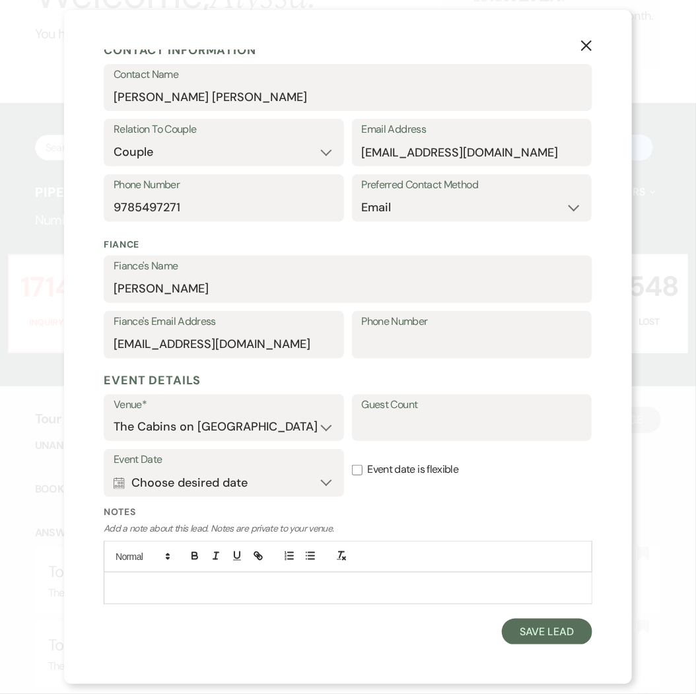
click at [337, 594] on p at bounding box center [347, 587] width 467 height 15
click at [353, 469] on input "Event date is flexible" at bounding box center [357, 470] width 11 height 11
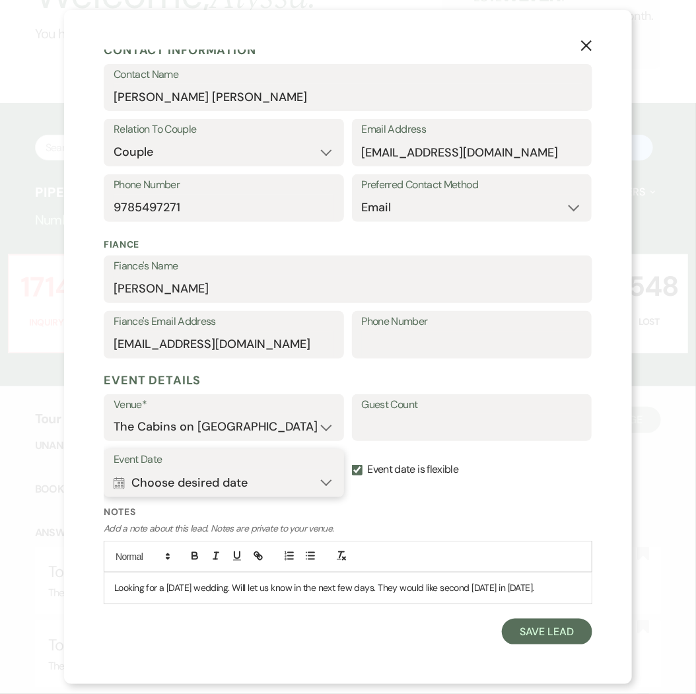
click at [326, 485] on button "Calendar Choose desired date Expand" at bounding box center [224, 482] width 221 height 26
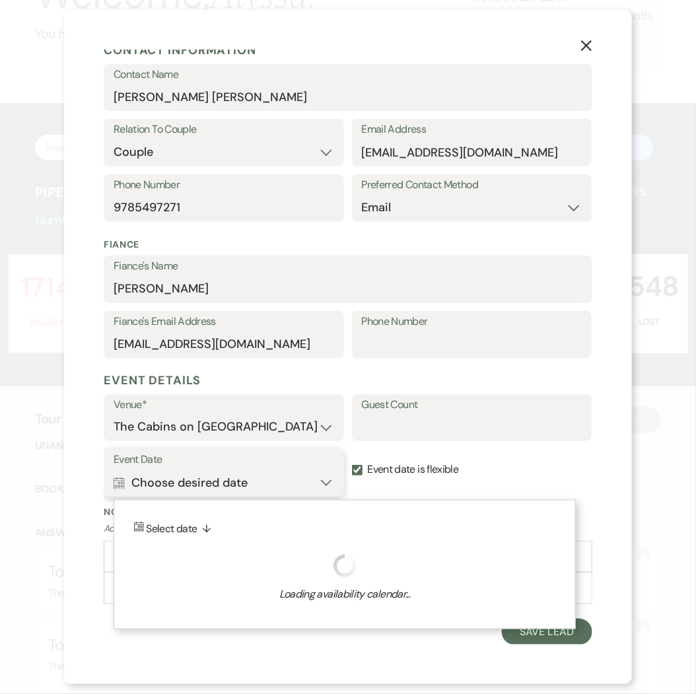
scroll to position [205, 0]
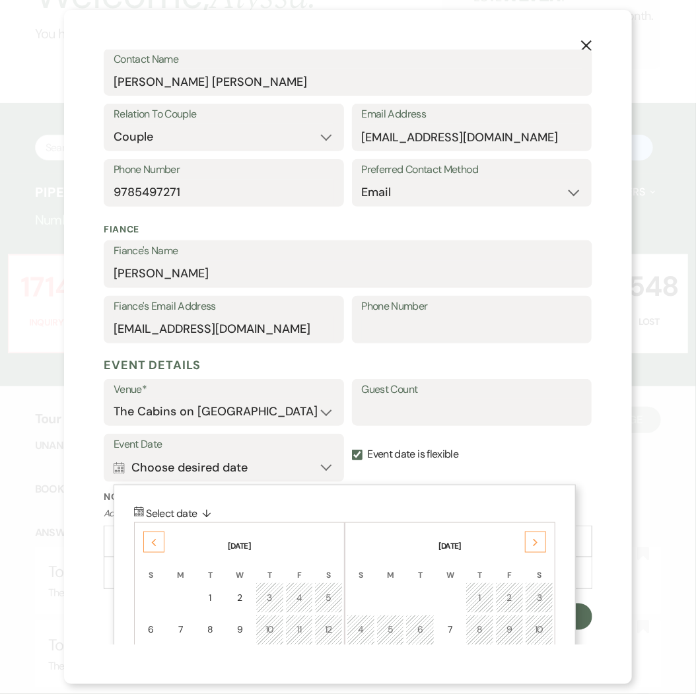
click at [533, 534] on div "Next" at bounding box center [535, 542] width 21 height 21
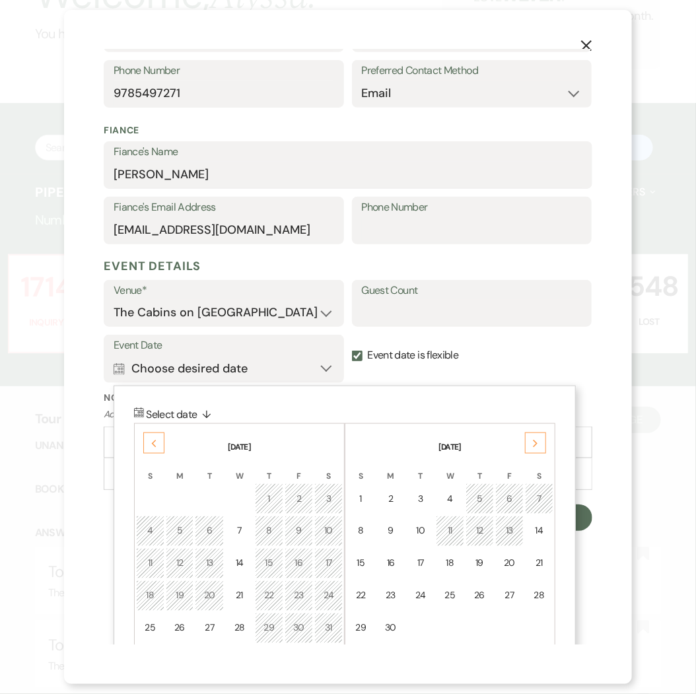
scroll to position [353, 0]
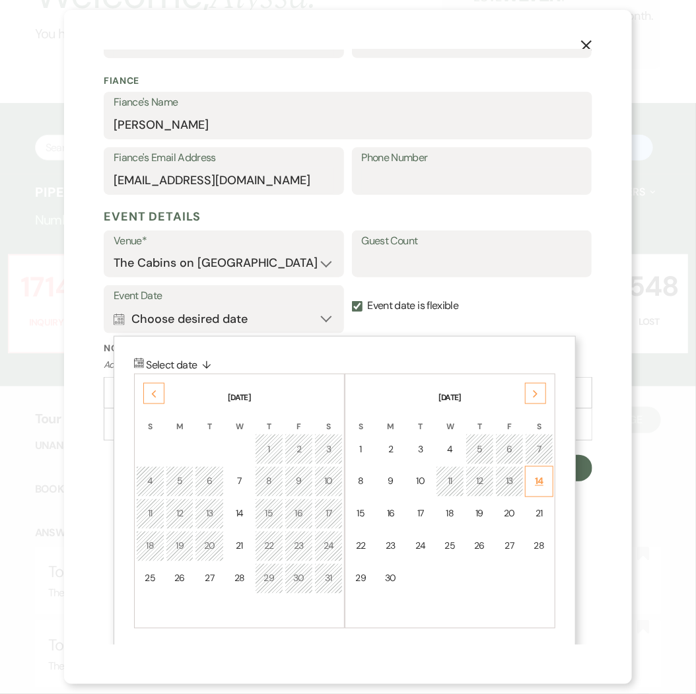
click at [547, 482] on td "14" at bounding box center [539, 481] width 28 height 31
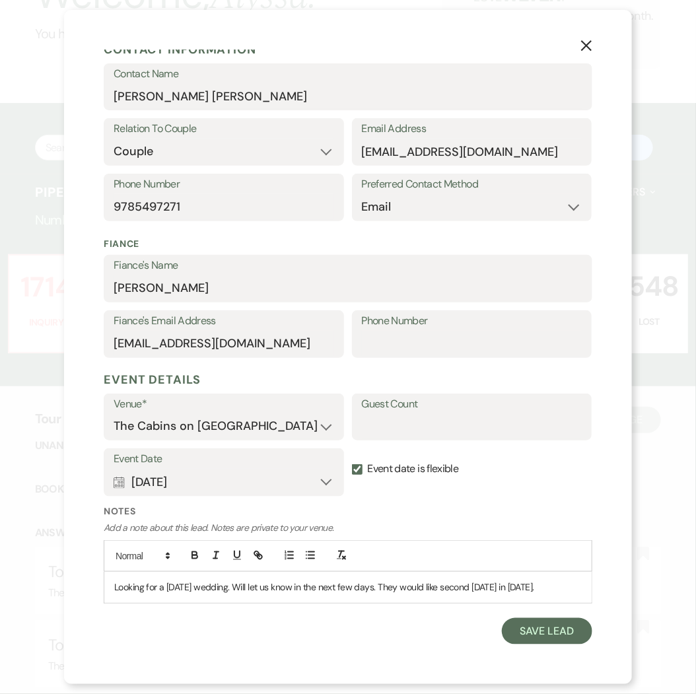
scroll to position [205, 0]
click at [526, 629] on button "Save Lead" at bounding box center [547, 631] width 90 height 26
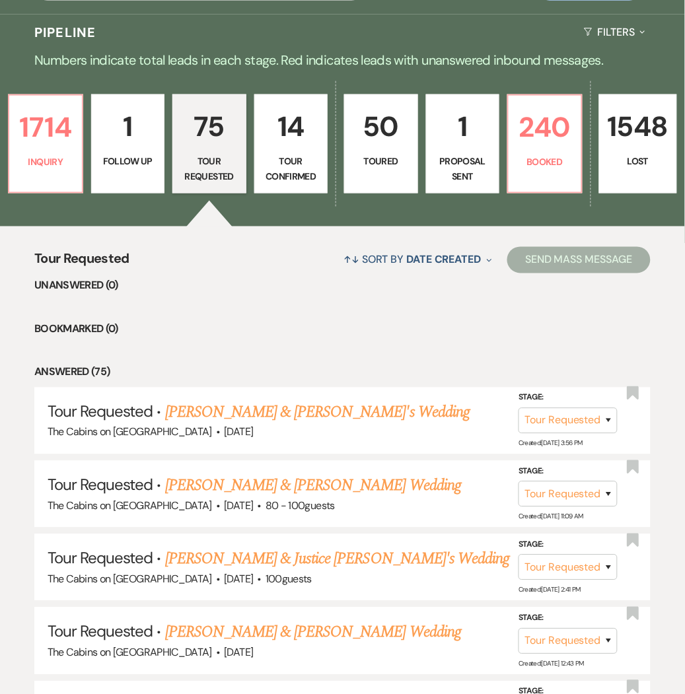
scroll to position [267, 0]
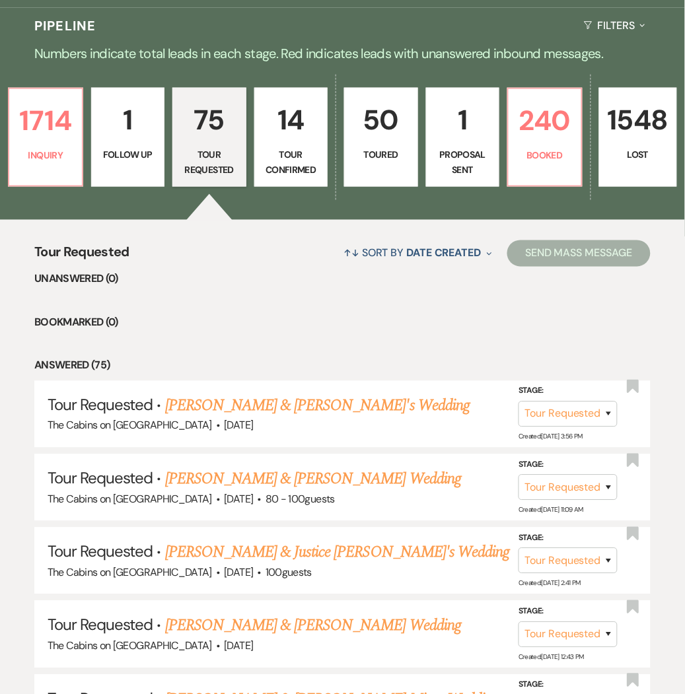
click at [463, 147] on p "Proposal Sent" at bounding box center [462, 162] width 57 height 30
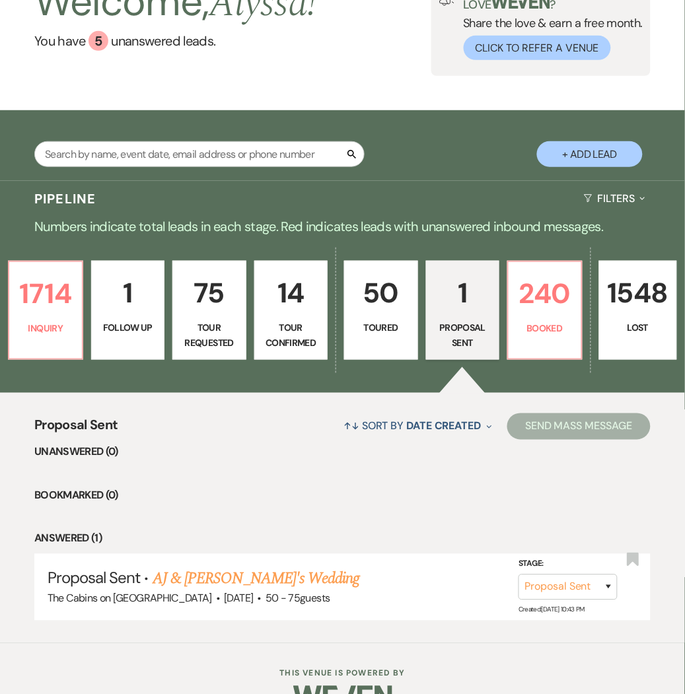
scroll to position [99, 0]
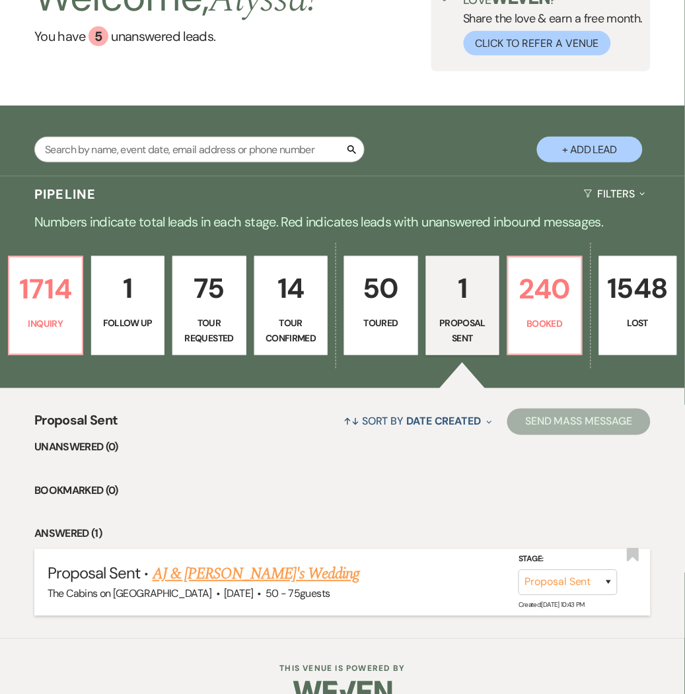
click at [242, 579] on link "AJ & [PERSON_NAME]'s Wedding" at bounding box center [256, 575] width 207 height 24
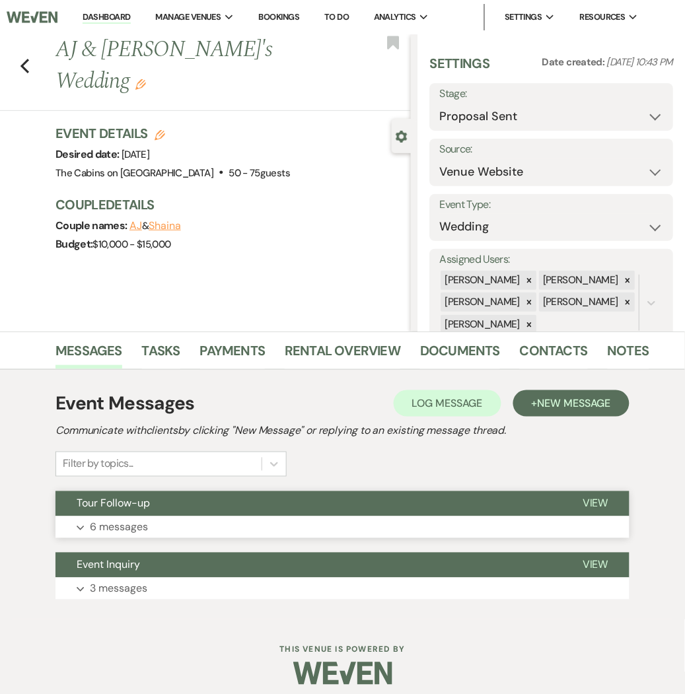
click at [298, 512] on button "Tour Follow-up" at bounding box center [308, 503] width 506 height 25
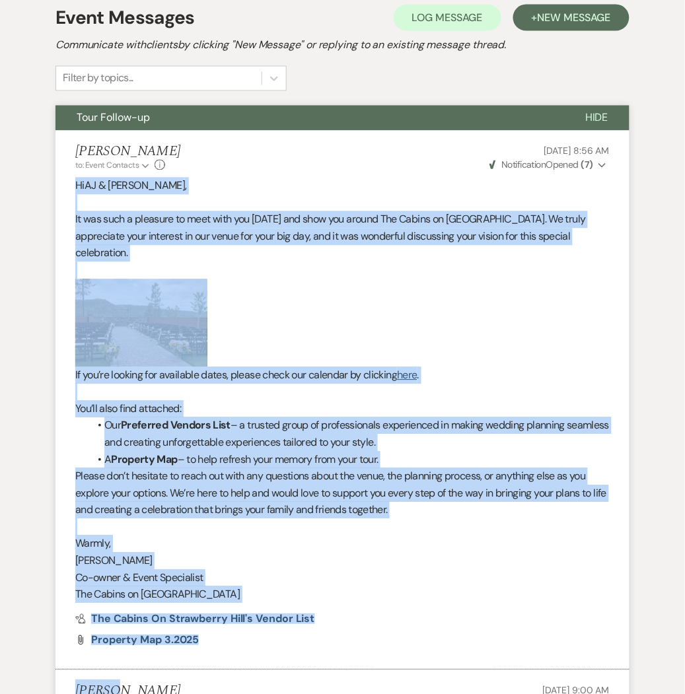
scroll to position [409, 0]
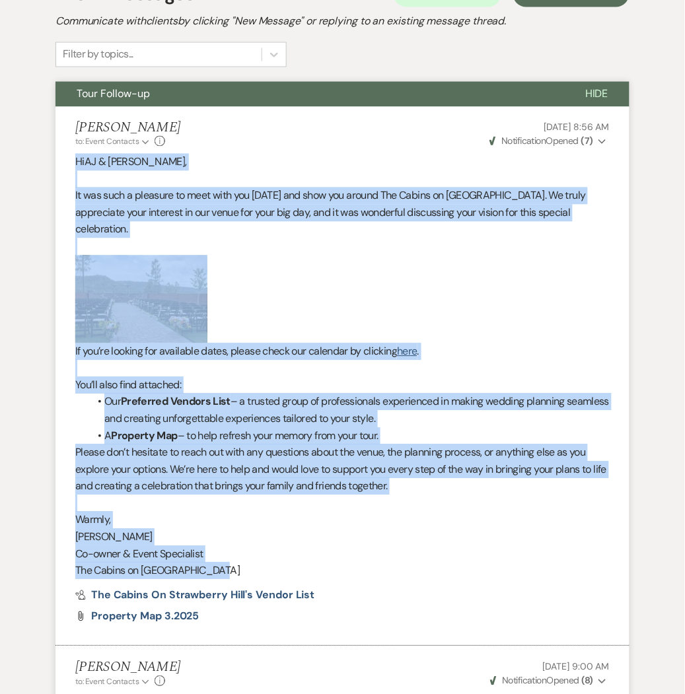
drag, startPoint x: 75, startPoint y: 264, endPoint x: 299, endPoint y: 578, distance: 385.9
click at [299, 578] on div "Hi [PERSON_NAME] & [PERSON_NAME] , It was such a pleasure to meet with you [DAT…" at bounding box center [342, 367] width 534 height 426
drag, startPoint x: 299, startPoint y: 578, endPoint x: 219, endPoint y: 489, distance: 120.2
copy div "Hi [PERSON_NAME] & [PERSON_NAME] , It was such a pleasure to meet with you [DAT…"
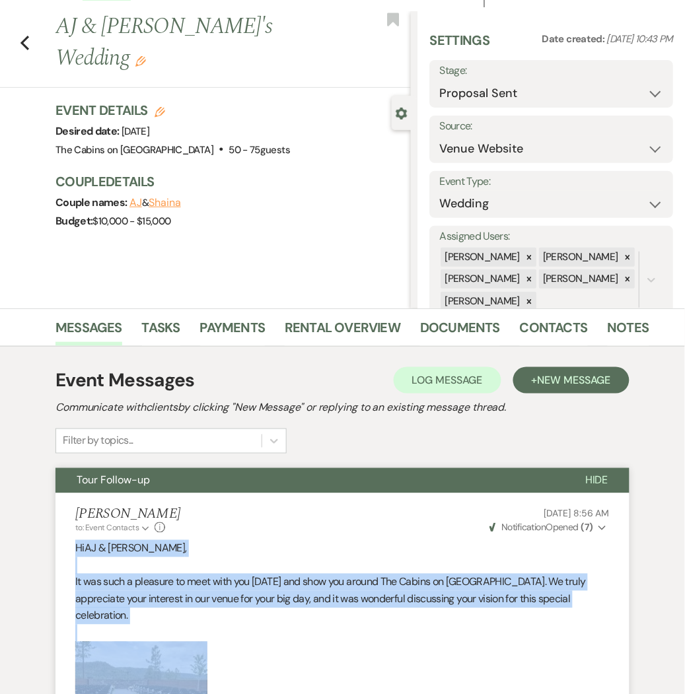
scroll to position [0, 0]
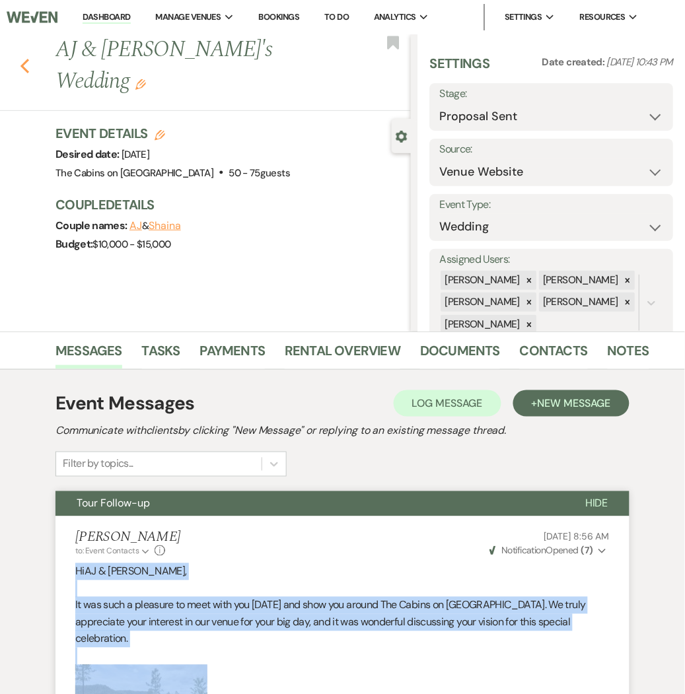
click at [23, 59] on use "button" at bounding box center [24, 66] width 9 height 15
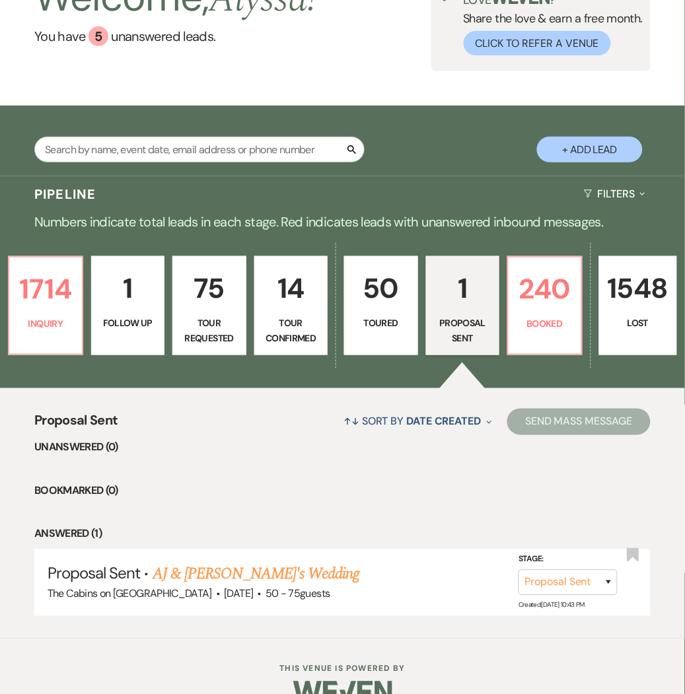
click at [370, 313] on link "50 Toured" at bounding box center [381, 305] width 74 height 99
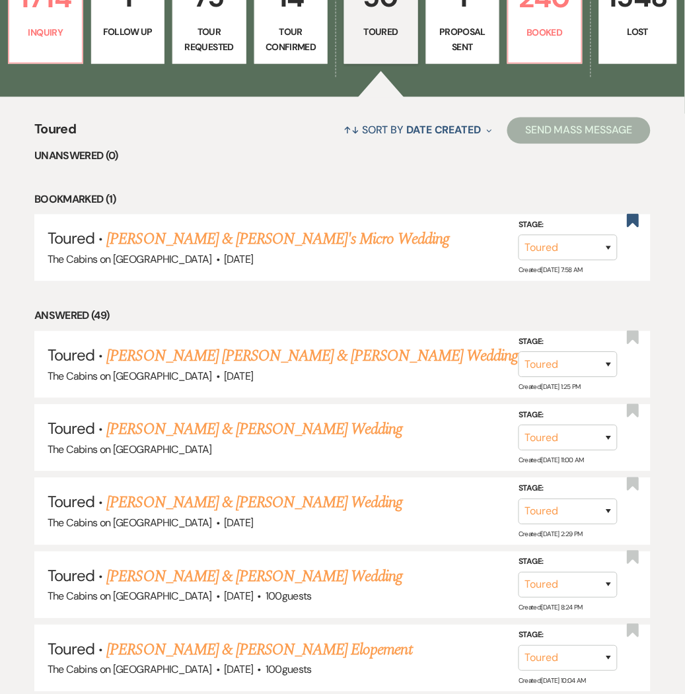
scroll to position [394, 0]
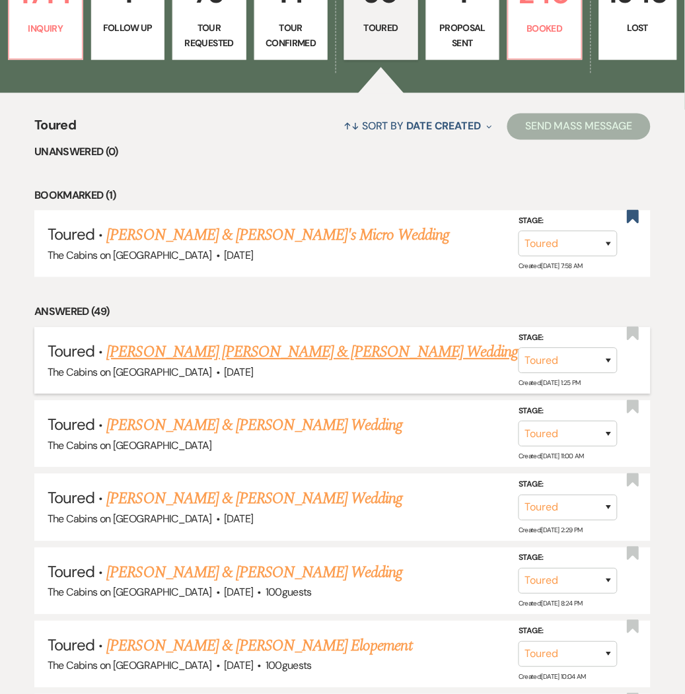
click at [340, 345] on link "[PERSON_NAME] [PERSON_NAME] & [PERSON_NAME] Wedding" at bounding box center [311, 353] width 411 height 24
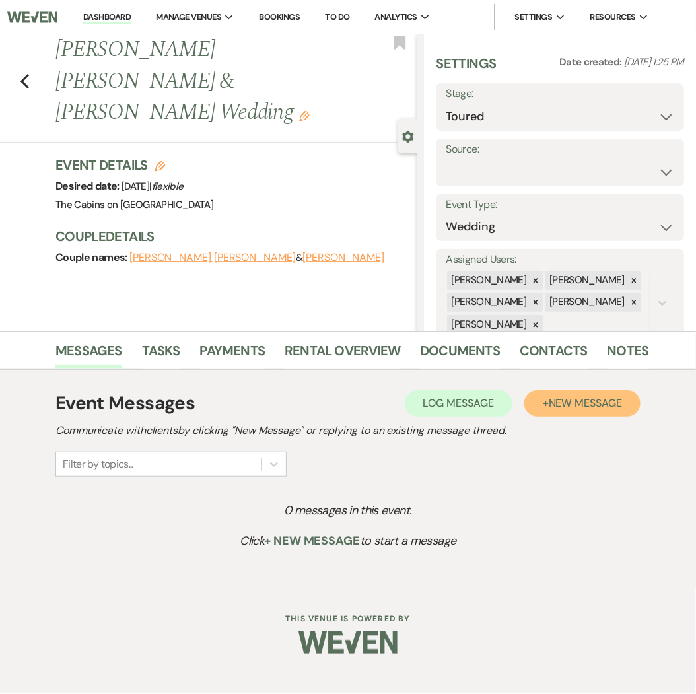
click at [576, 394] on button "+ New Message" at bounding box center [582, 403] width 116 height 26
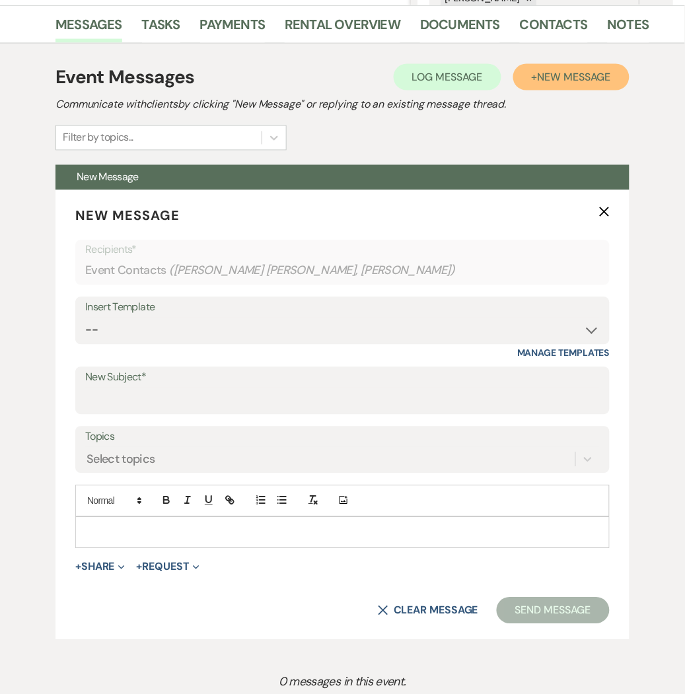
scroll to position [331, 0]
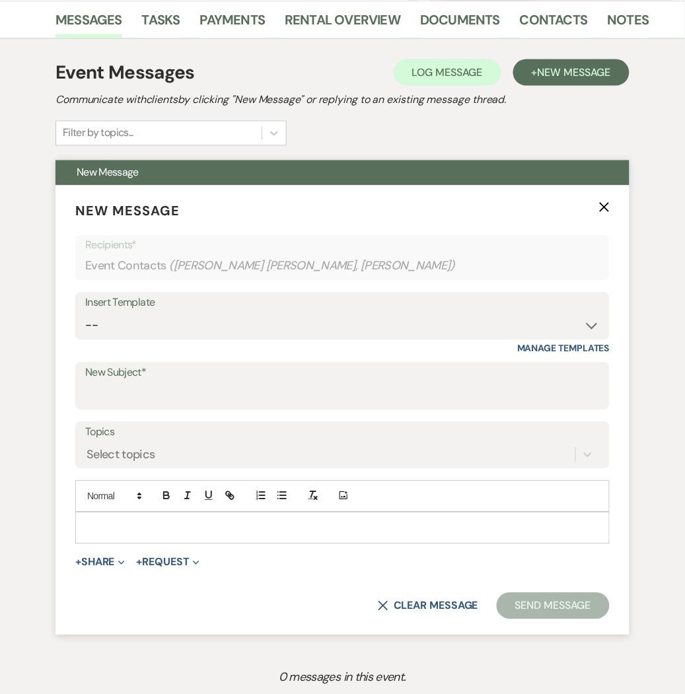
click at [117, 529] on p at bounding box center [342, 528] width 513 height 15
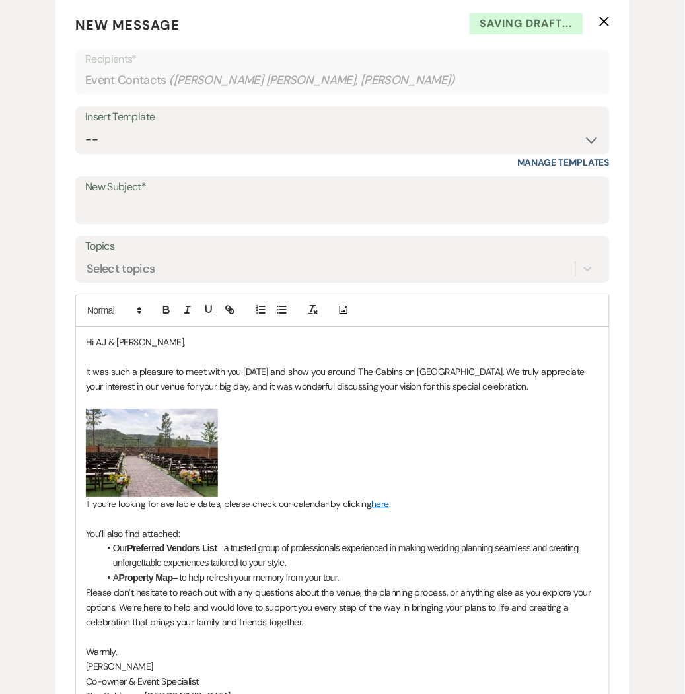
scroll to position [520, 0]
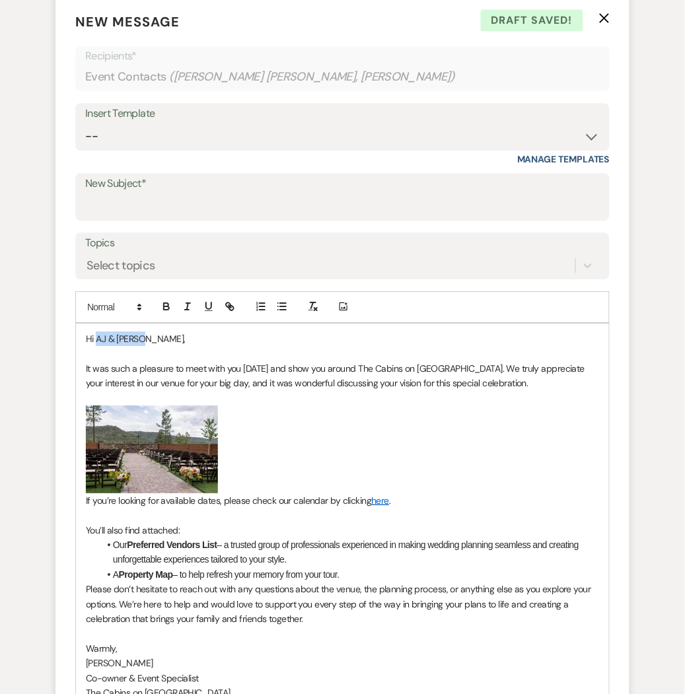
drag, startPoint x: 141, startPoint y: 339, endPoint x: 95, endPoint y: 344, distance: 46.5
click at [95, 344] on span "Hi AJ & [PERSON_NAME]," at bounding box center [136, 339] width 100 height 12
click at [271, 370] on span "It was such a pleasure to meet with you [DATE] and show you around The Cabins o…" at bounding box center [336, 375] width 501 height 26
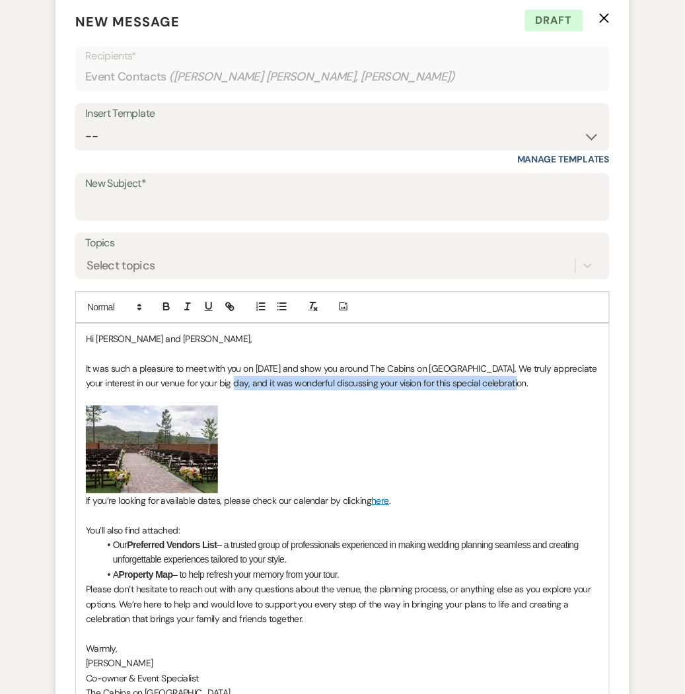
drag, startPoint x: 513, startPoint y: 378, endPoint x: 228, endPoint y: 386, distance: 285.3
click at [228, 386] on p "It was such a pleasure to meet with you on [DATE] and show you around The Cabin…" at bounding box center [342, 376] width 513 height 30
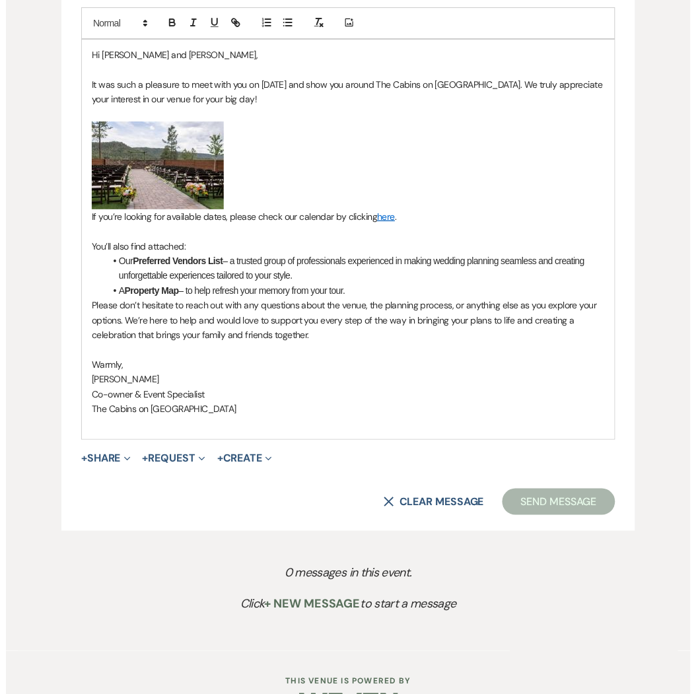
scroll to position [806, 0]
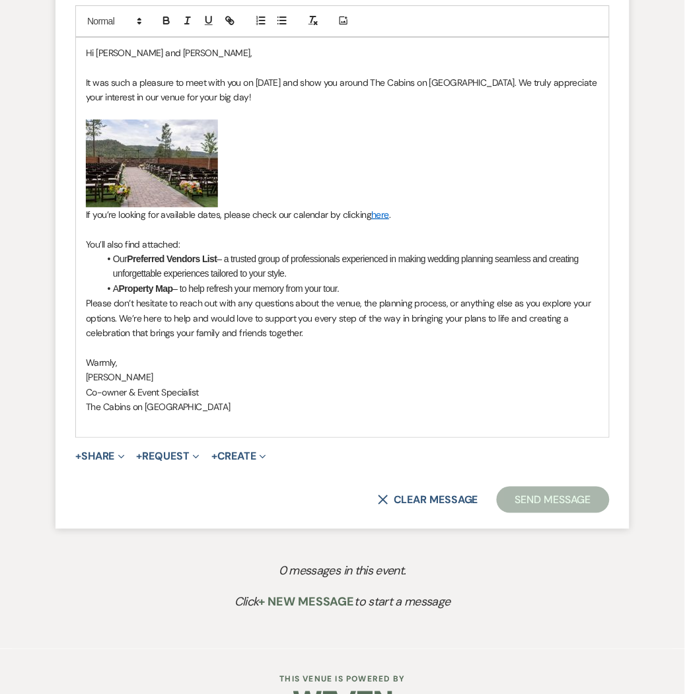
click at [362, 289] on li "A Property Map – to help refresh your memory from your tour." at bounding box center [349, 288] width 500 height 15
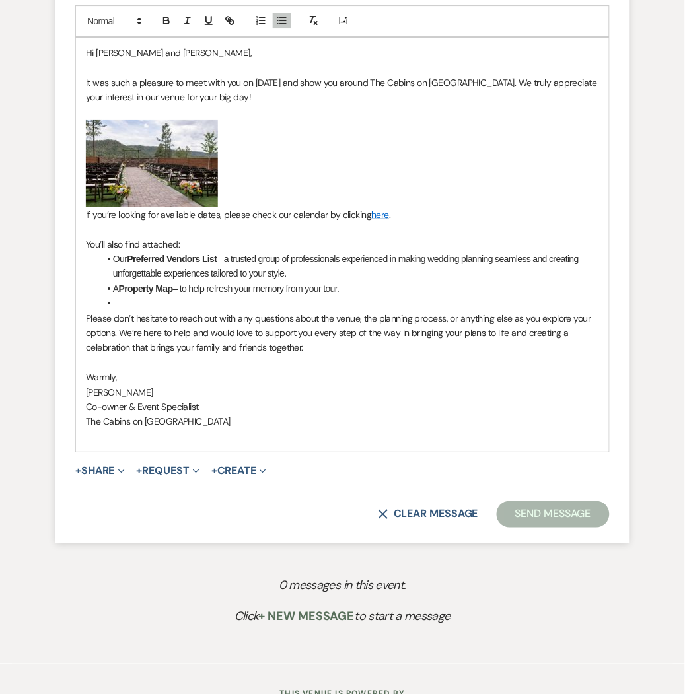
click at [129, 392] on p "[PERSON_NAME]" at bounding box center [342, 392] width 513 height 15
drag, startPoint x: 201, startPoint y: 405, endPoint x: 70, endPoint y: 409, distance: 131.5
click at [70, 409] on form "New Message X Saving draft... Recipients* Event Contacts ( [PERSON_NAME] [PERSO…" at bounding box center [342, 127] width 574 height 834
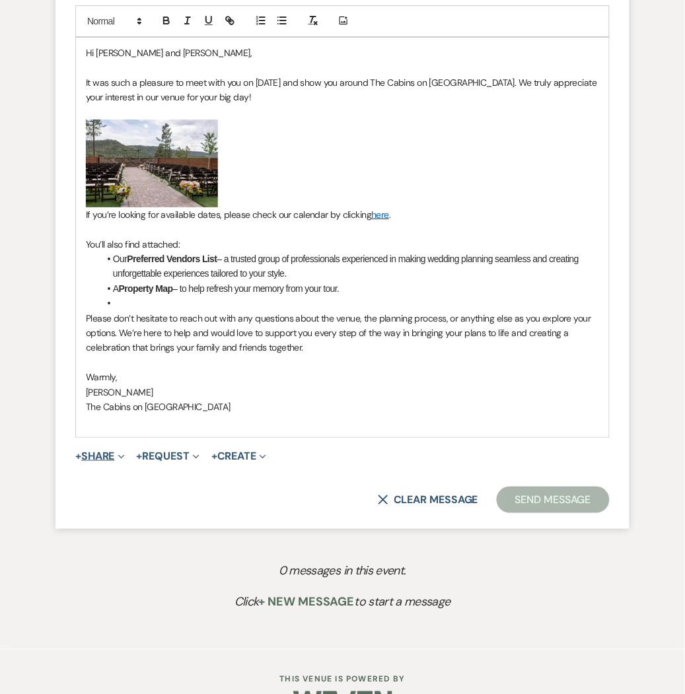
click at [100, 456] on button "+ Share Expand" at bounding box center [100, 456] width 50 height 11
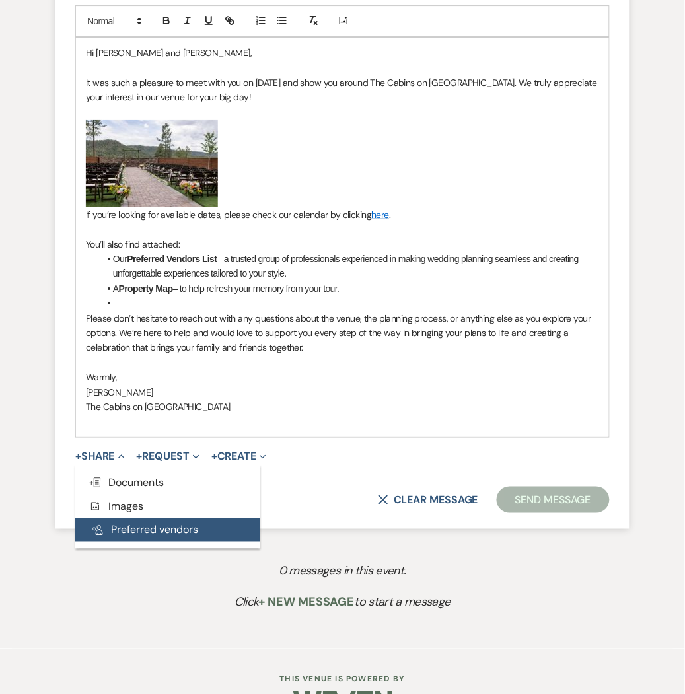
click at [110, 527] on button "Pref Vendors Preferred vendors" at bounding box center [167, 530] width 185 height 24
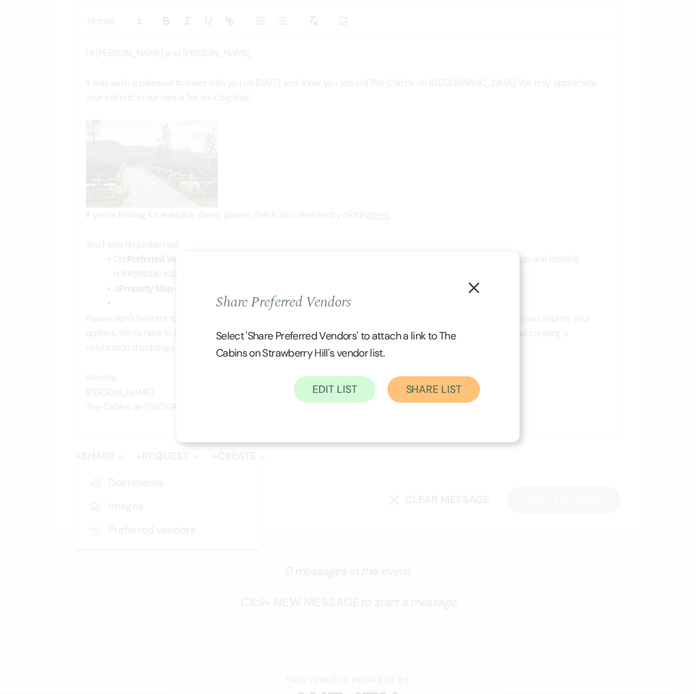
click at [436, 386] on button "Share List" at bounding box center [434, 389] width 92 height 26
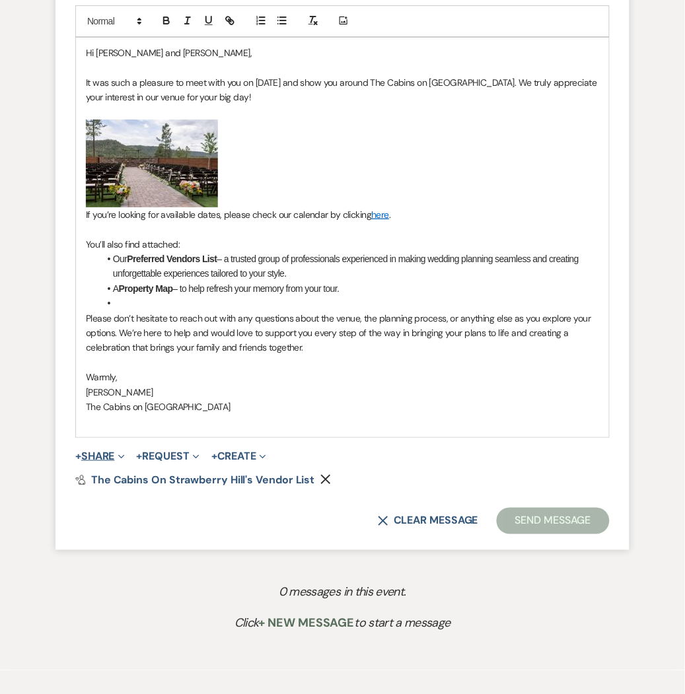
click at [101, 453] on button "+ Share Expand" at bounding box center [100, 456] width 50 height 11
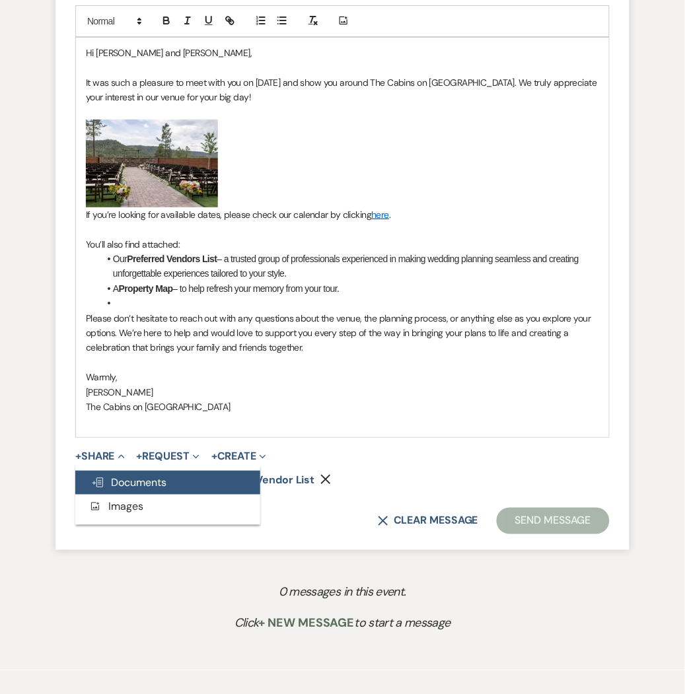
click at [107, 483] on span "Doc Upload Documents" at bounding box center [128, 482] width 75 height 14
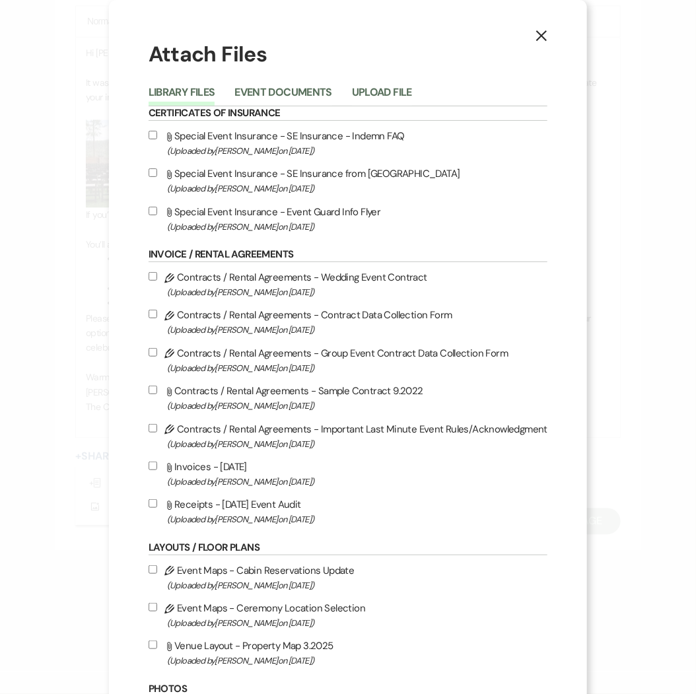
click at [150, 642] on input "Attach File Venue Layout - Property Map 3.2025 (Uploaded by [PERSON_NAME] on [D…" at bounding box center [153, 644] width 9 height 9
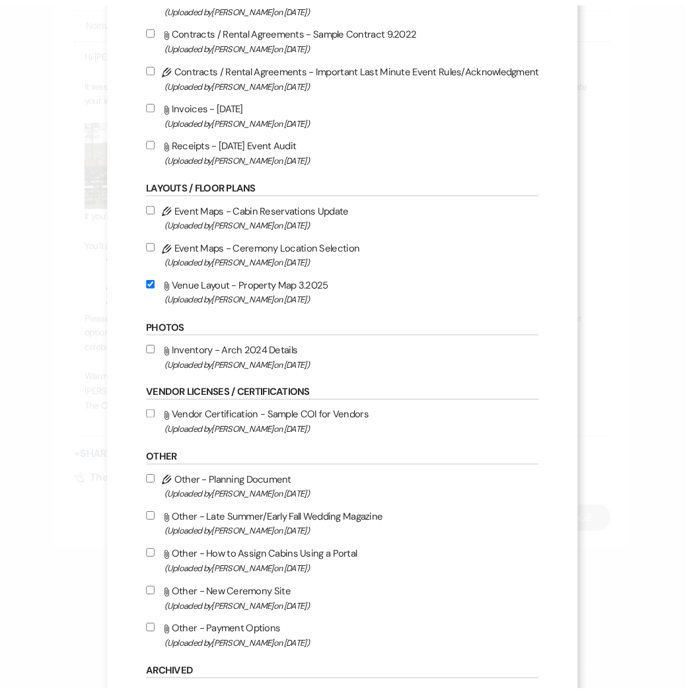
scroll to position [691, 0]
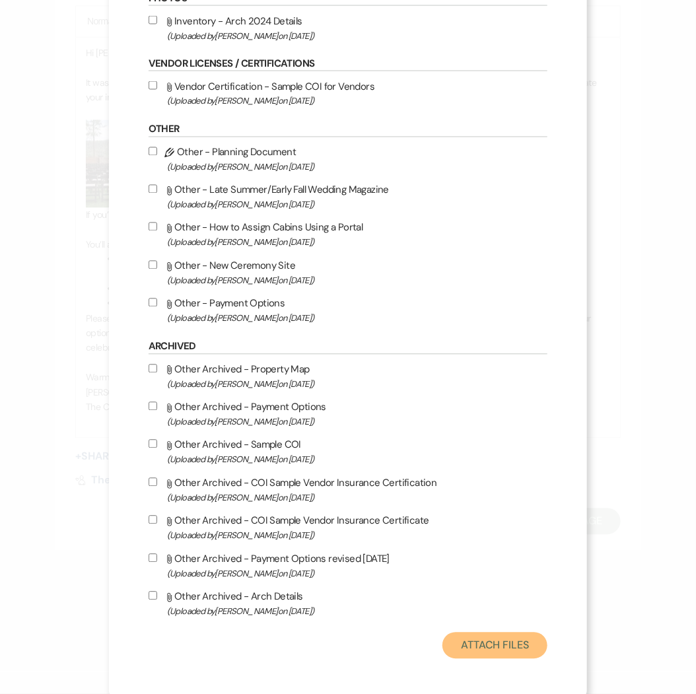
click at [481, 633] on button "Attach Files" at bounding box center [494, 646] width 105 height 26
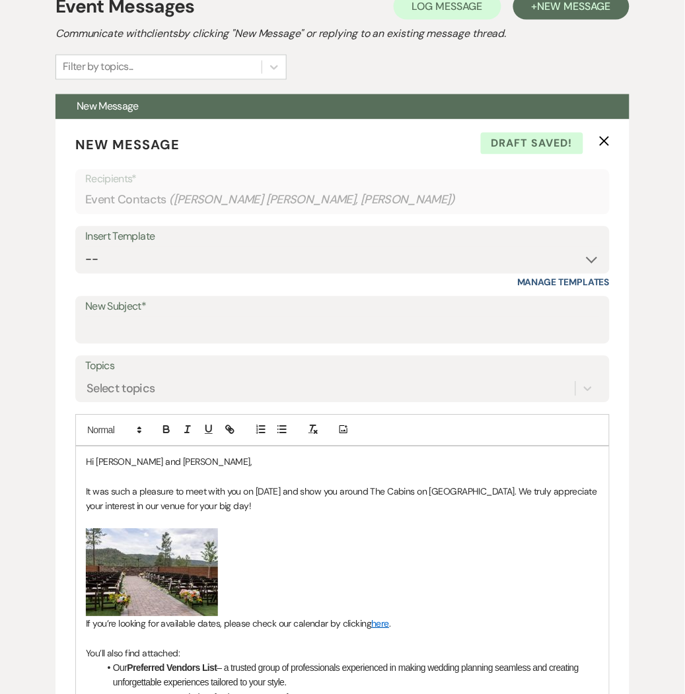
scroll to position [405, 0]
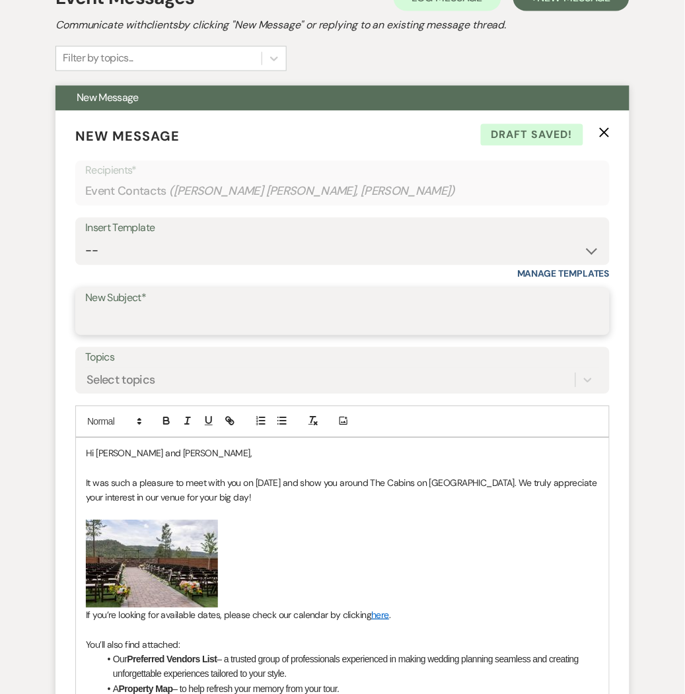
click at [347, 324] on input "New Subject*" at bounding box center [342, 321] width 514 height 26
drag, startPoint x: 479, startPoint y: 324, endPoint x: 305, endPoint y: 326, distance: 173.7
click at [305, 326] on input "Thank you for coming to tour our venue - here are the next steps." at bounding box center [342, 321] width 514 height 26
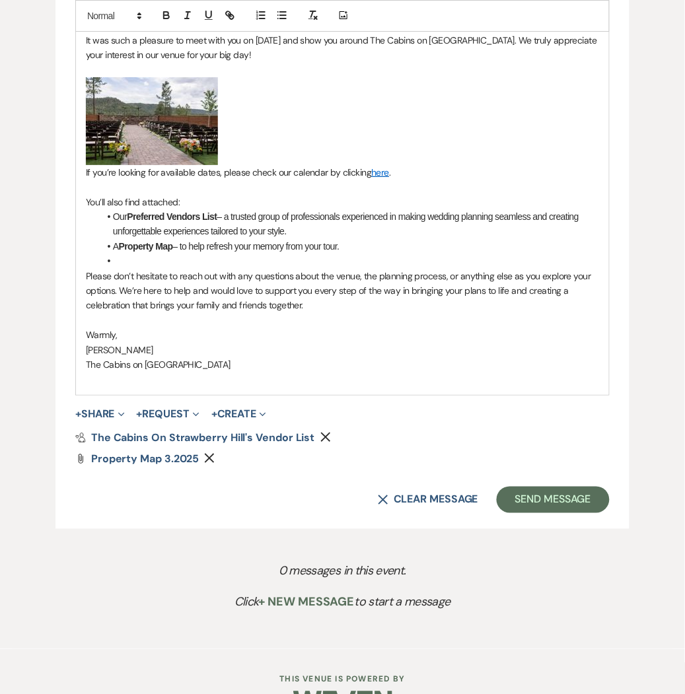
scroll to position [888, 0]
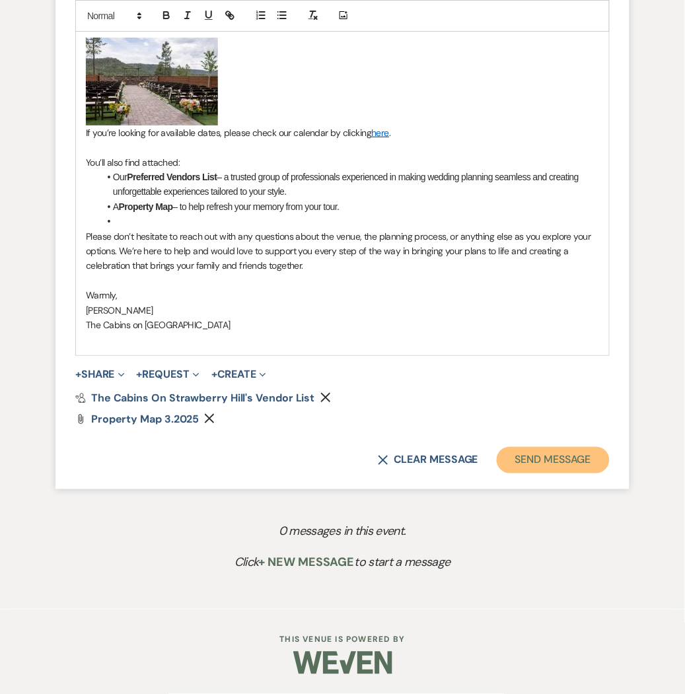
click at [549, 465] on button "Send Message" at bounding box center [553, 460] width 113 height 26
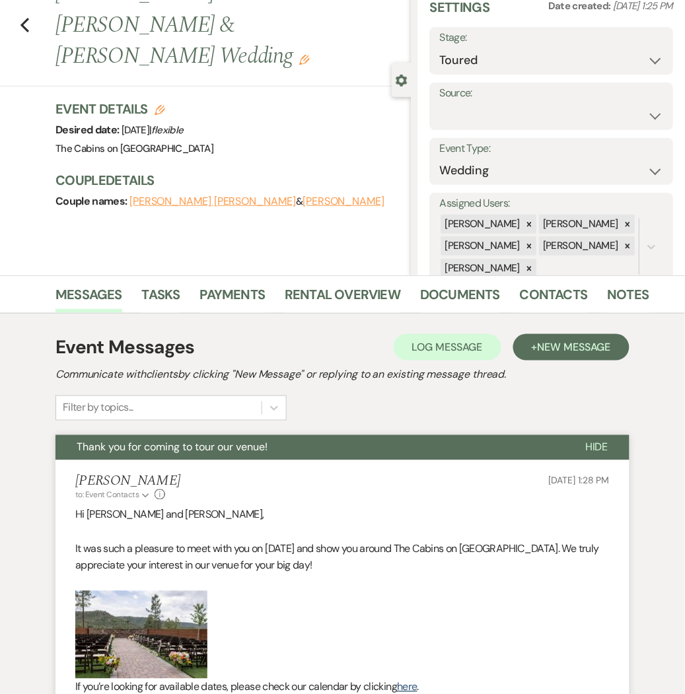
scroll to position [0, 0]
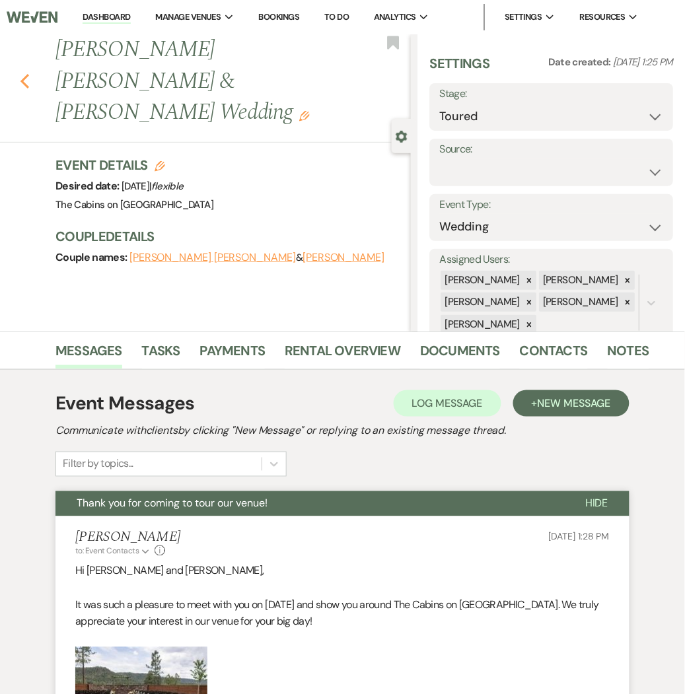
click at [27, 73] on icon "Previous" at bounding box center [25, 81] width 10 height 16
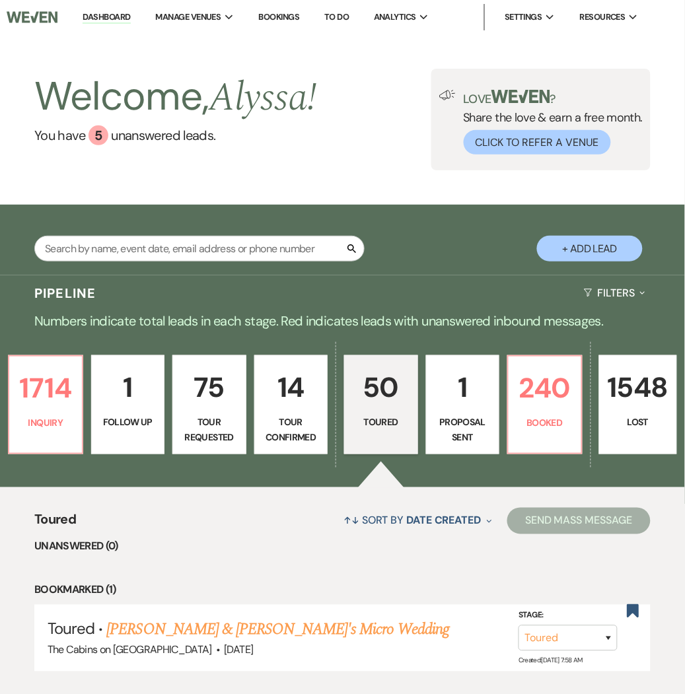
click at [582, 240] on button "+ Add Lead" at bounding box center [590, 249] width 106 height 26
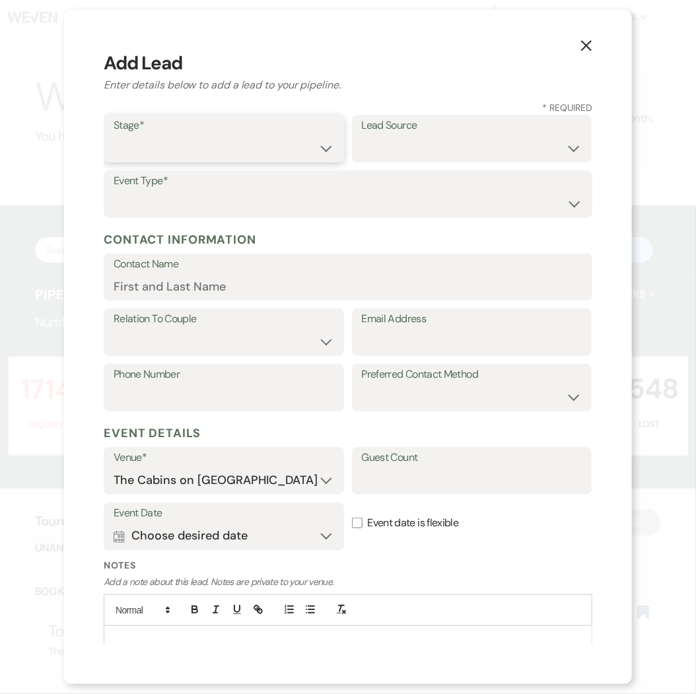
click at [281, 141] on select "Inquiry Follow Up Tour Requested Tour Confirmed Toured Proposal Sent Booked Lost" at bounding box center [224, 148] width 221 height 26
click at [114, 135] on select "Inquiry Follow Up Tour Requested Tour Confirmed Toured Proposal Sent Booked Lost" at bounding box center [224, 148] width 221 height 26
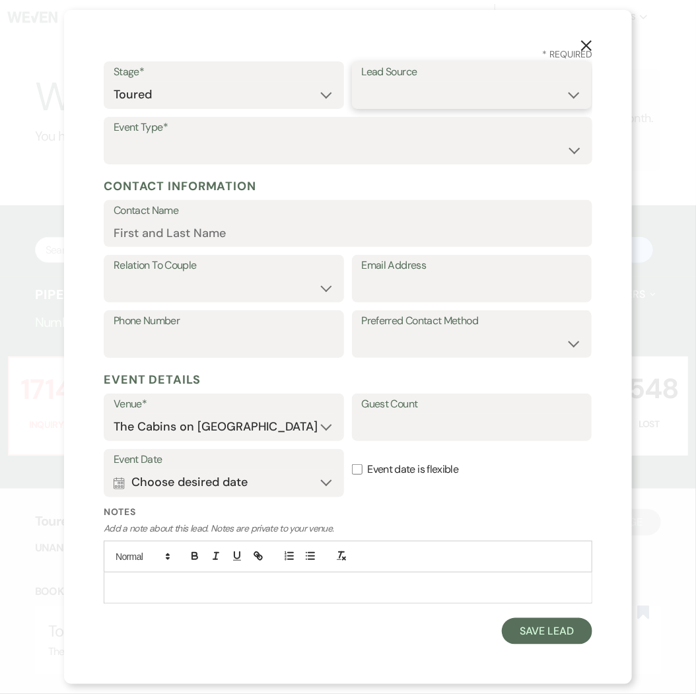
click at [394, 96] on select "Weven Venue Website Instagram Facebook Pinterest Google The Knot Wedding Wire H…" at bounding box center [472, 95] width 221 height 26
click at [362, 82] on select "Weven Venue Website Instagram Facebook Pinterest Google The Knot Wedding Wire H…" at bounding box center [472, 95] width 221 height 26
click at [412, 154] on select "Wedding Anniversary Party Baby Shower Bachelorette / Bachelor Party Birthday Pa…" at bounding box center [348, 150] width 469 height 26
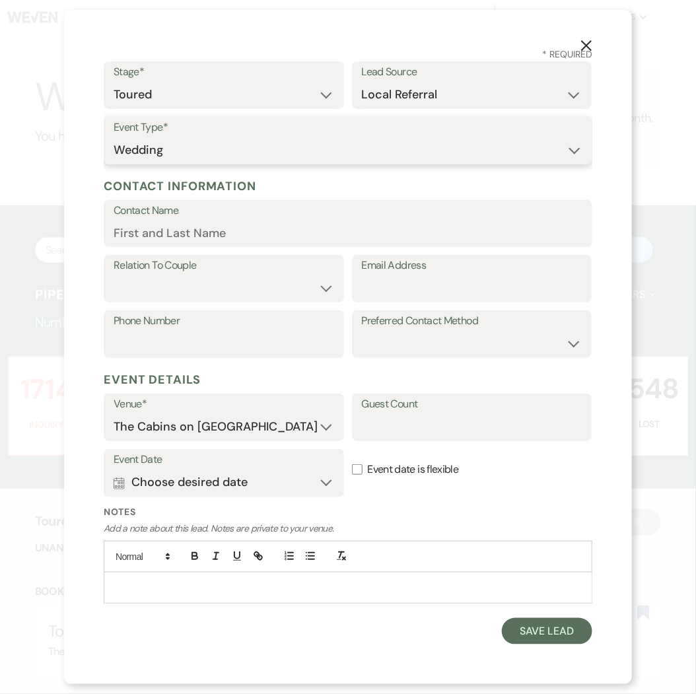
click at [114, 137] on select "Wedding Anniversary Party Baby Shower Bachelorette / Bachelor Party Birthday Pa…" at bounding box center [348, 150] width 469 height 26
click at [306, 228] on input "Contact Name" at bounding box center [348, 233] width 469 height 26
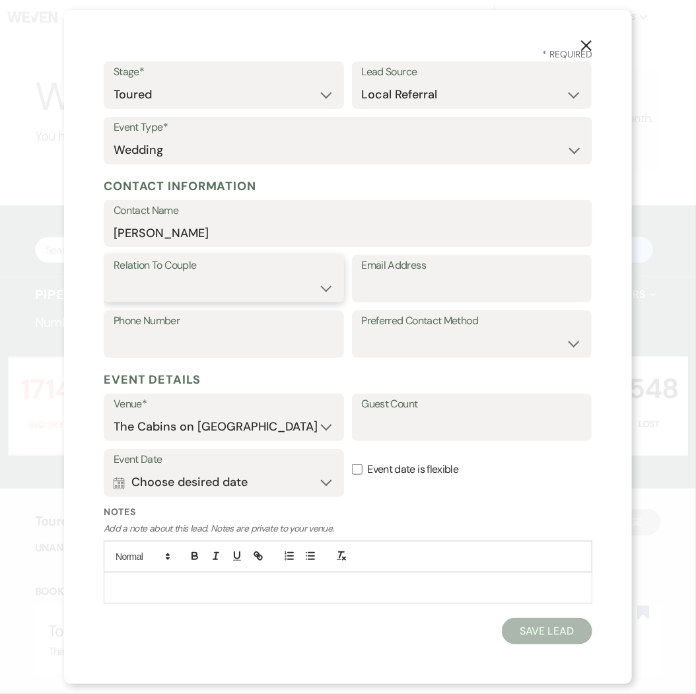
click at [250, 292] on select "Couple Planner Parent of Couple Family Member Friend Other" at bounding box center [224, 288] width 221 height 26
click at [114, 275] on select "Couple Planner Parent of Couple Family Member Friend Other" at bounding box center [224, 288] width 221 height 26
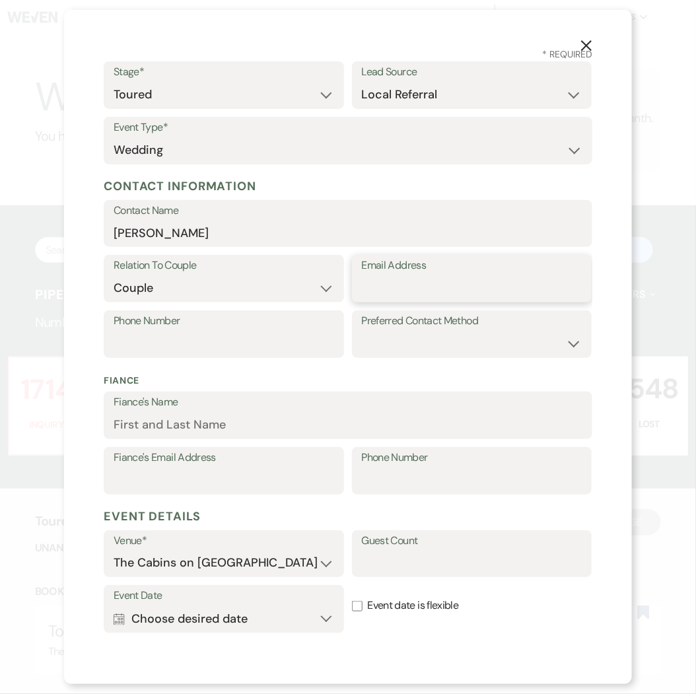
click at [394, 283] on input "Email Address" at bounding box center [472, 288] width 221 height 26
click at [314, 319] on label "Phone Number" at bounding box center [224, 321] width 221 height 19
click at [314, 331] on input "Phone Number" at bounding box center [224, 344] width 221 height 26
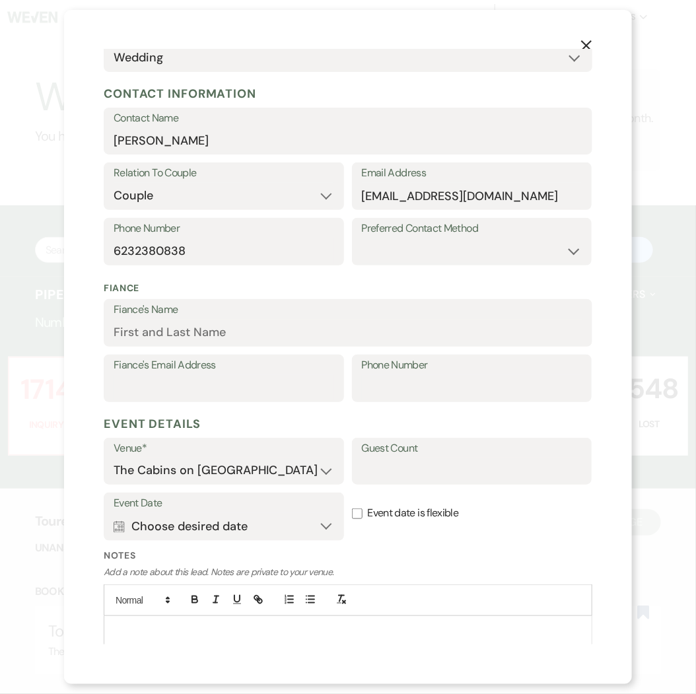
scroll to position [188, 0]
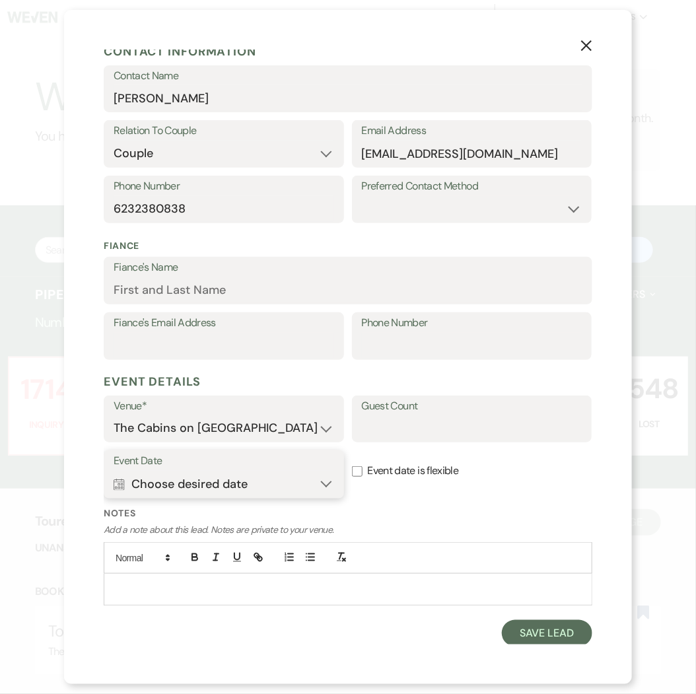
click at [252, 472] on button "Calendar Choose desired date Expand" at bounding box center [224, 484] width 221 height 26
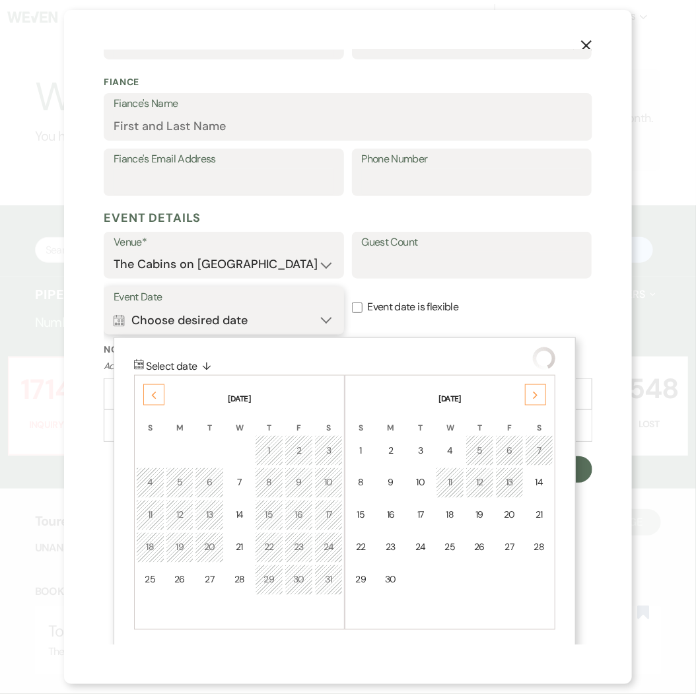
scroll to position [353, 0]
click at [538, 401] on div "Next" at bounding box center [535, 393] width 21 height 21
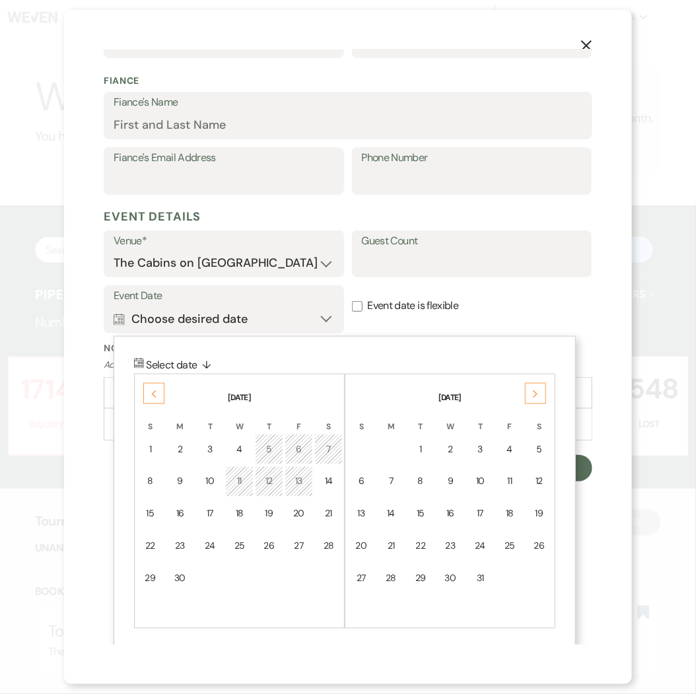
click at [538, 401] on div "Next" at bounding box center [535, 393] width 21 height 21
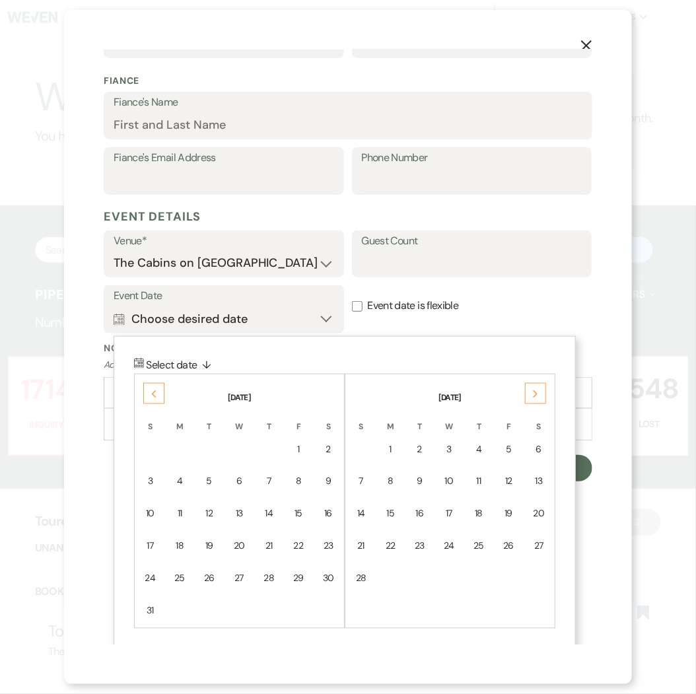
click at [537, 397] on icon "Next" at bounding box center [535, 394] width 7 height 8
click at [533, 540] on div "27" at bounding box center [539, 546] width 12 height 14
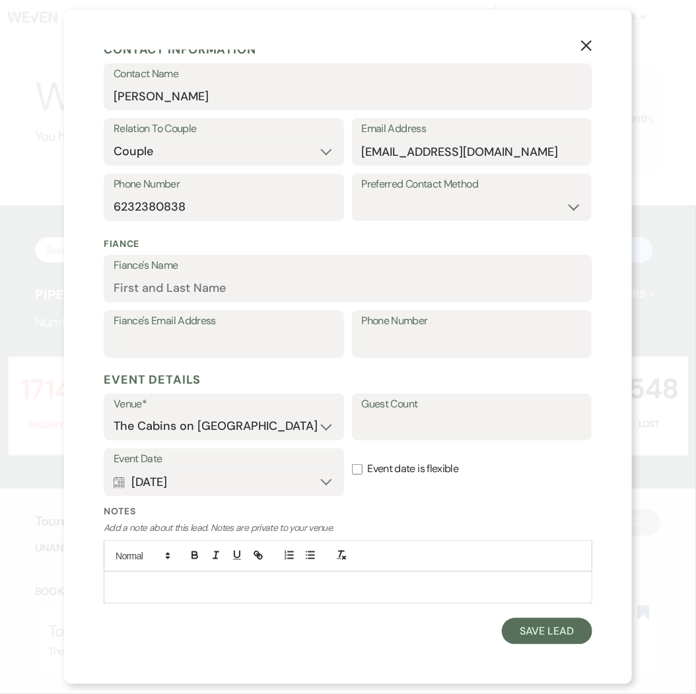
scroll to position [190, 0]
click at [258, 592] on p at bounding box center [347, 587] width 467 height 15
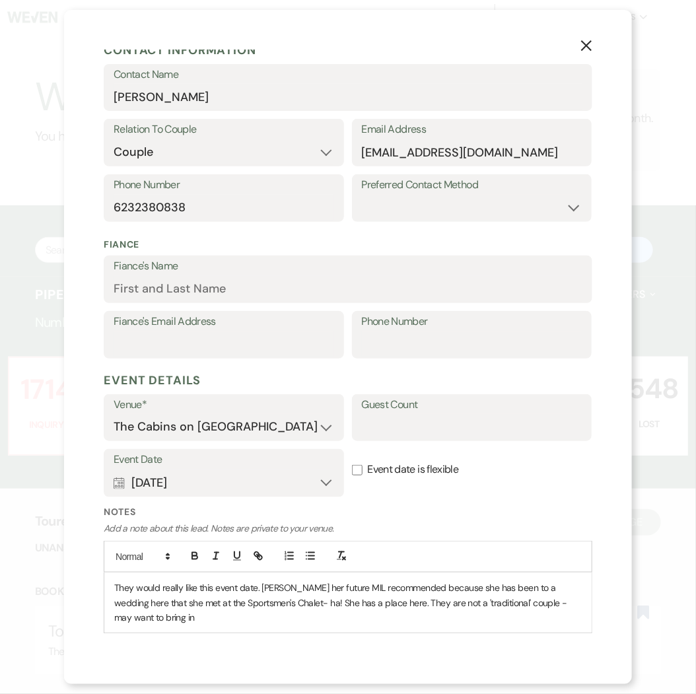
click at [157, 619] on p "They would really like this event date. [PERSON_NAME] her future MIL recommende…" at bounding box center [347, 602] width 467 height 44
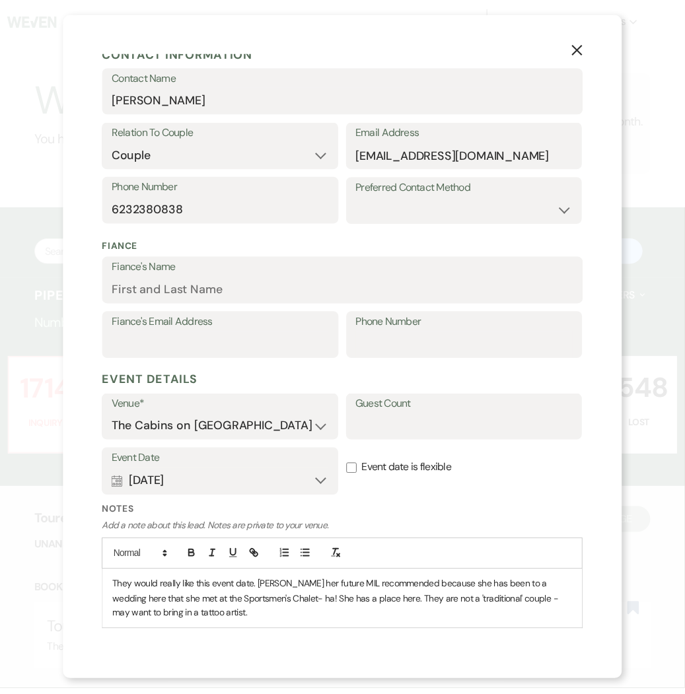
scroll to position [219, 0]
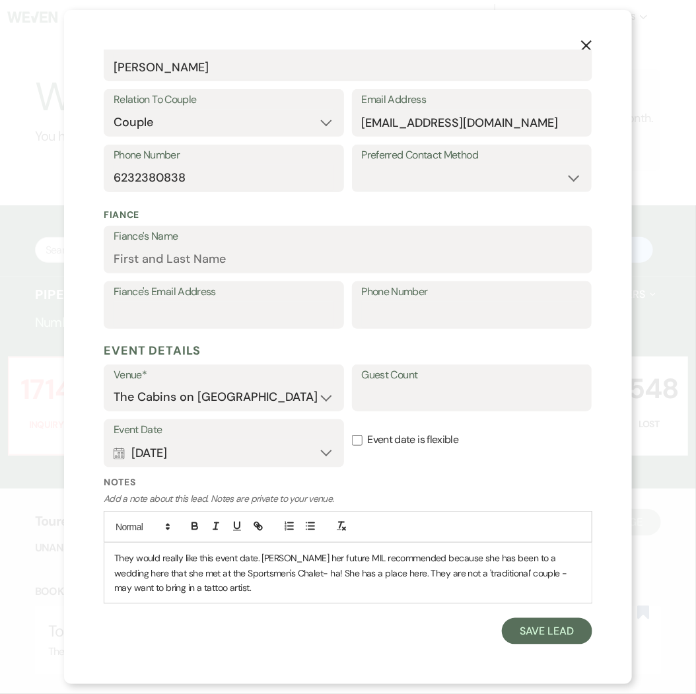
click at [312, 592] on p "They would really like this event date. [PERSON_NAME] her future MIL recommende…" at bounding box center [347, 573] width 467 height 44
click at [530, 637] on button "Save Lead" at bounding box center [547, 631] width 90 height 26
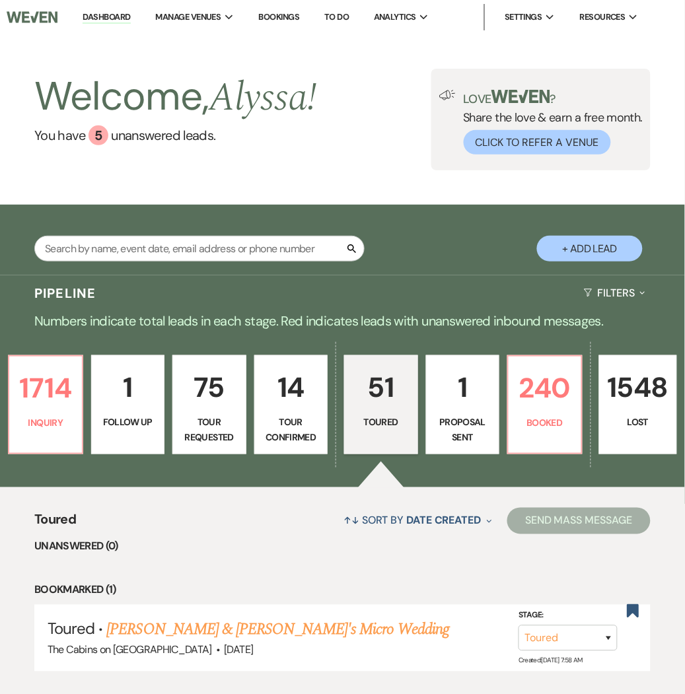
click at [367, 432] on link "51 Toured" at bounding box center [381, 404] width 74 height 99
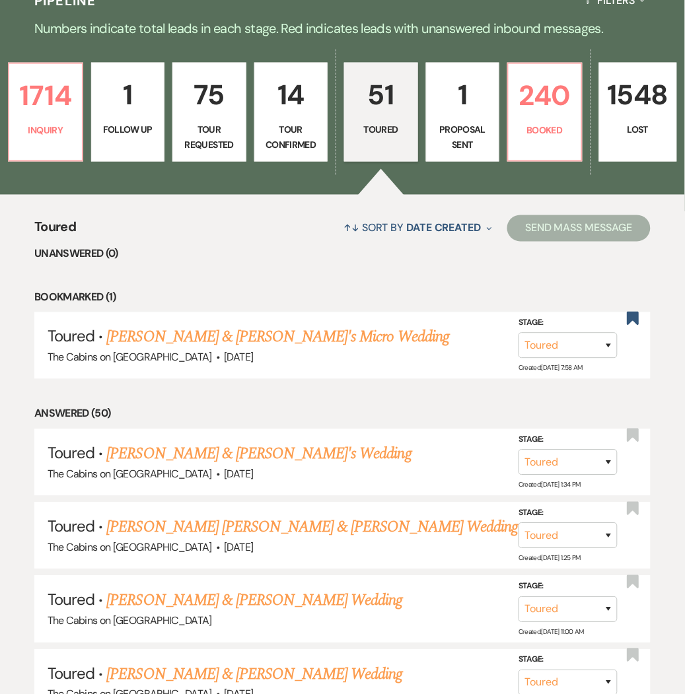
scroll to position [386, 0]
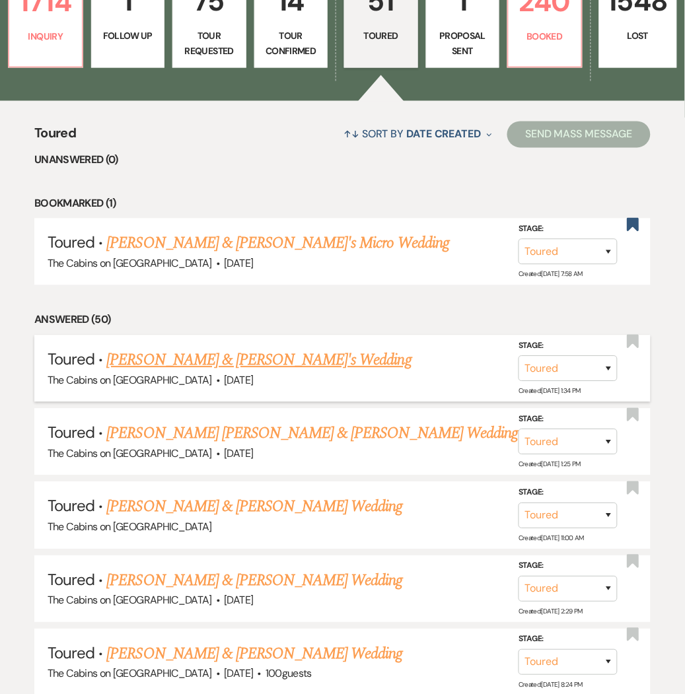
click at [232, 362] on link "[PERSON_NAME] & [PERSON_NAME]'s Wedding" at bounding box center [258, 361] width 305 height 24
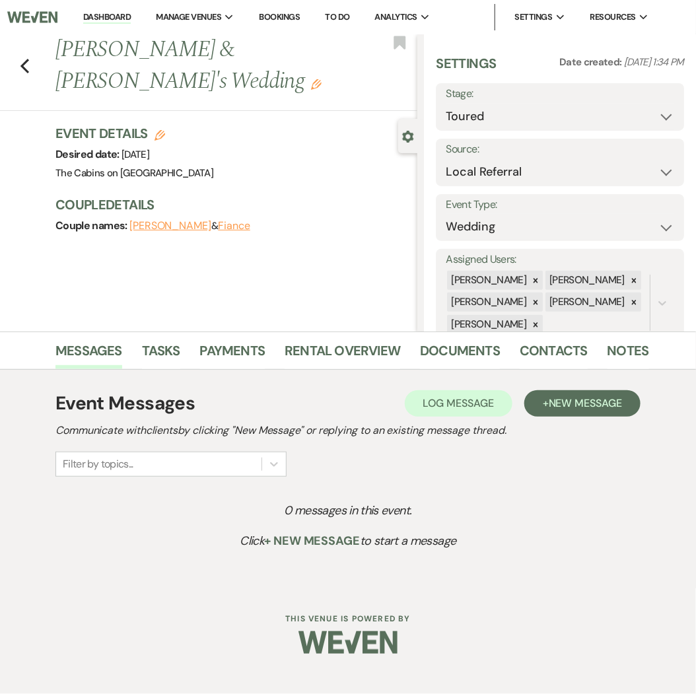
click at [143, 221] on button "[PERSON_NAME]" at bounding box center [170, 226] width 82 height 11
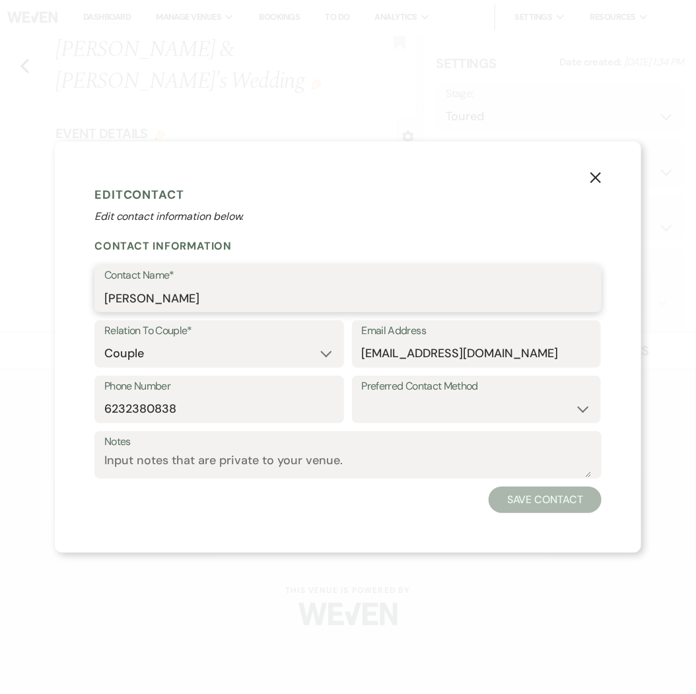
click at [178, 289] on input "[PERSON_NAME]" at bounding box center [347, 298] width 487 height 26
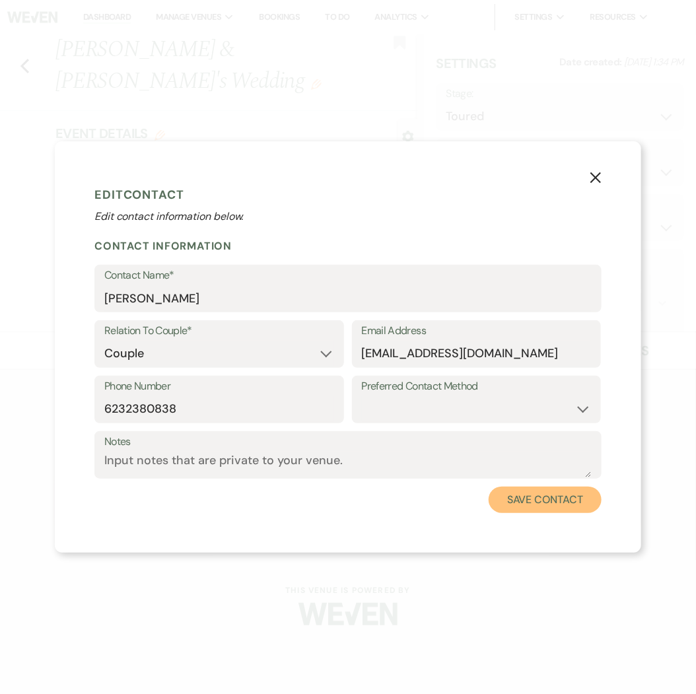
click at [516, 496] on button "Save Contact" at bounding box center [545, 500] width 113 height 26
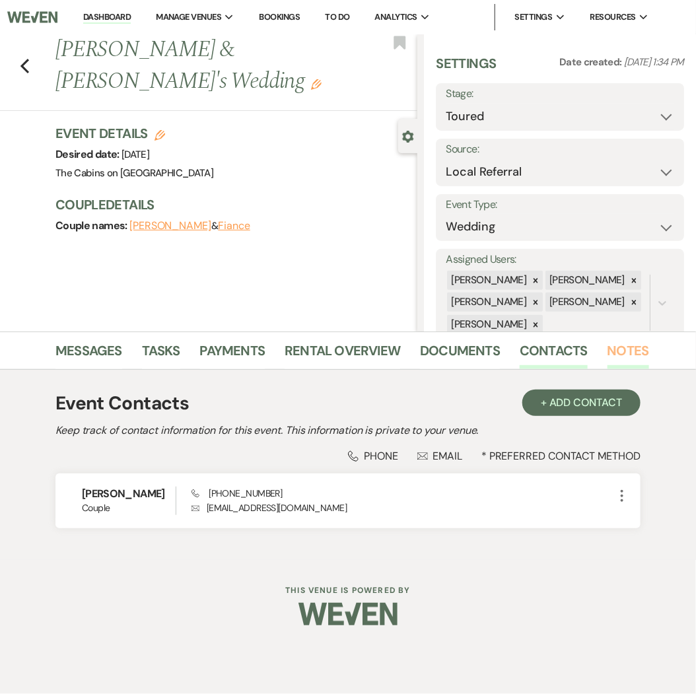
click at [619, 347] on link "Notes" at bounding box center [628, 354] width 42 height 29
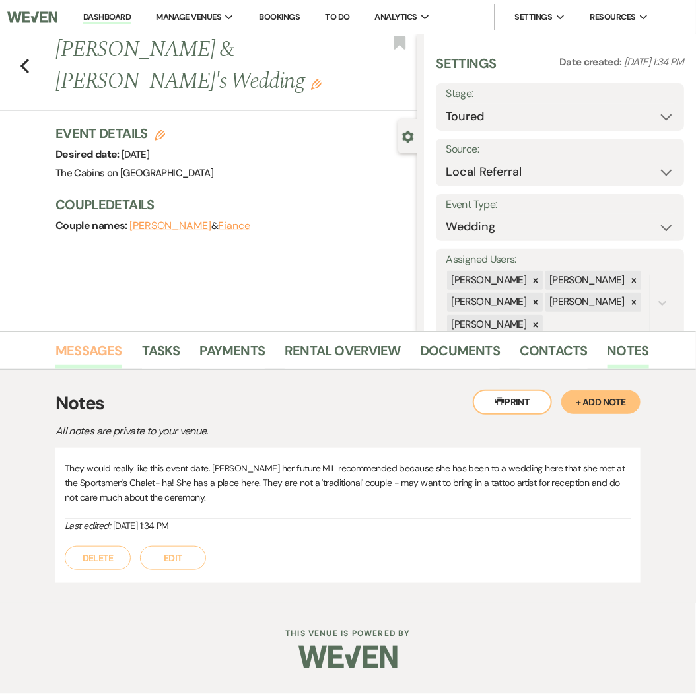
click at [96, 354] on link "Messages" at bounding box center [88, 354] width 67 height 29
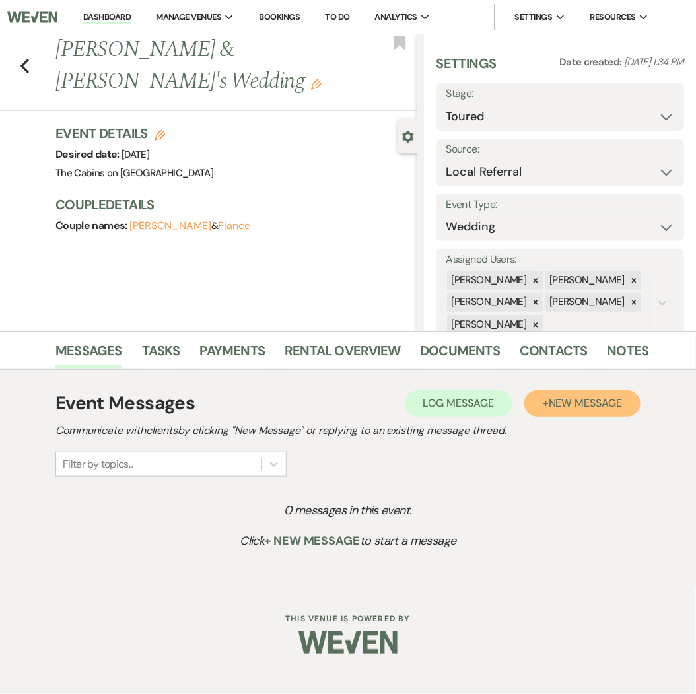
click at [559, 397] on span "New Message" at bounding box center [585, 403] width 73 height 14
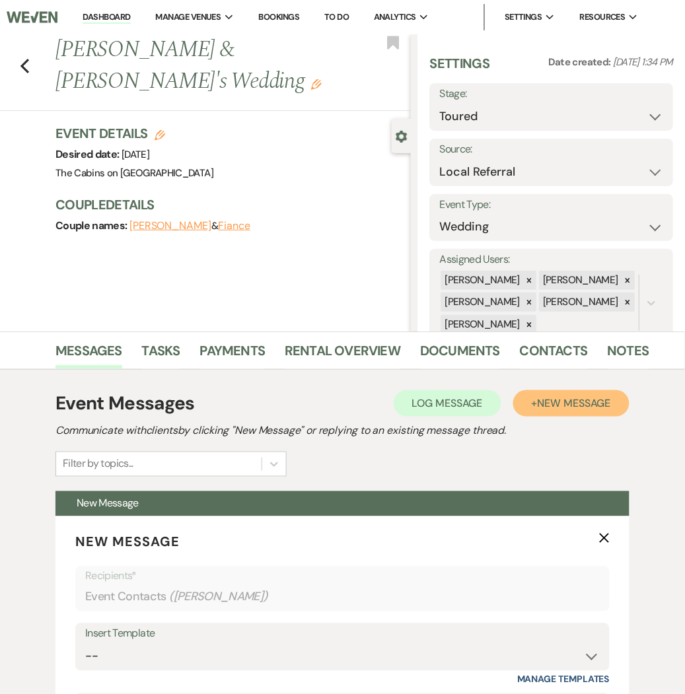
scroll to position [325, 0]
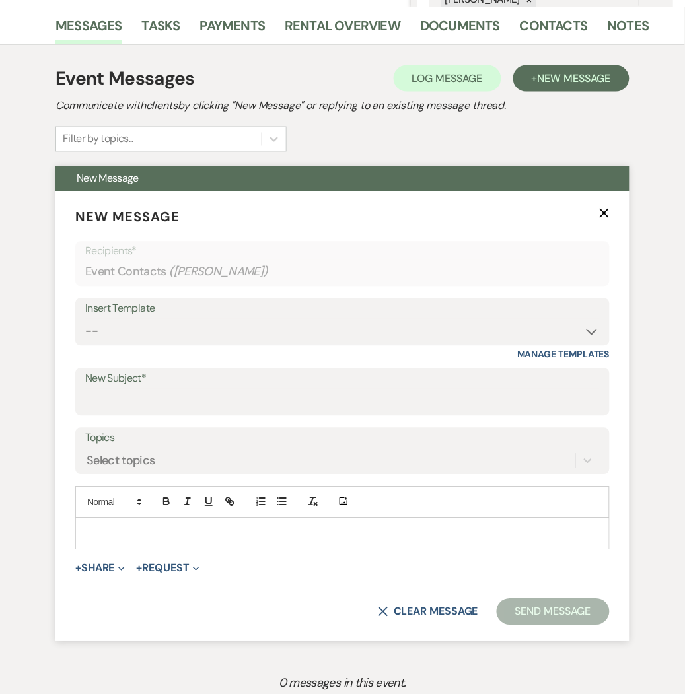
click at [116, 527] on p at bounding box center [342, 534] width 513 height 15
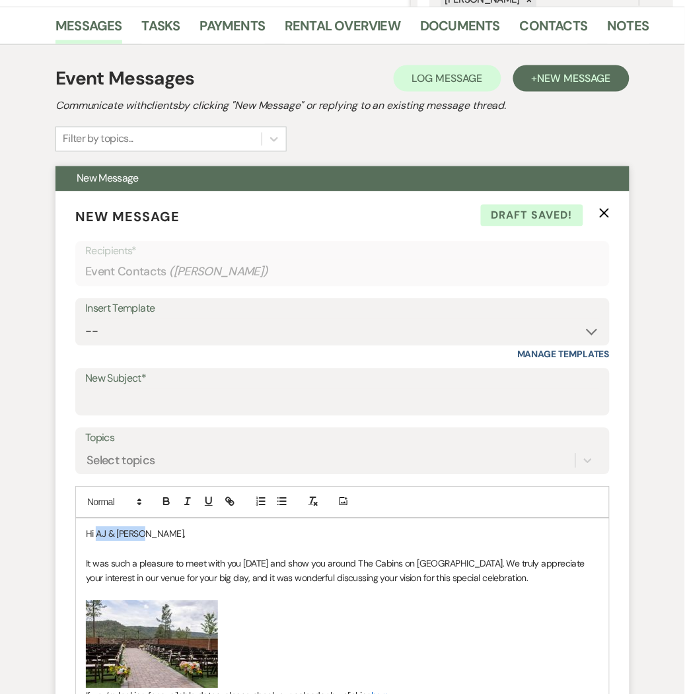
drag, startPoint x: 142, startPoint y: 535, endPoint x: 96, endPoint y: 540, distance: 46.5
click at [96, 540] on p "Hi AJ & [PERSON_NAME]," at bounding box center [342, 534] width 513 height 15
click at [262, 561] on span "It was such a pleasure to meet with you [DATE] and show you around The Cabins o…" at bounding box center [336, 571] width 501 height 26
click at [281, 565] on span "It was such a pleasure to meet with you [DATE] and show you around The Cabins o…" at bounding box center [336, 571] width 501 height 26
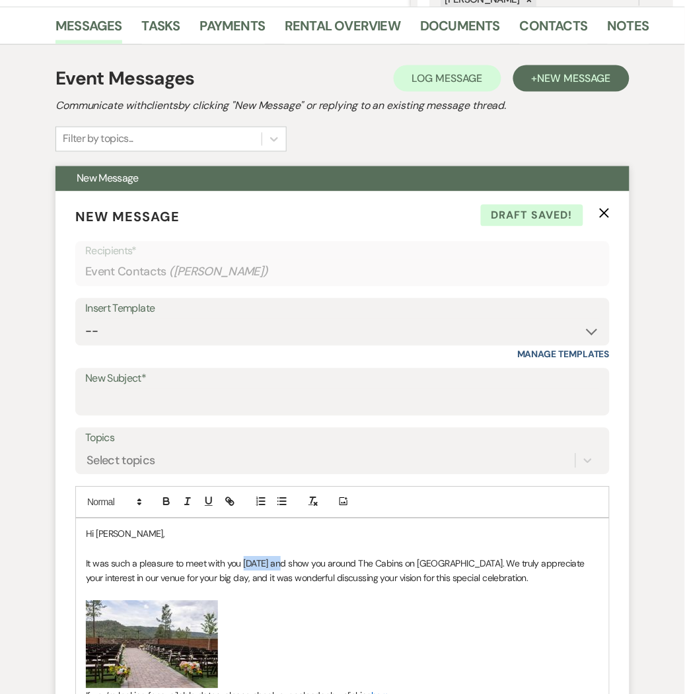
drag, startPoint x: 284, startPoint y: 563, endPoint x: 244, endPoint y: 566, distance: 39.8
click at [244, 566] on span "It was such a pleasure to meet with you [DATE] and show you around The Cabins o…" at bounding box center [336, 571] width 501 height 26
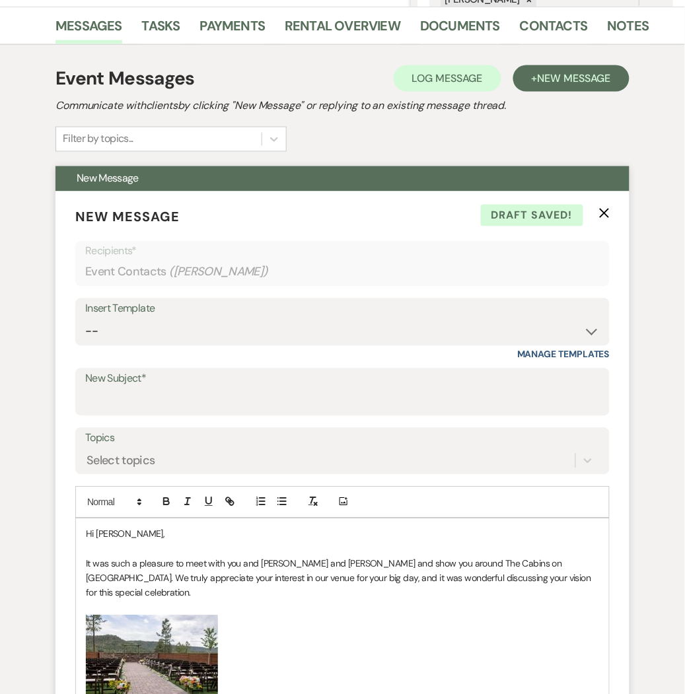
click at [429, 615] on p "﻿ ﻿" at bounding box center [342, 659] width 513 height 88
click at [570, 578] on span "It was such a pleasure to meet with you and [PERSON_NAME] and [PERSON_NAME] and…" at bounding box center [339, 579] width 507 height 42
drag, startPoint x: 570, startPoint y: 578, endPoint x: 479, endPoint y: 579, distance: 91.1
click at [479, 579] on span "It was such a pleasure to meet with you and [PERSON_NAME] and [PERSON_NAME] and…" at bounding box center [339, 579] width 507 height 42
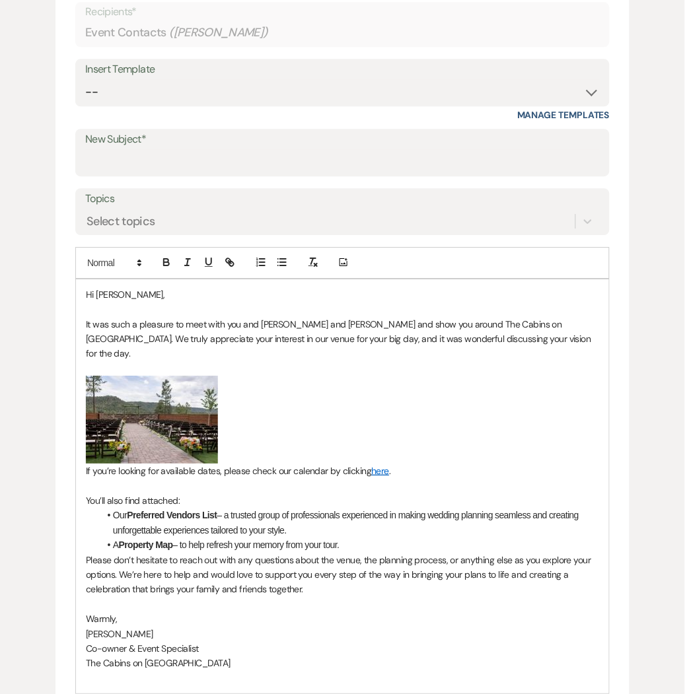
scroll to position [567, 0]
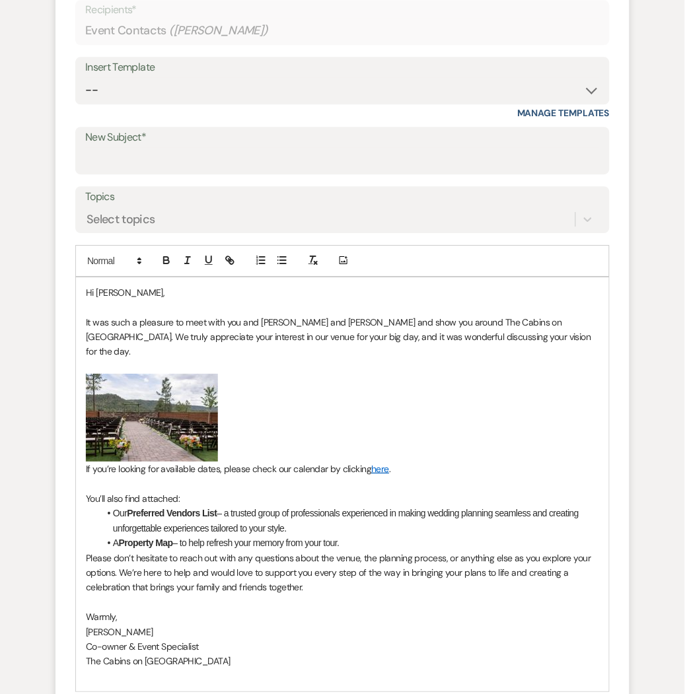
click at [527, 341] on p "It was such a pleasure to meet with you and [PERSON_NAME] and [PERSON_NAME] and…" at bounding box center [342, 337] width 513 height 44
drag, startPoint x: 338, startPoint y: 322, endPoint x: 242, endPoint y: 327, distance: 95.9
click at [242, 327] on span "It was such a pleasure to meet with you and [PERSON_NAME] and [PERSON_NAME] and…" at bounding box center [339, 337] width 507 height 42
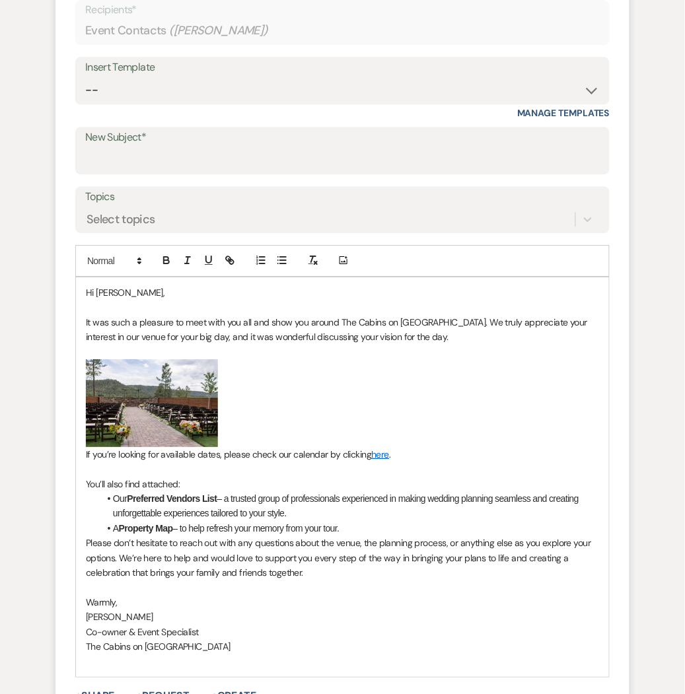
click at [423, 341] on p "It was such a pleasure to meet with you all and show you around The Cabins on […" at bounding box center [342, 330] width 513 height 30
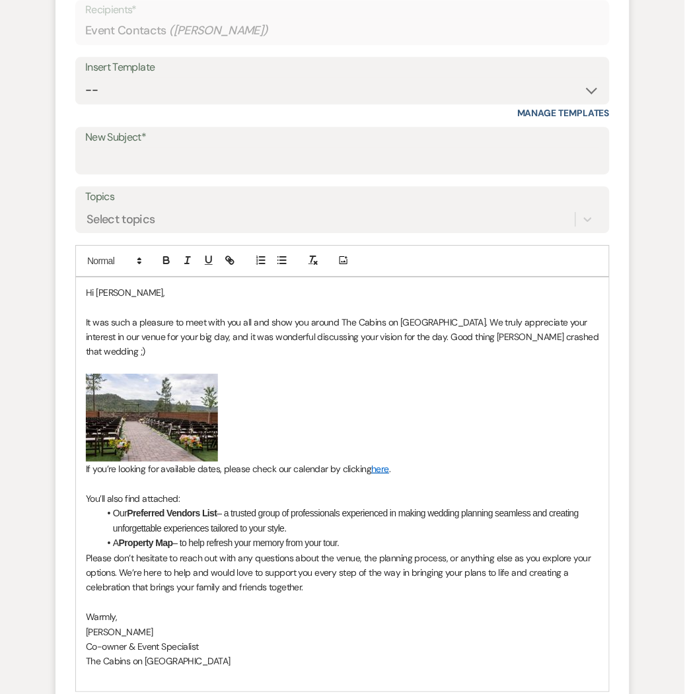
click at [310, 439] on p "﻿ ﻿" at bounding box center [342, 418] width 513 height 88
click at [438, 462] on p "If you’re looking for available dates, please check our calendar by clicking he…" at bounding box center [342, 469] width 513 height 15
click at [380, 535] on li "A Property Map – to help refresh your memory from your tour." at bounding box center [349, 542] width 500 height 15
click at [382, 535] on li "A Property Map – to help refresh your memory from your tour." at bounding box center [349, 542] width 500 height 15
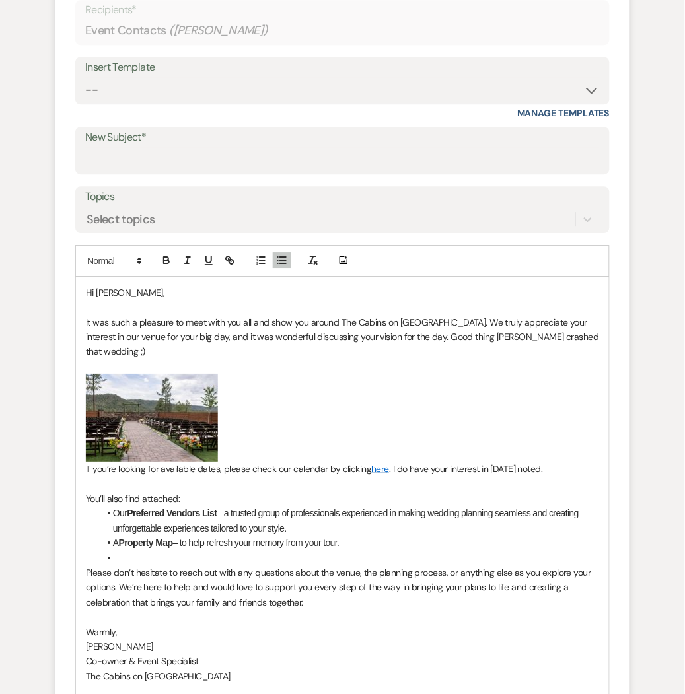
click at [133, 639] on p "[PERSON_NAME]" at bounding box center [342, 646] width 513 height 15
drag, startPoint x: 203, startPoint y: 642, endPoint x: 74, endPoint y: 652, distance: 129.8
click at [74, 652] on form "New Message X Saving draft... Recipients* Event Contacts ( [PERSON_NAME] ) Inse…" at bounding box center [342, 374] width 574 height 848
click at [566, 337] on span "It was such a pleasure to meet with you all and show you around The Cabins on […" at bounding box center [343, 337] width 515 height 42
click at [381, 428] on p "﻿ ﻿" at bounding box center [342, 418] width 513 height 88
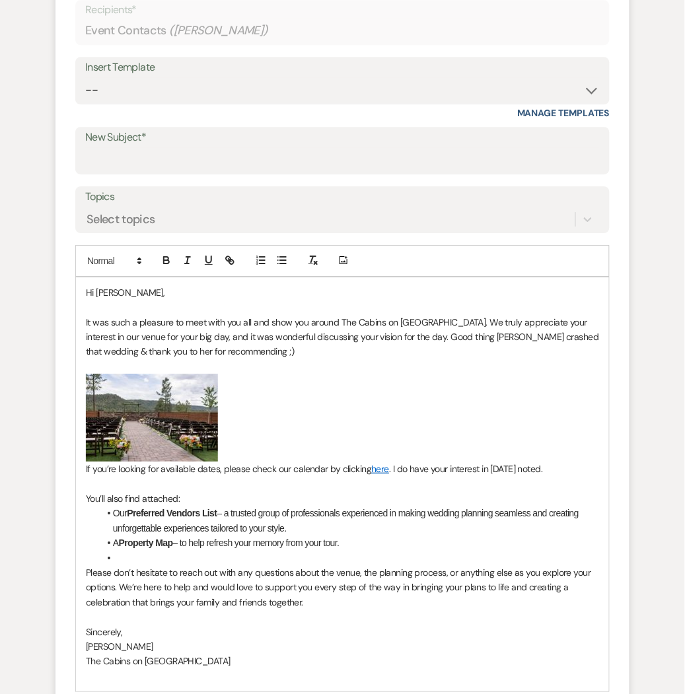
click at [327, 426] on p "﻿ ﻿" at bounding box center [342, 418] width 513 height 88
click at [228, 454] on p "﻿ ﻿" at bounding box center [342, 418] width 513 height 88
click at [82, 472] on div "Hi [PERSON_NAME], It was such a pleasure to meet with you all and show you arou…" at bounding box center [342, 484] width 533 height 414
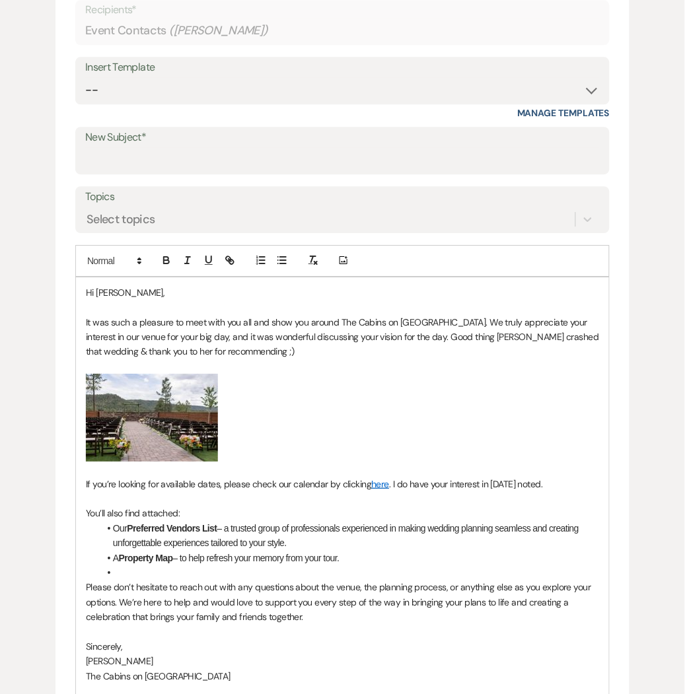
drag, startPoint x: 692, startPoint y: 378, endPoint x: 682, endPoint y: 458, distance: 80.5
click at [682, 458] on div "Messages Tasks Payments Rental Overview Documents Contacts Notes Event Messages…" at bounding box center [342, 341] width 685 height 1153
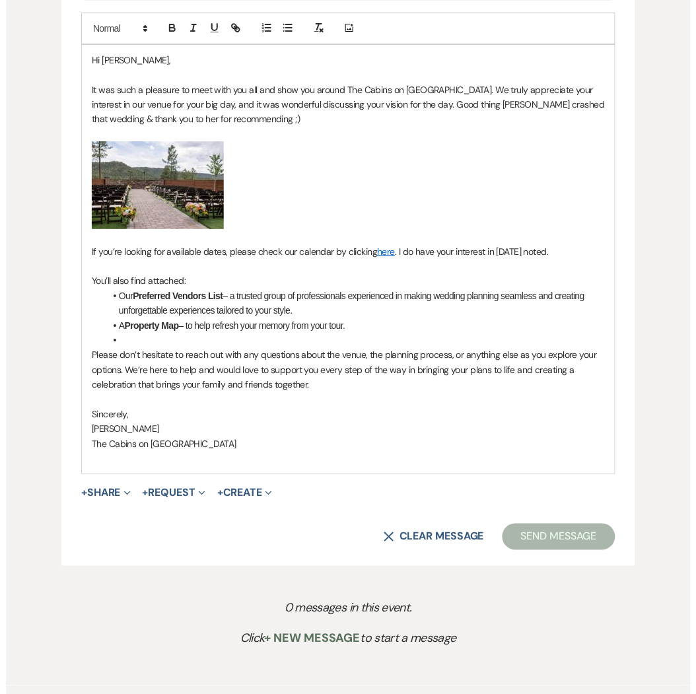
scroll to position [829, 0]
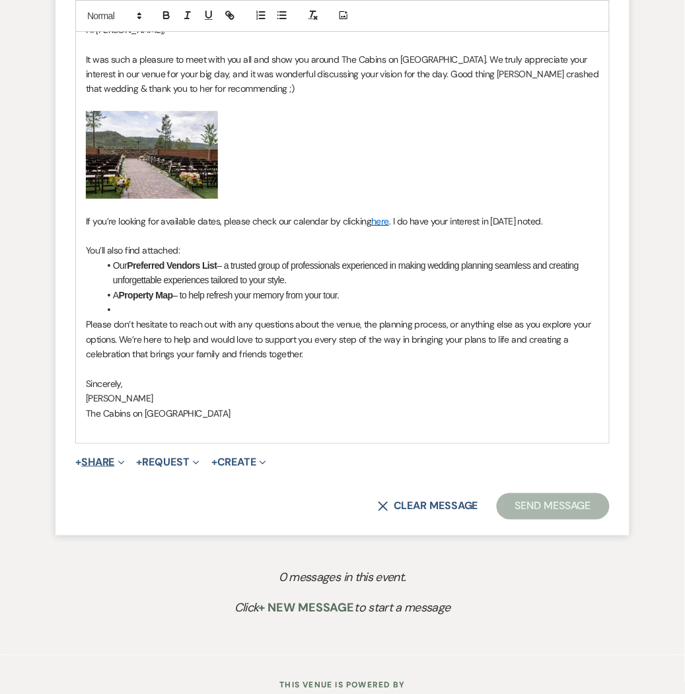
click at [108, 462] on button "+ Share Expand" at bounding box center [100, 462] width 50 height 11
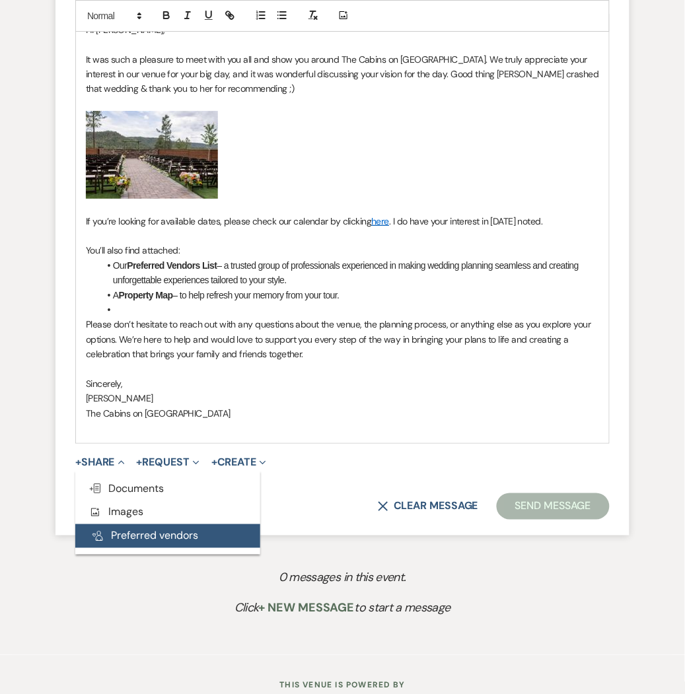
click at [114, 532] on button "Pref Vendors Preferred vendors" at bounding box center [167, 536] width 185 height 24
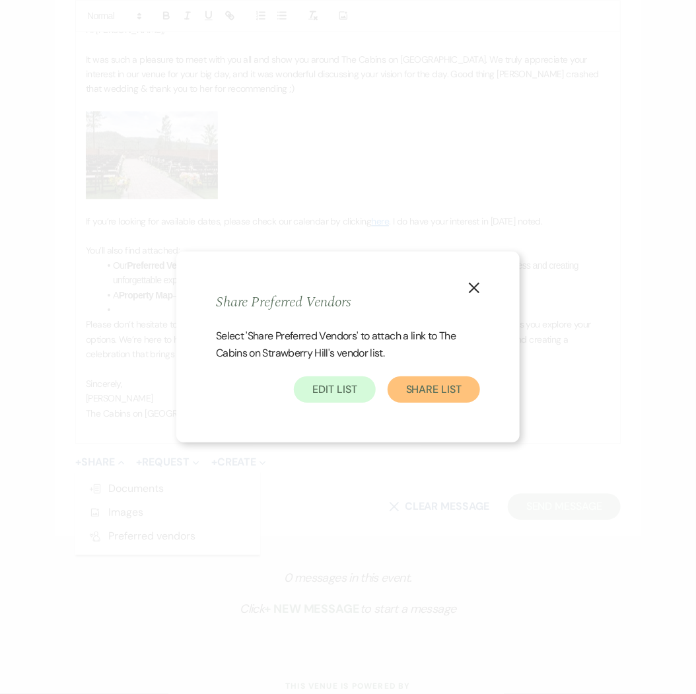
click at [427, 384] on button "Share List" at bounding box center [434, 389] width 92 height 26
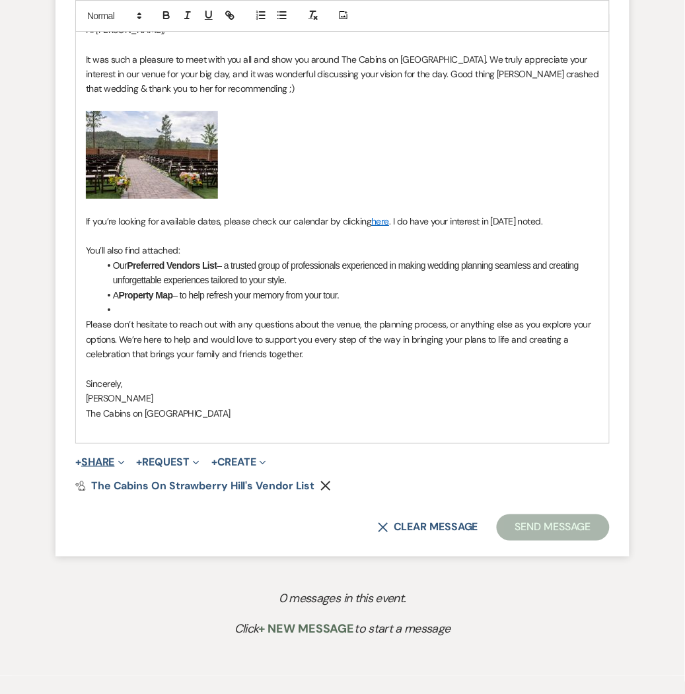
click at [107, 465] on button "+ Share Expand" at bounding box center [100, 462] width 50 height 11
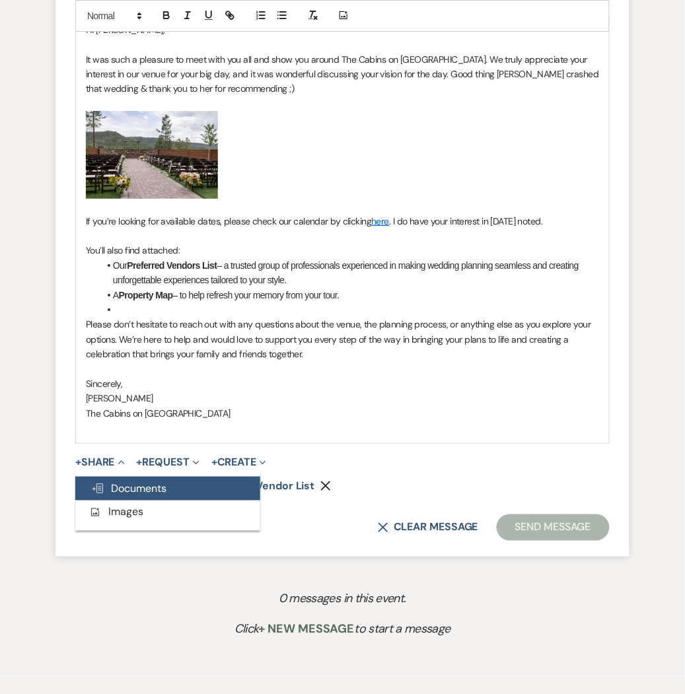
click at [106, 487] on span "Doc Upload Documents" at bounding box center [128, 488] width 75 height 14
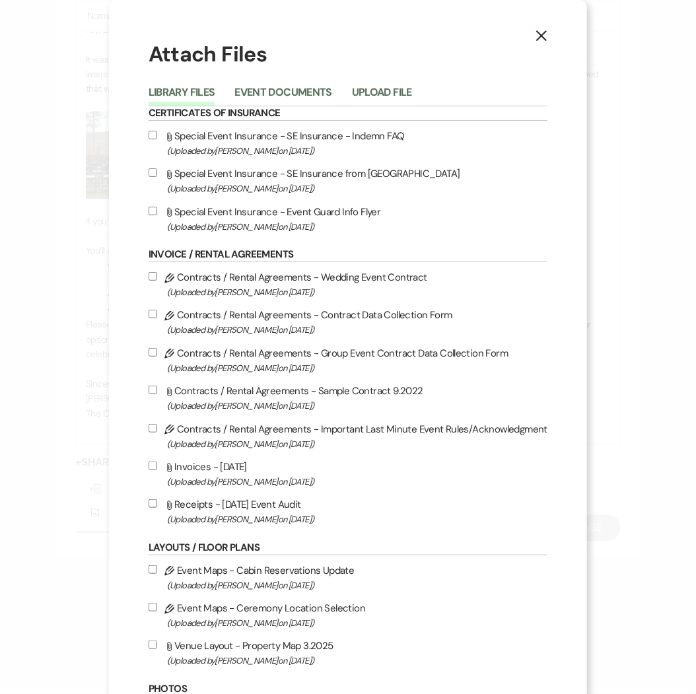
click at [149, 645] on input "Attach File Venue Layout - Property Map 3.2025 (Uploaded by [PERSON_NAME] on [D…" at bounding box center [153, 644] width 9 height 9
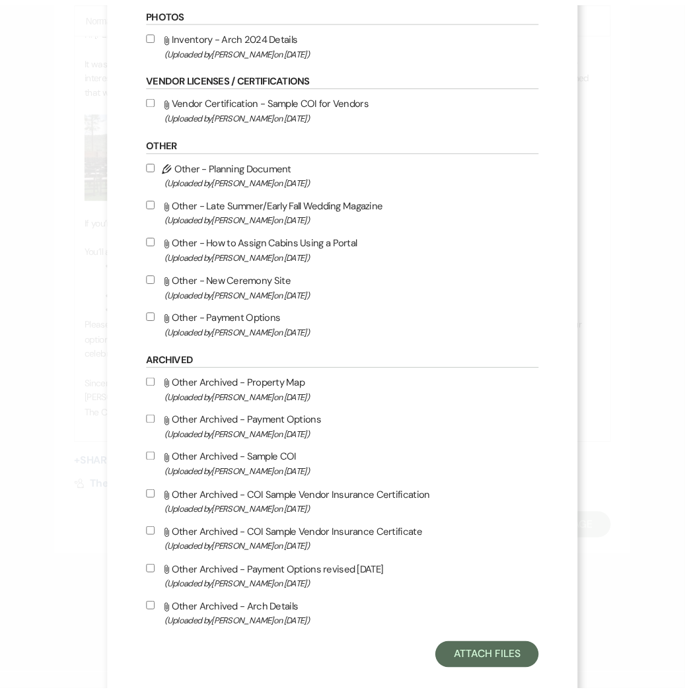
scroll to position [691, 0]
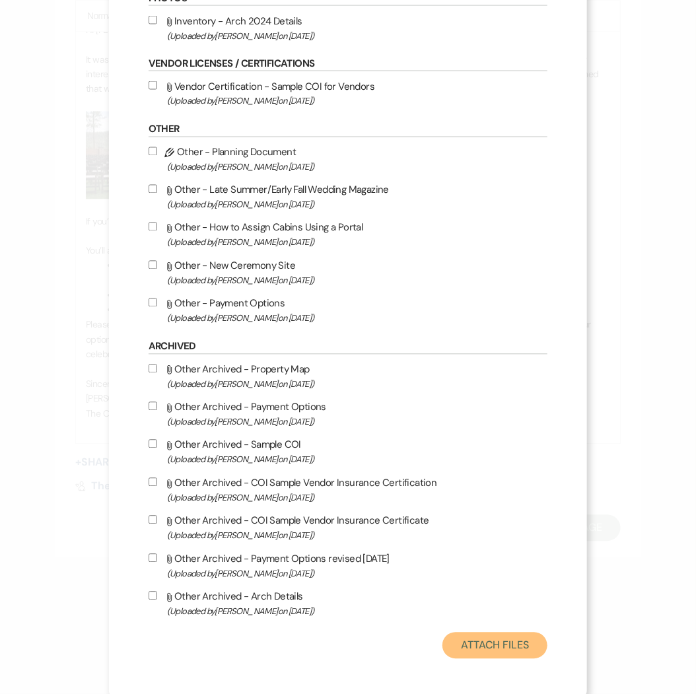
click at [513, 638] on button "Attach Files" at bounding box center [494, 646] width 105 height 26
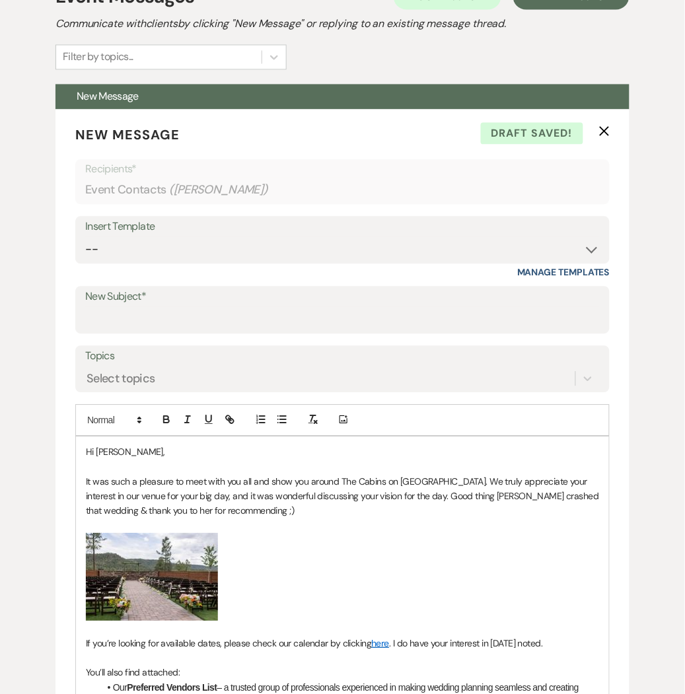
scroll to position [412, 0]
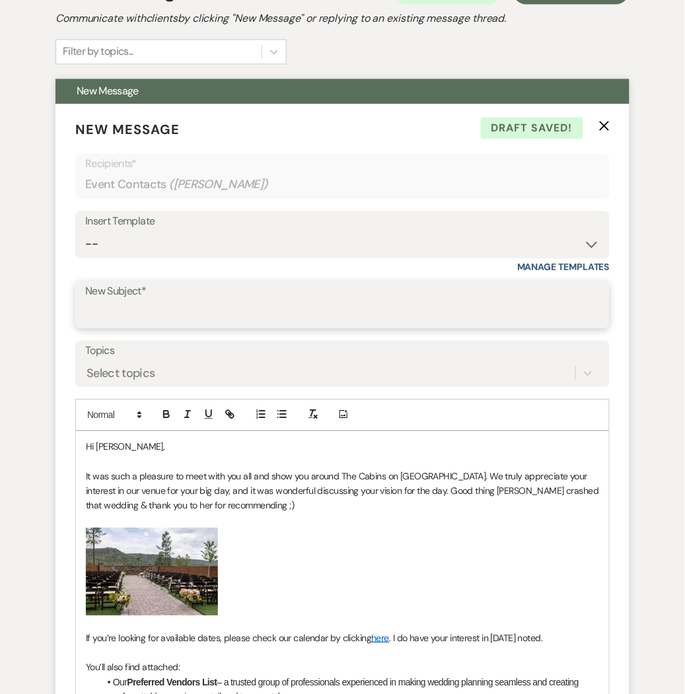
click at [346, 322] on input "New Subject*" at bounding box center [342, 315] width 514 height 26
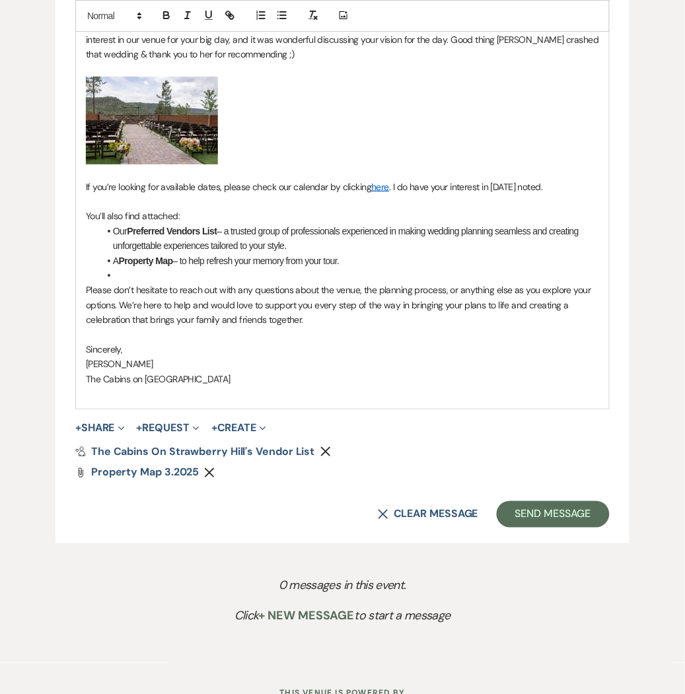
scroll to position [918, 0]
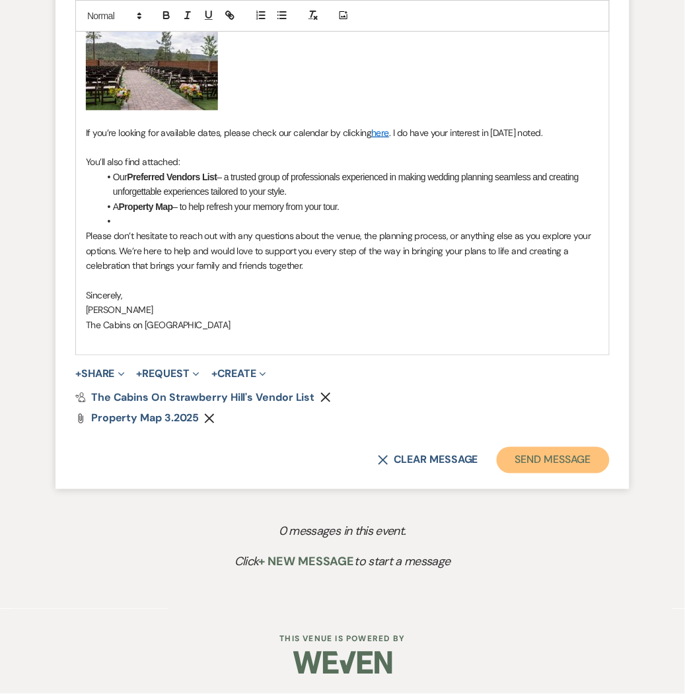
click at [601, 454] on button "Send Message" at bounding box center [553, 460] width 113 height 26
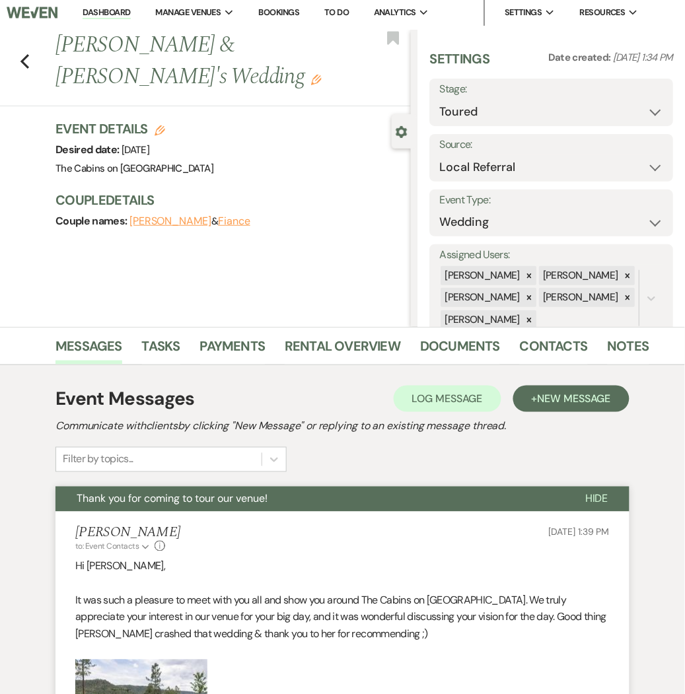
scroll to position [0, 0]
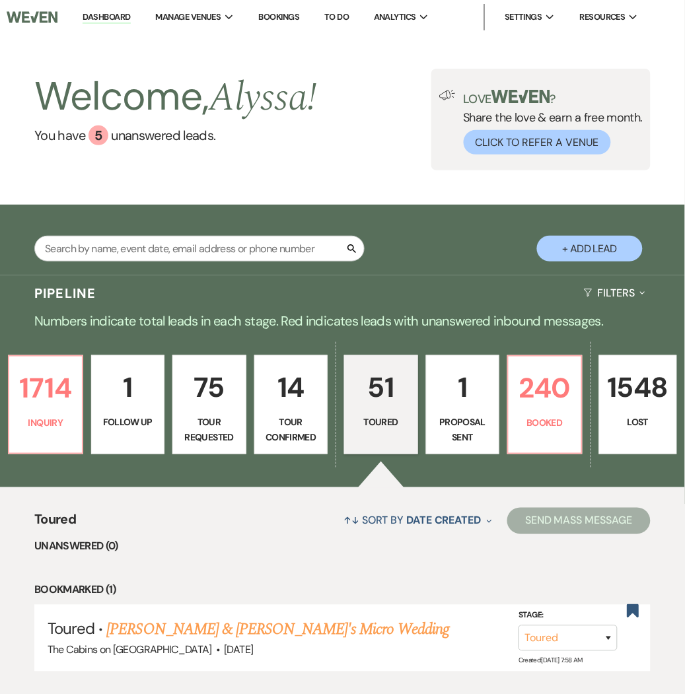
click at [296, 15] on link "Bookings" at bounding box center [278, 16] width 41 height 11
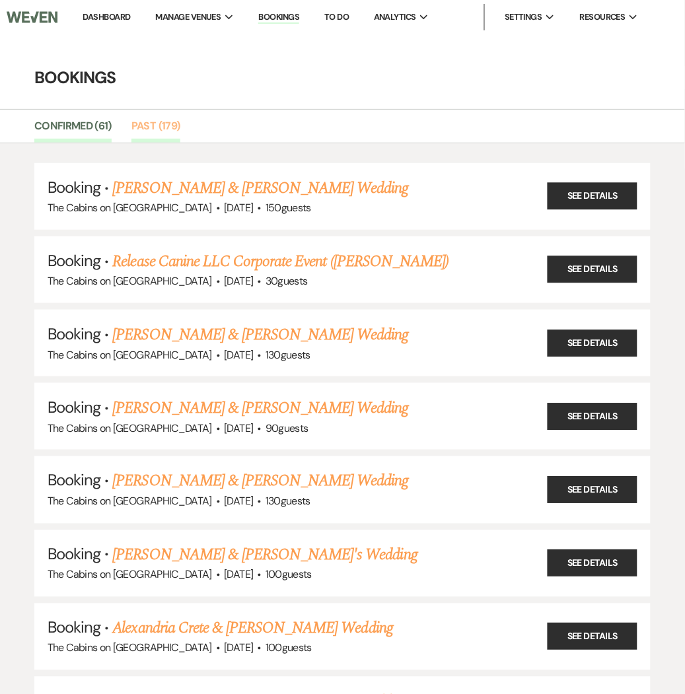
click at [162, 125] on link "Past (179)" at bounding box center [155, 130] width 49 height 25
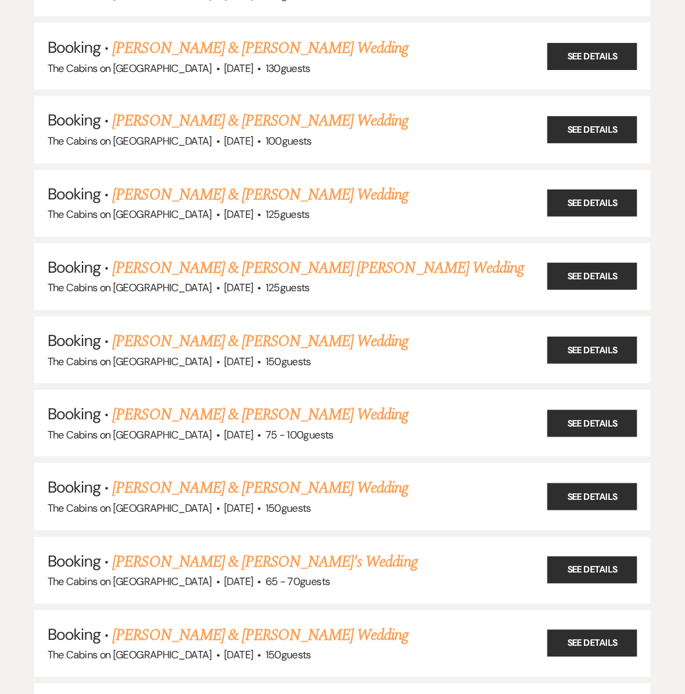
scroll to position [9062, 0]
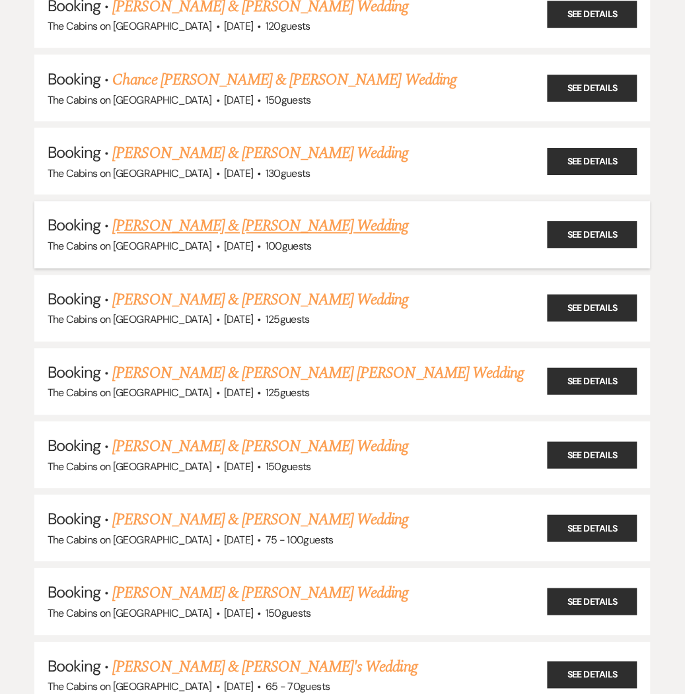
click at [331, 215] on link "[PERSON_NAME] & [PERSON_NAME] Wedding" at bounding box center [261, 227] width 296 height 24
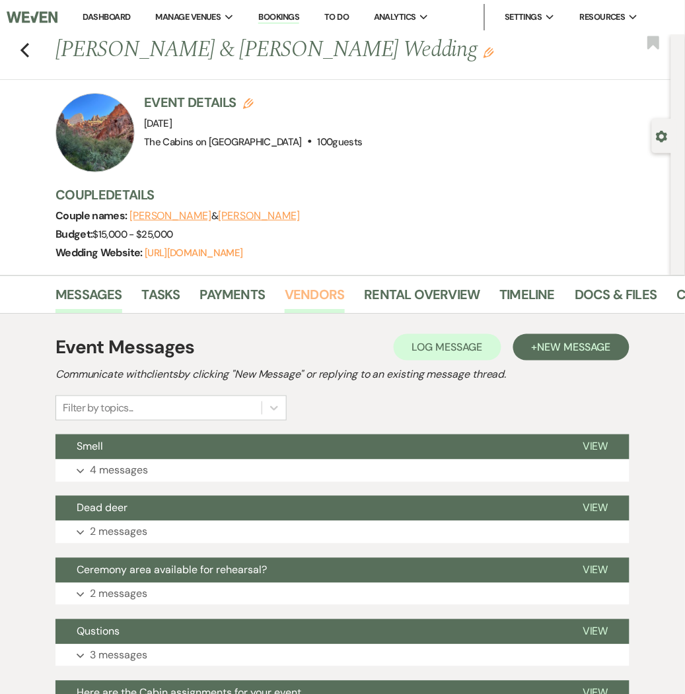
click at [310, 289] on link "Vendors" at bounding box center [314, 298] width 59 height 29
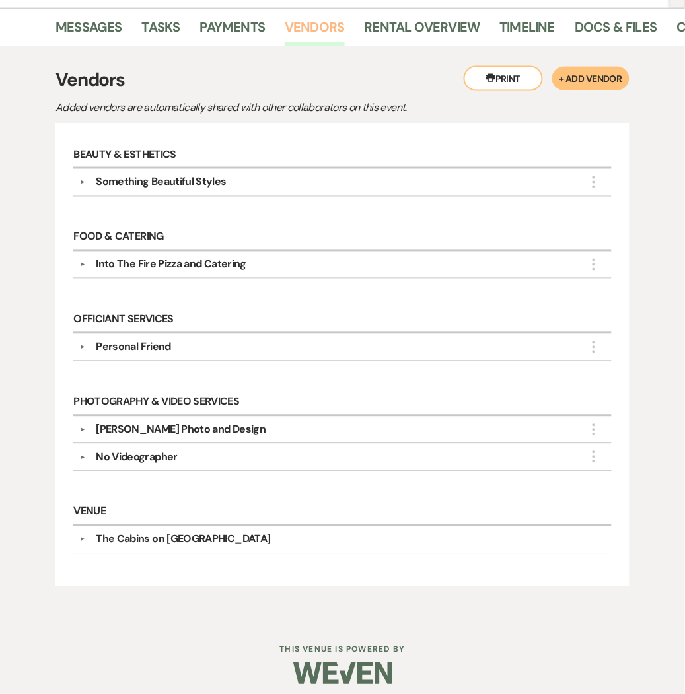
scroll to position [279, 0]
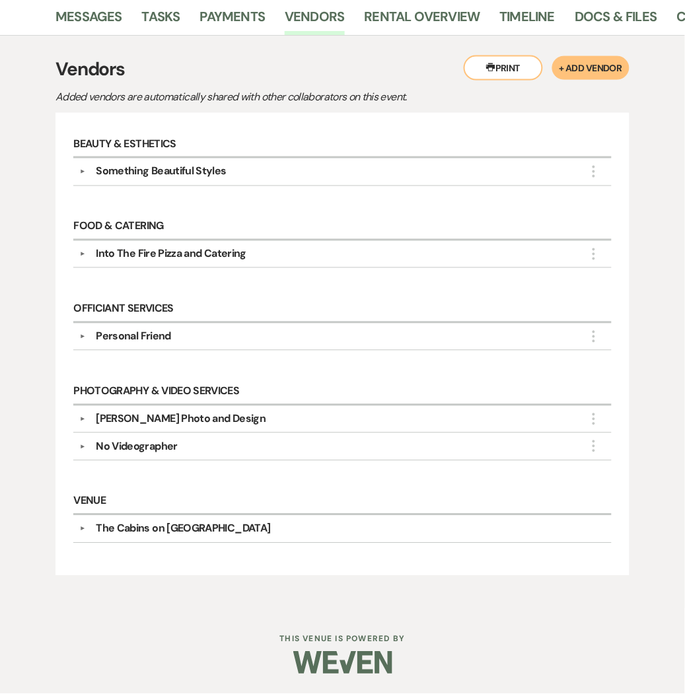
click at [188, 417] on div "[PERSON_NAME] Photo and Design" at bounding box center [181, 419] width 170 height 16
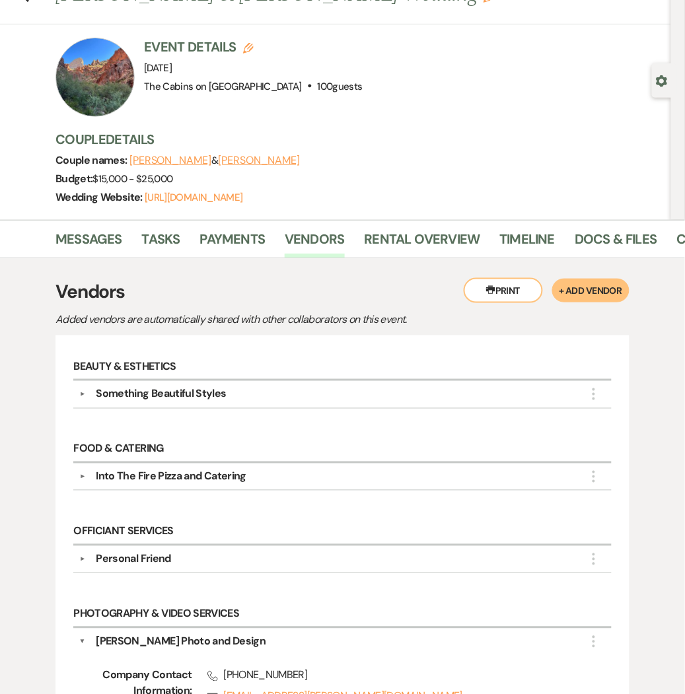
scroll to position [0, 0]
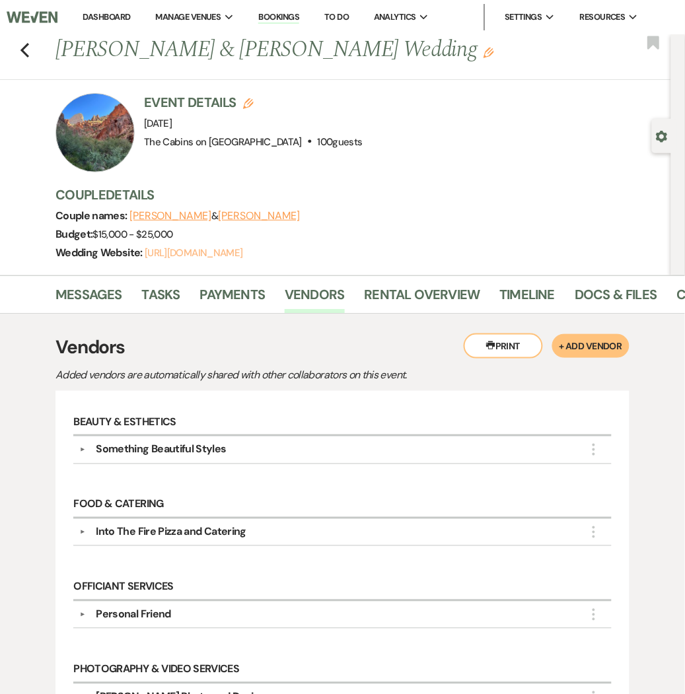
click at [223, 248] on link "[URL][DOMAIN_NAME]" at bounding box center [194, 252] width 98 height 13
